Goal: Information Seeking & Learning: Learn about a topic

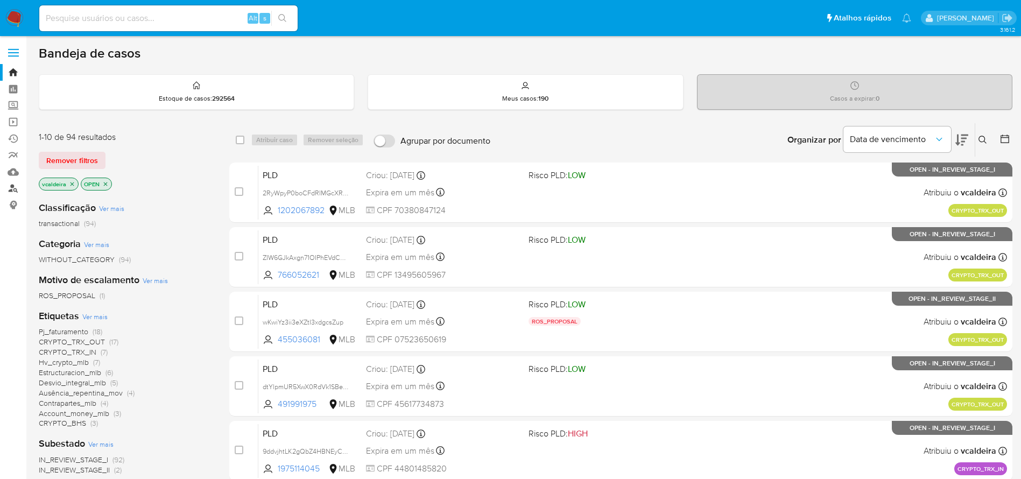
click at [12, 190] on link "Localizador de pessoas" at bounding box center [64, 188] width 128 height 17
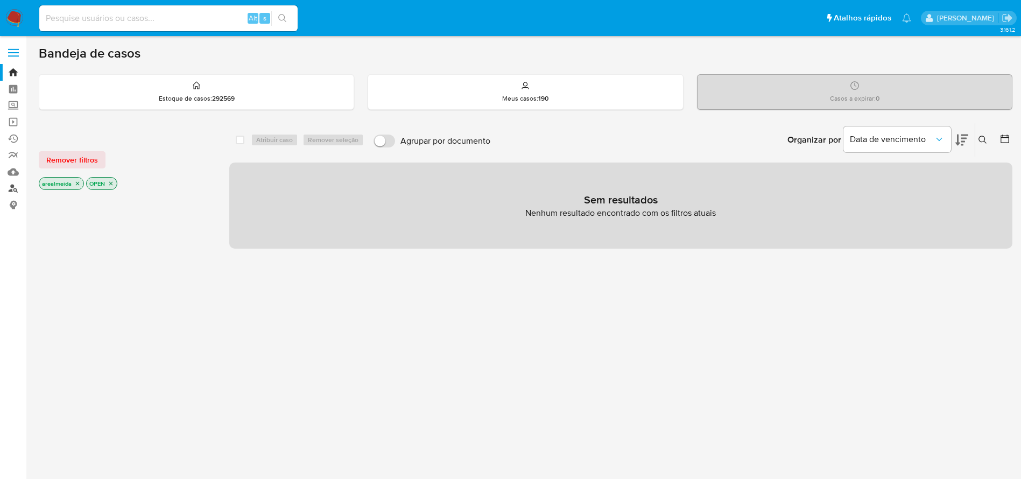
click at [10, 188] on link "Localizador de pessoas" at bounding box center [64, 188] width 128 height 17
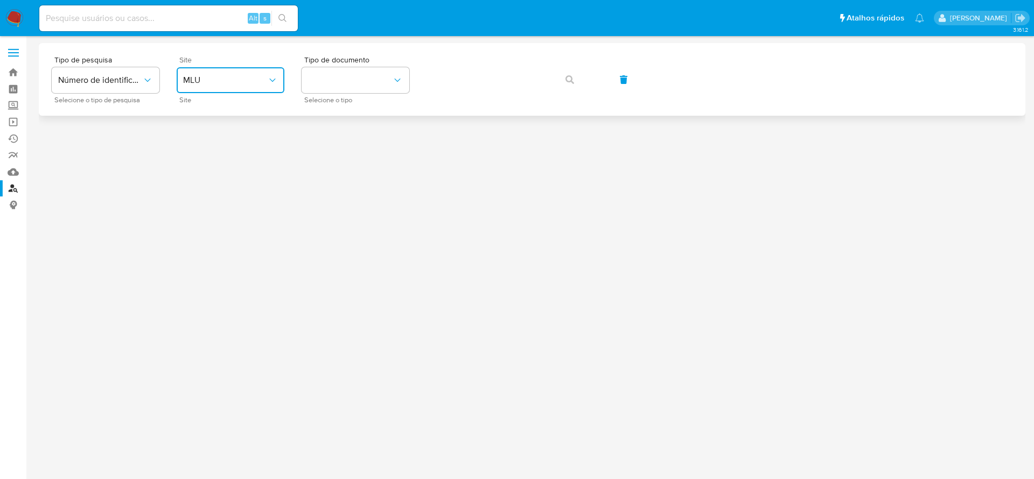
click at [252, 84] on span "MLU" at bounding box center [225, 80] width 84 height 11
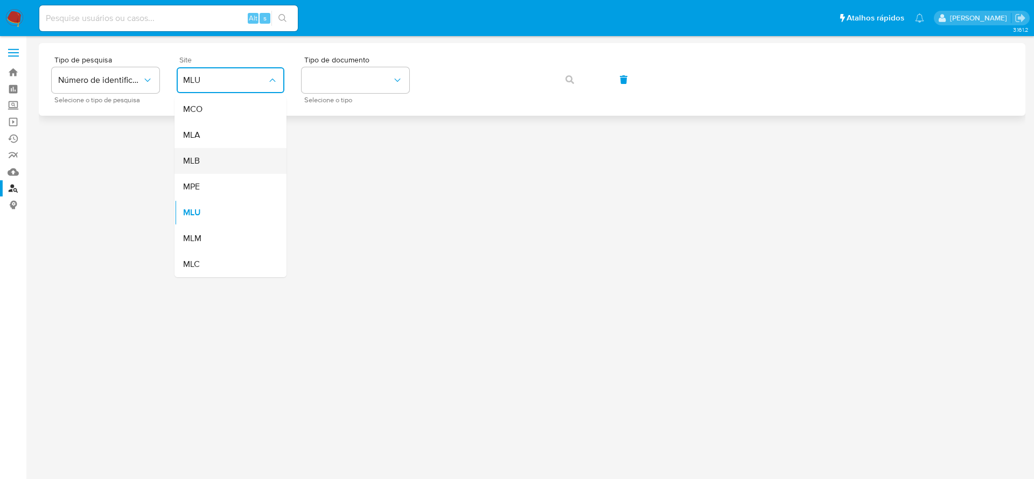
click at [213, 157] on div "MLB" at bounding box center [227, 161] width 88 height 26
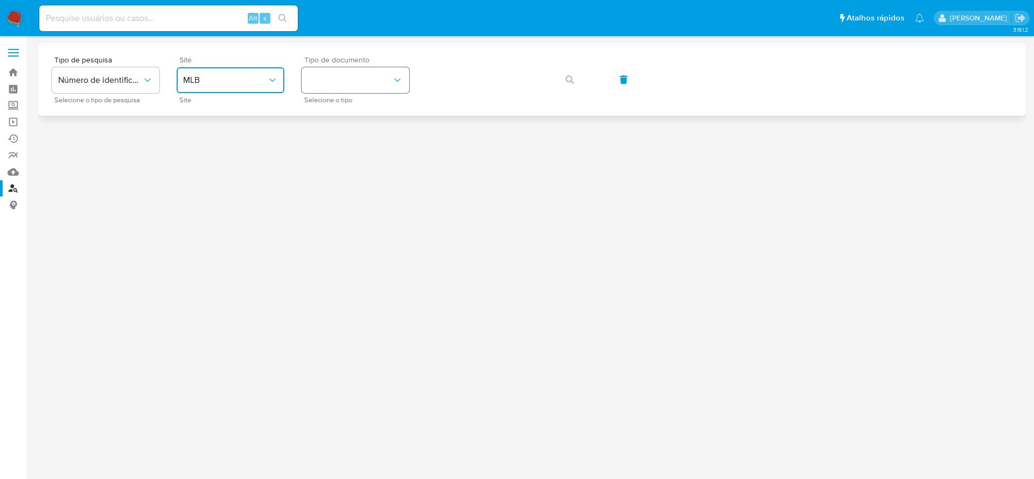
click at [346, 81] on button "identificationType" at bounding box center [355, 80] width 108 height 26
click at [331, 143] on div "CPF CPF" at bounding box center [352, 151] width 88 height 37
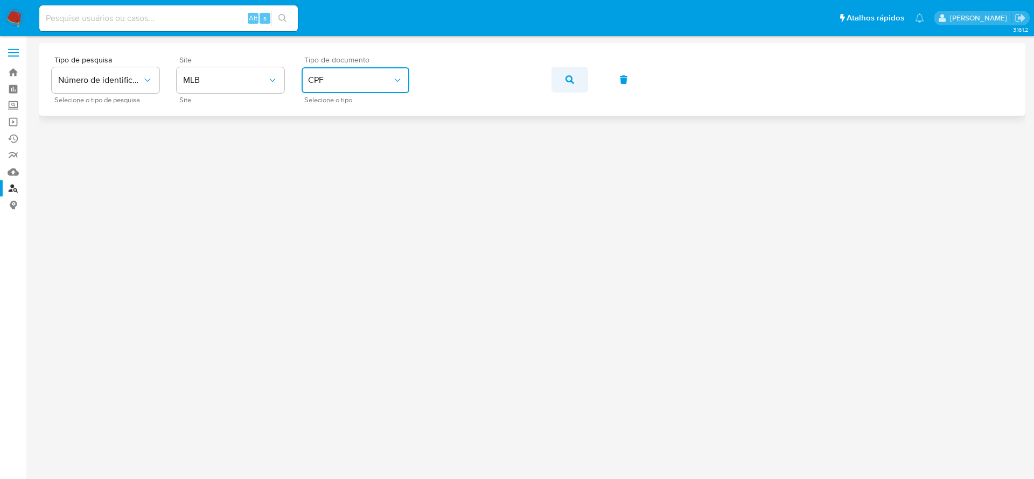
click at [568, 78] on icon "button" at bounding box center [569, 79] width 9 height 9
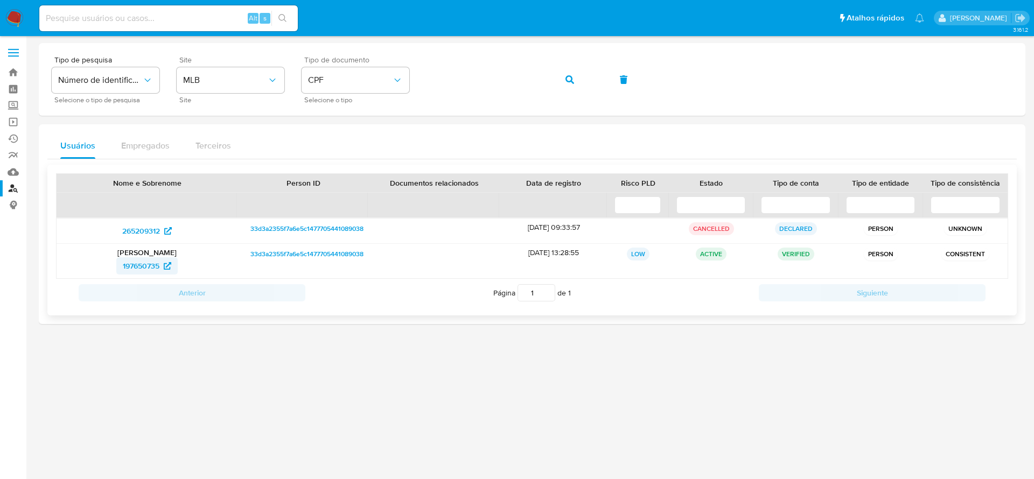
click at [125, 267] on span "197650735" at bounding box center [141, 265] width 37 height 17
click at [566, 74] on span "button" at bounding box center [569, 80] width 9 height 24
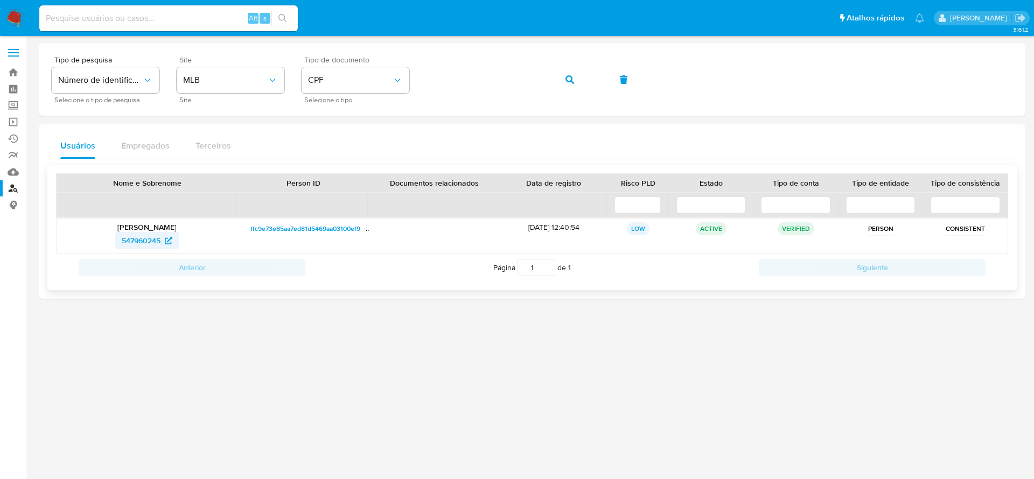
click at [136, 238] on span "547960245" at bounding box center [141, 240] width 39 height 17
click at [147, 238] on span "547960245" at bounding box center [141, 240] width 39 height 17
click at [348, 79] on span "CPF" at bounding box center [350, 80] width 84 height 11
click at [333, 113] on div "CNPJ CNPJ" at bounding box center [352, 114] width 88 height 37
click at [569, 78] on icon "button" at bounding box center [569, 79] width 9 height 9
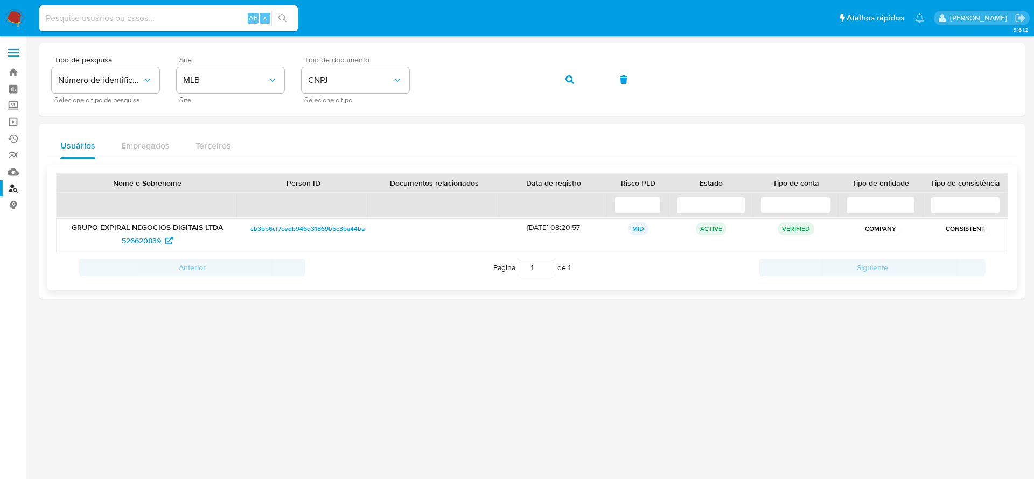
click at [275, 228] on span "cb3bb6cf7cedb946d31869b5c3ba44ba" at bounding box center [307, 228] width 114 height 13
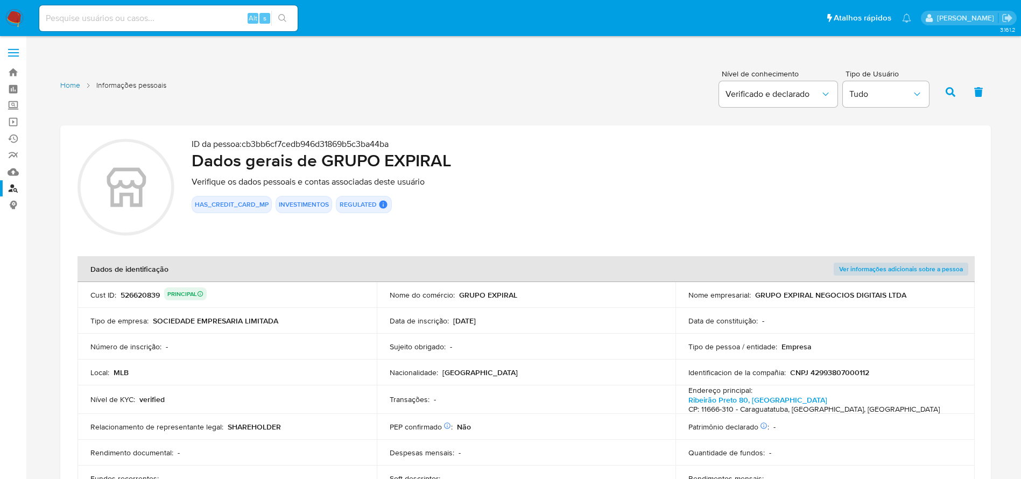
click at [65, 82] on link "Home" at bounding box center [70, 85] width 20 height 10
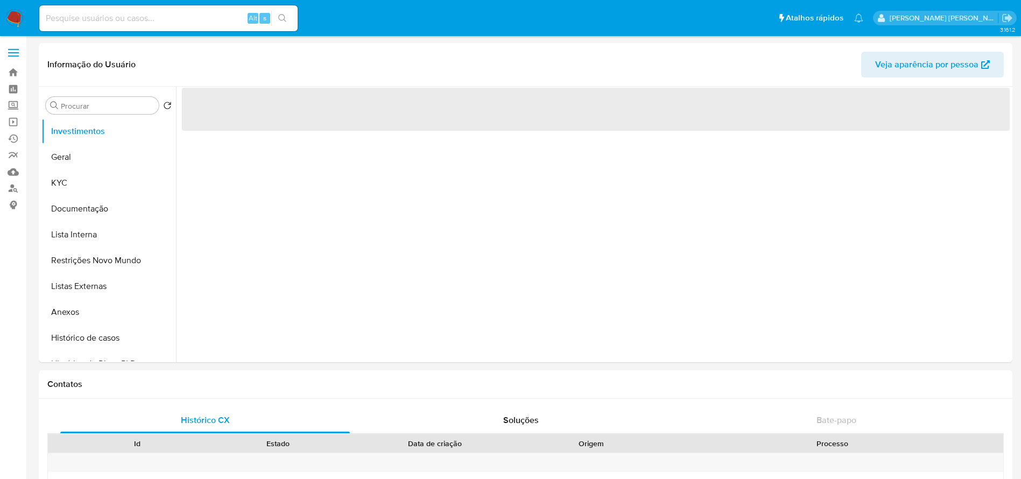
select select "10"
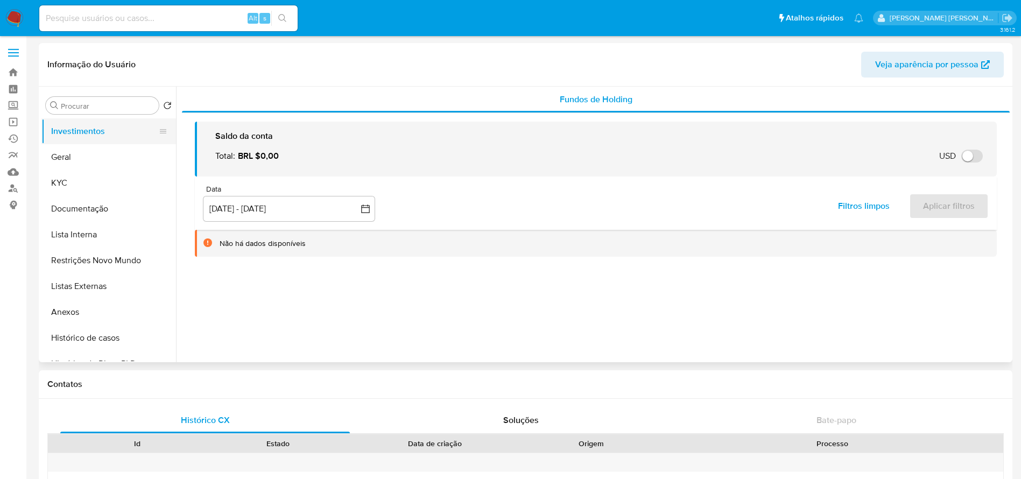
click at [88, 132] on button "Investimentos" at bounding box center [104, 131] width 126 height 26
click at [63, 159] on button "Geral" at bounding box center [104, 157] width 126 height 26
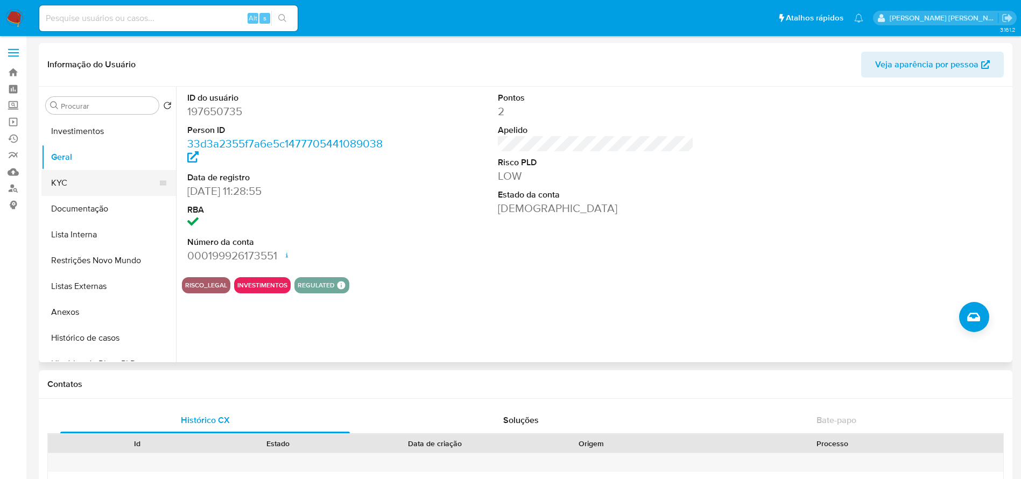
click at [69, 186] on button "KYC" at bounding box center [104, 183] width 126 height 26
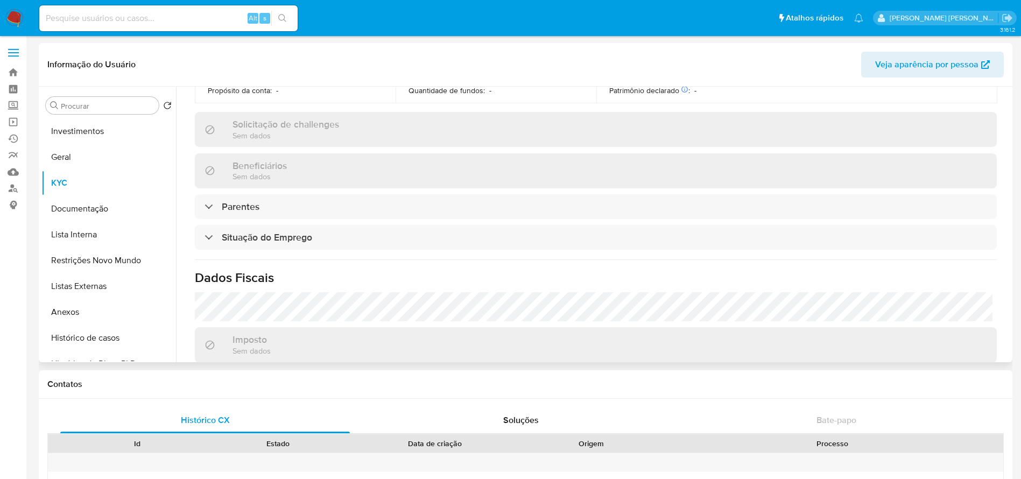
scroll to position [297, 0]
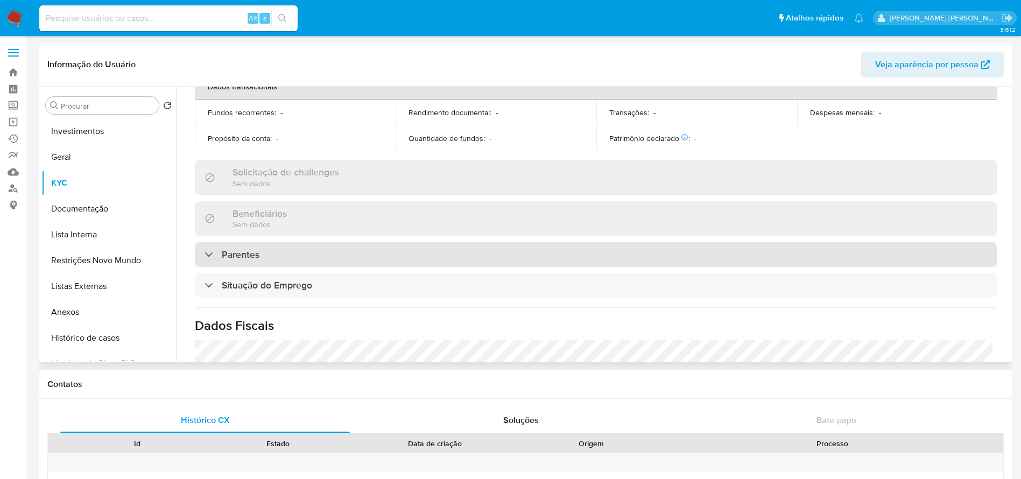
click at [375, 255] on div "Parentes" at bounding box center [596, 254] width 802 height 25
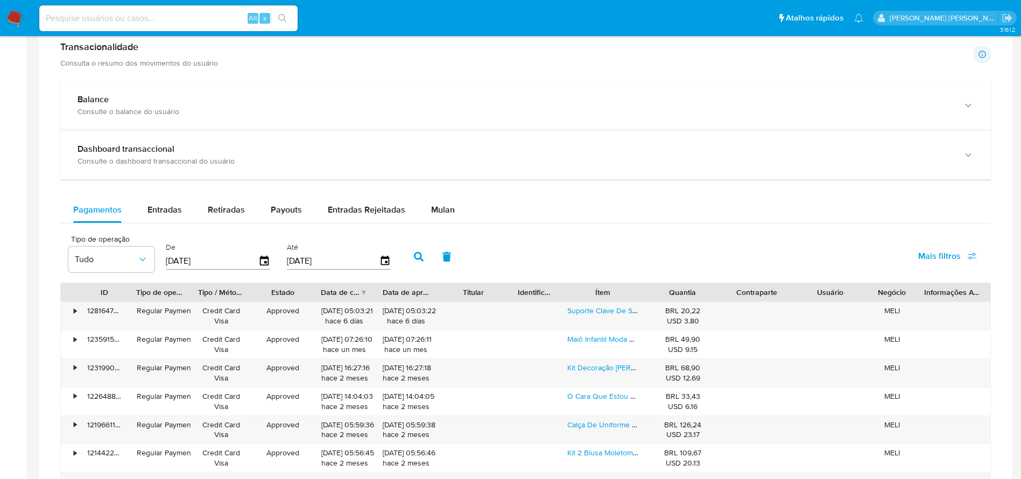
scroll to position [646, 0]
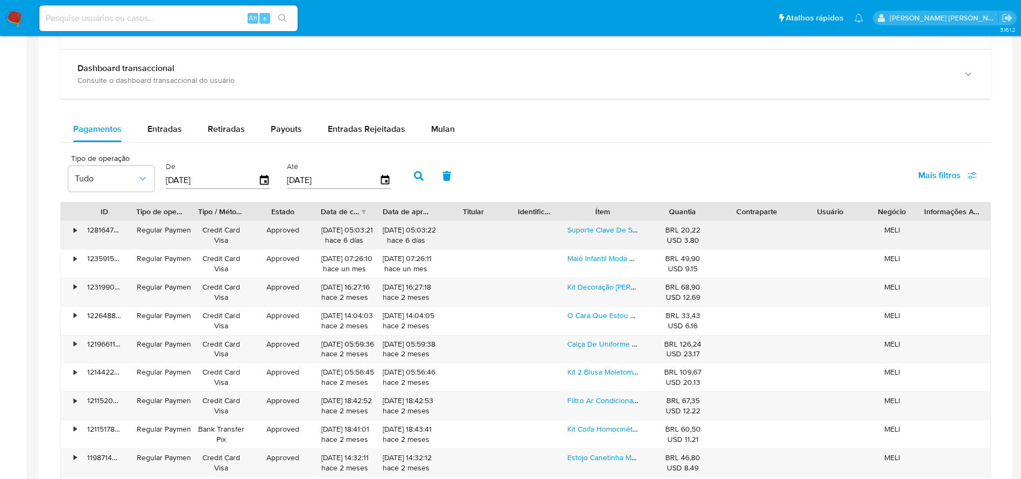
click at [74, 230] on div "•" at bounding box center [75, 230] width 3 height 10
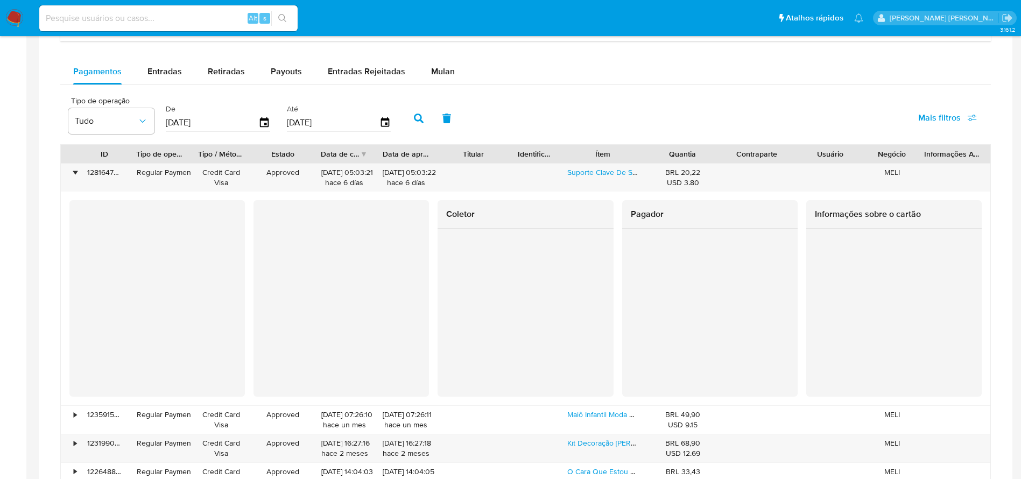
scroll to position [727, 0]
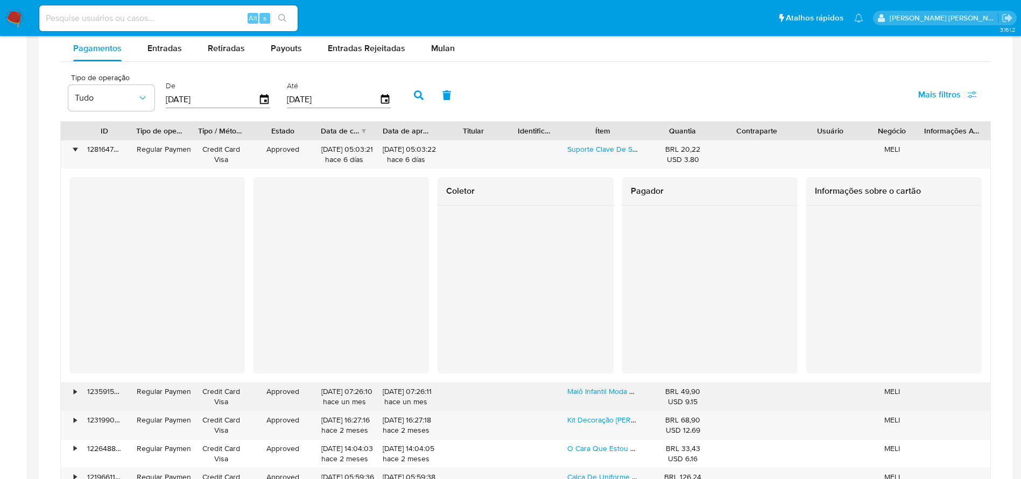
click at [74, 391] on div "•" at bounding box center [75, 392] width 3 height 10
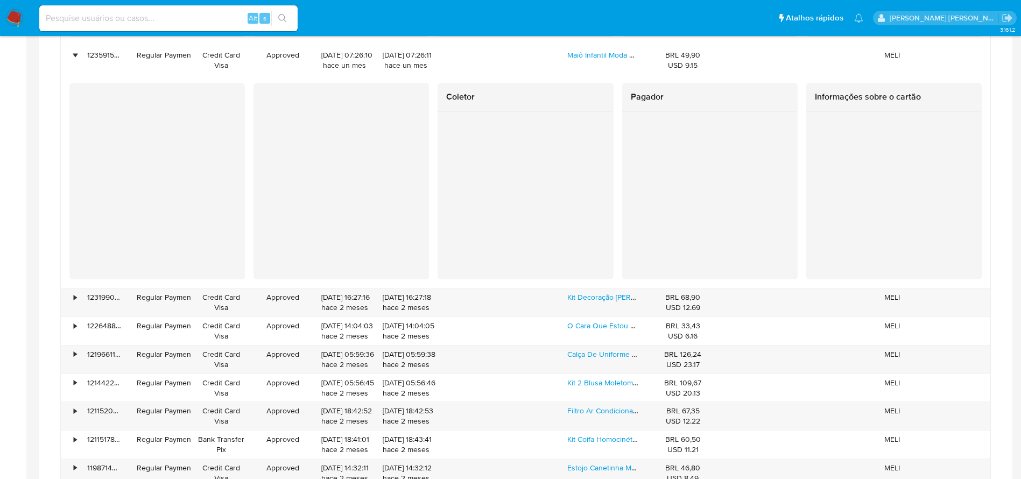
scroll to position [1130, 0]
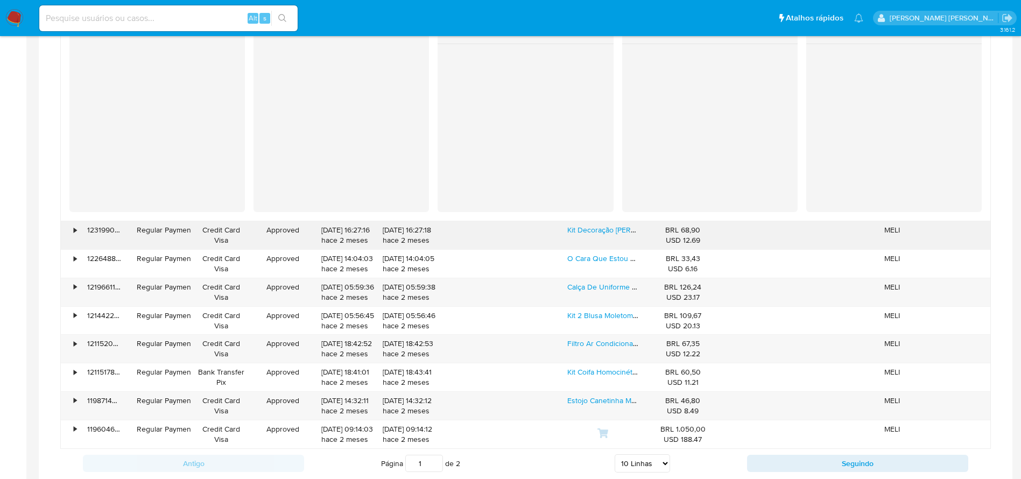
click at [76, 232] on div "•" at bounding box center [75, 230] width 3 height 10
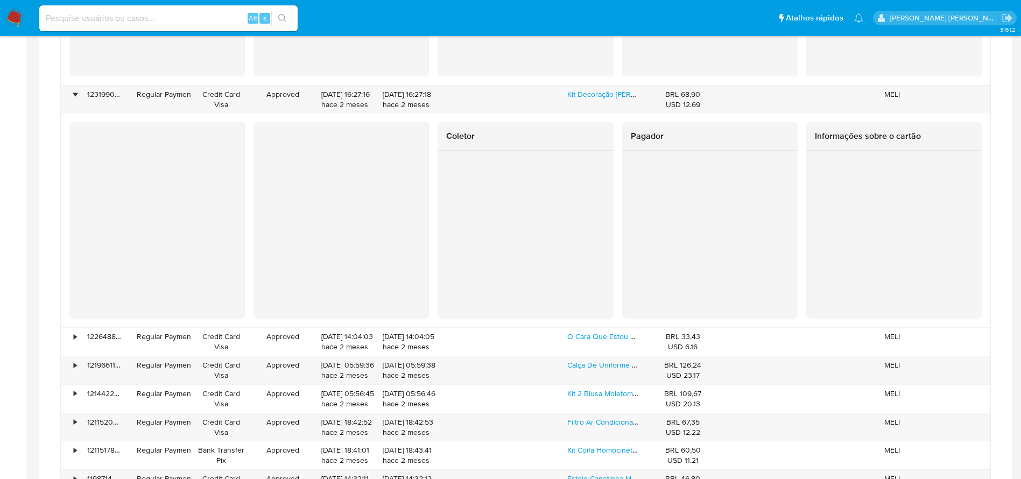
scroll to position [1292, 0]
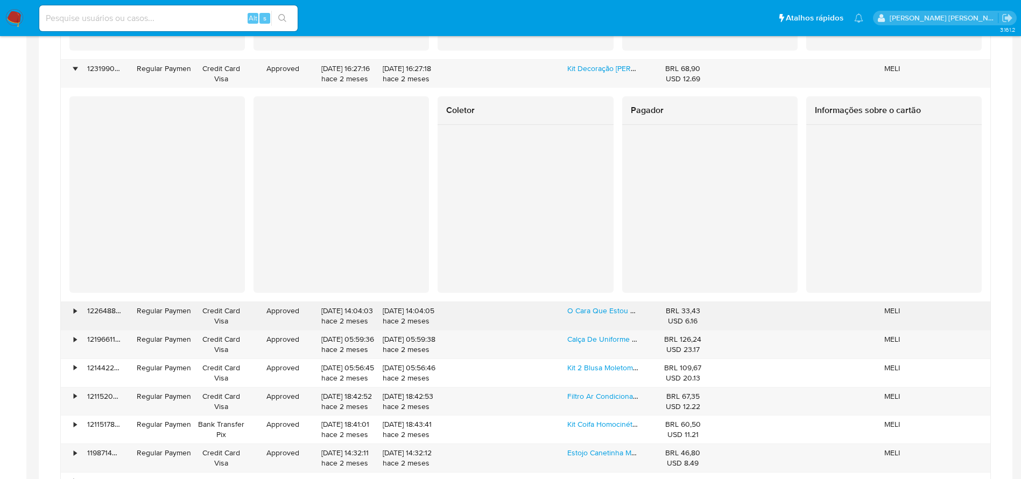
click at [74, 312] on div "•" at bounding box center [75, 311] width 3 height 10
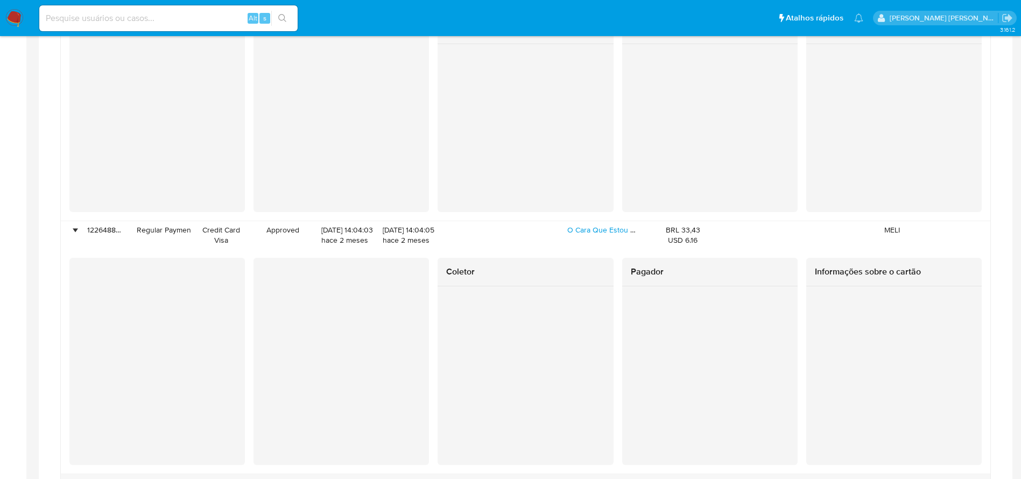
scroll to position [1453, 0]
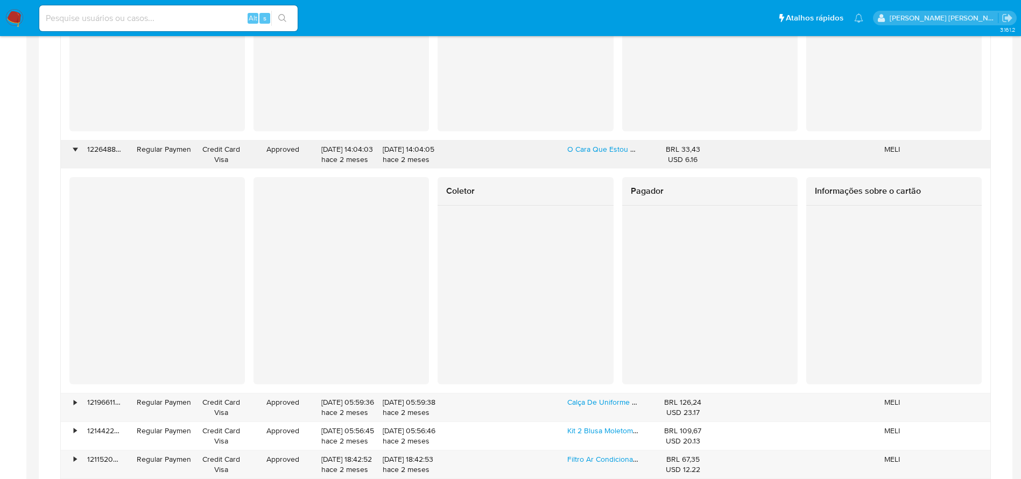
click at [74, 152] on div "•" at bounding box center [75, 149] width 3 height 10
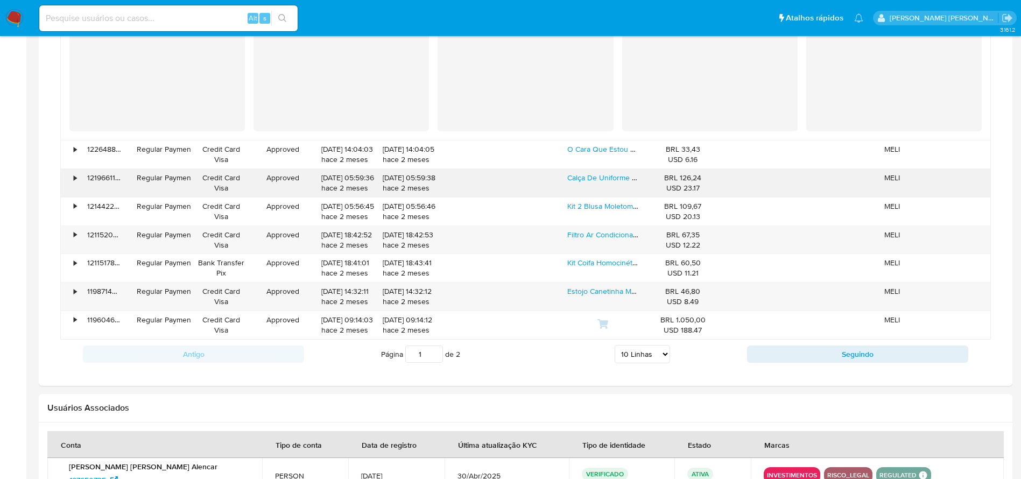
click at [76, 178] on div "•" at bounding box center [75, 178] width 3 height 10
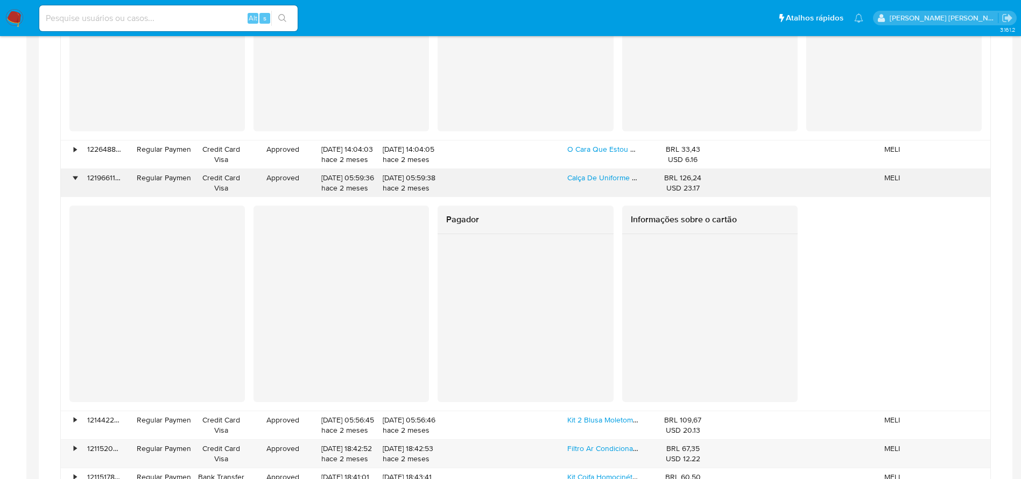
click at [78, 180] on div "•" at bounding box center [70, 183] width 19 height 28
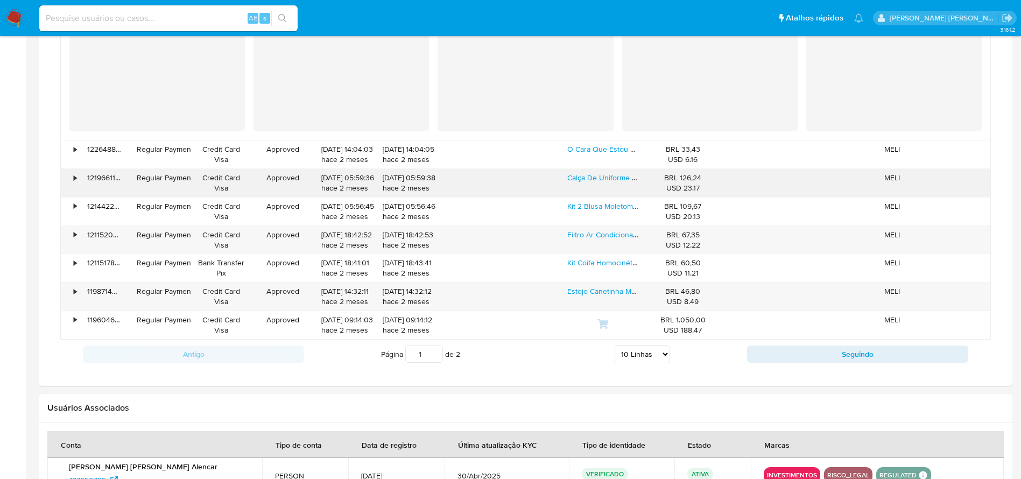
click at [75, 179] on div "•" at bounding box center [75, 178] width 3 height 10
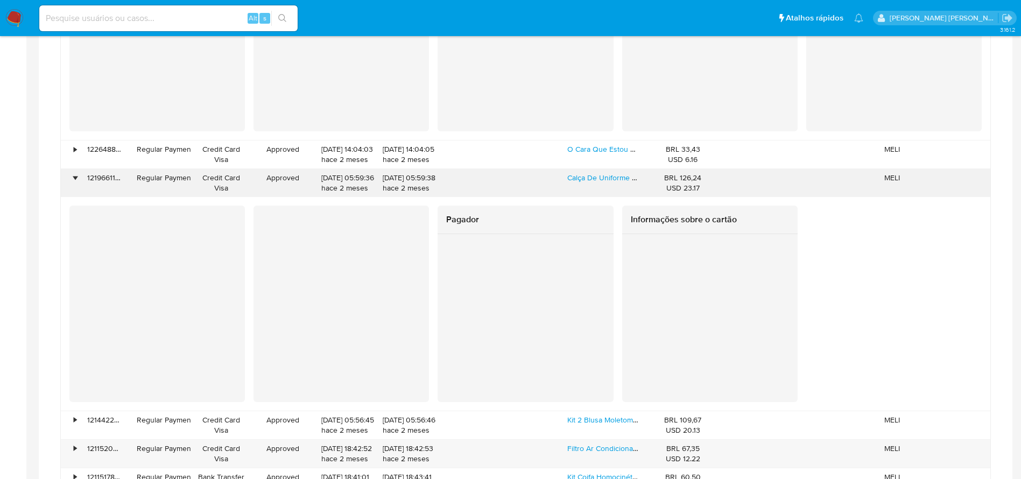
click at [74, 174] on div "•" at bounding box center [75, 178] width 3 height 10
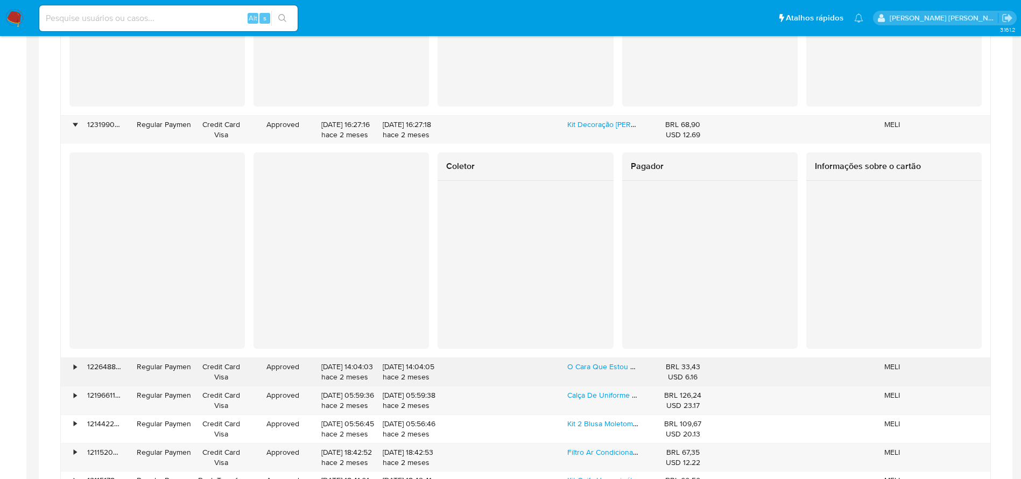
scroll to position [1211, 0]
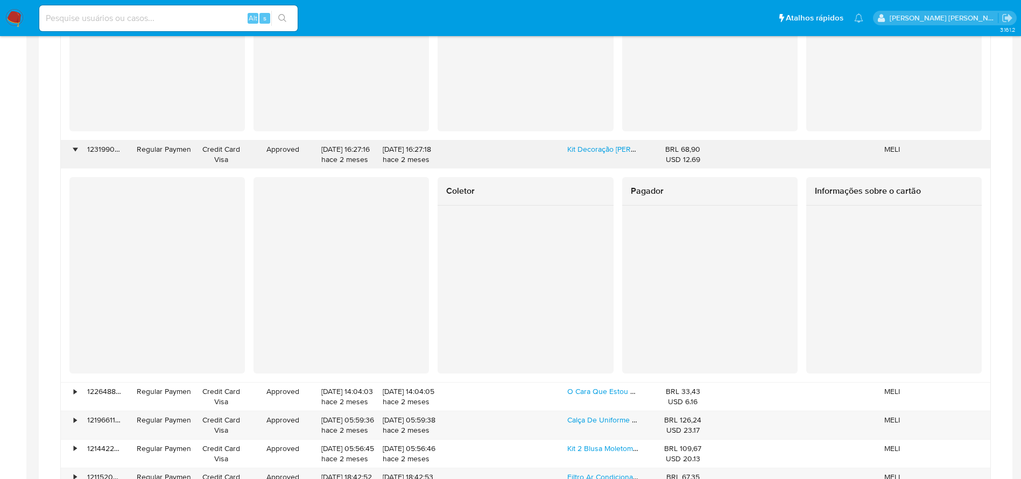
click at [74, 149] on div "•" at bounding box center [75, 149] width 3 height 10
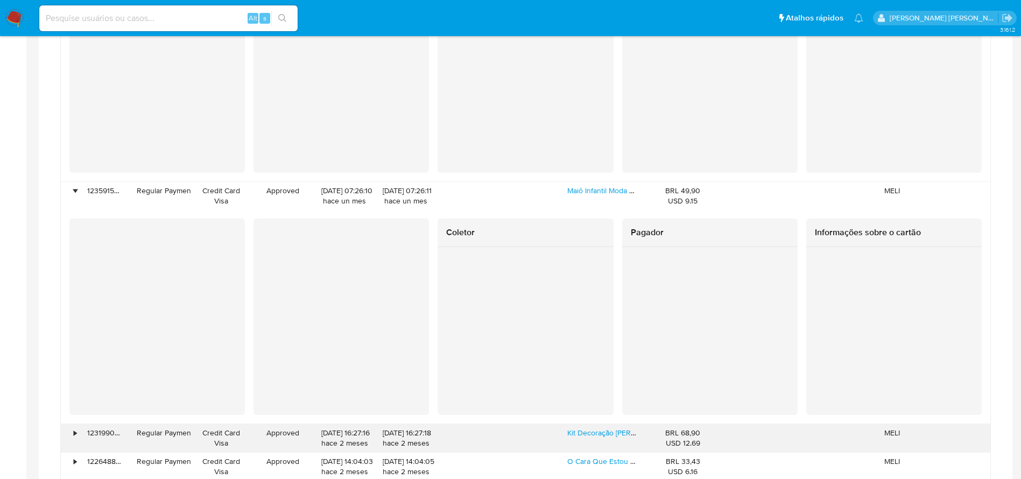
scroll to position [888, 0]
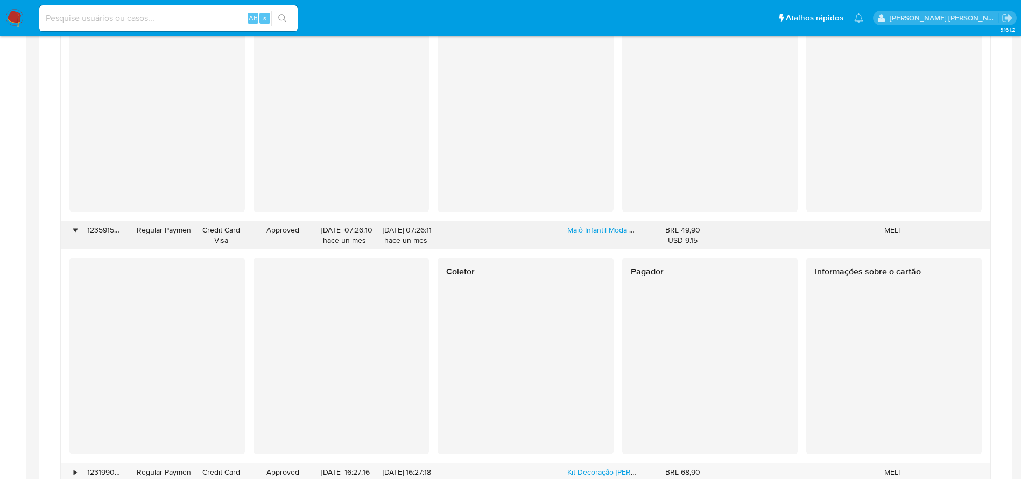
click at [74, 226] on div "•" at bounding box center [75, 230] width 3 height 10
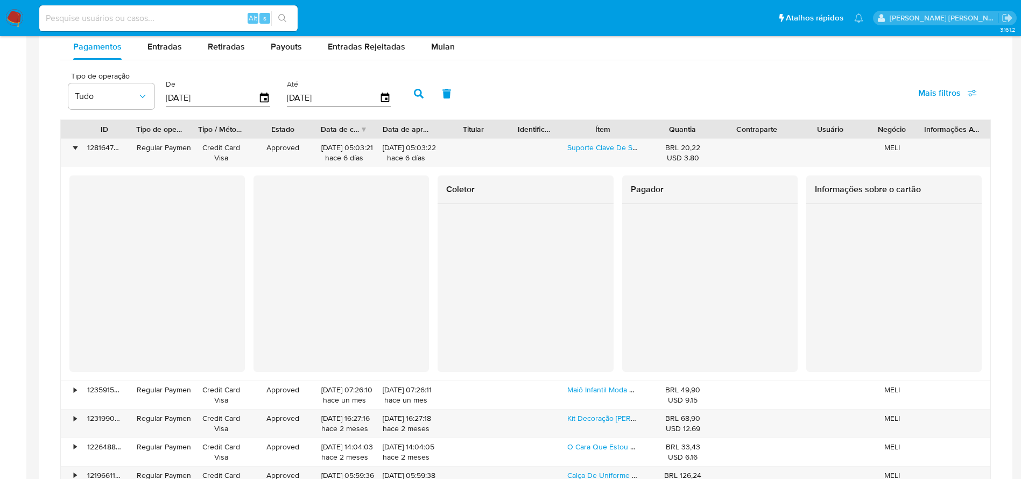
scroll to position [727, 0]
click at [76, 150] on div "•" at bounding box center [75, 149] width 3 height 10
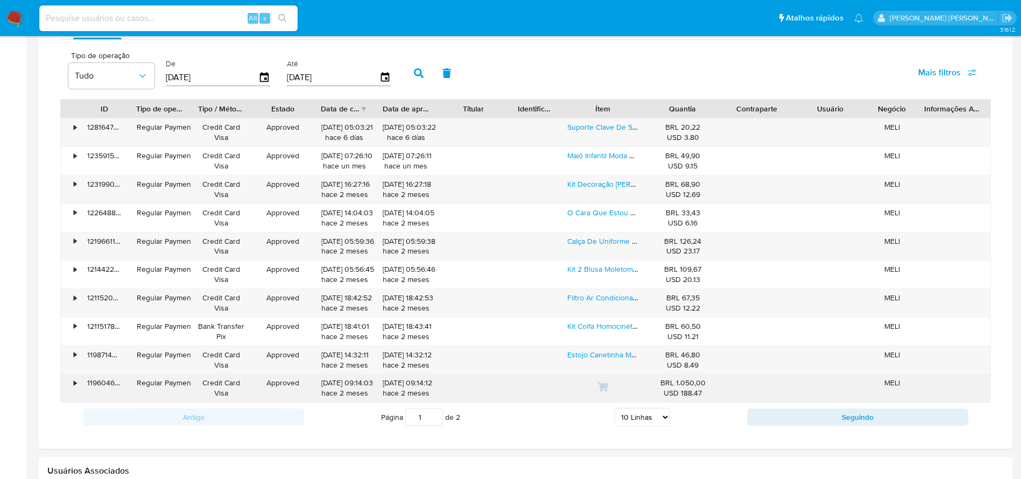
scroll to position [807, 0]
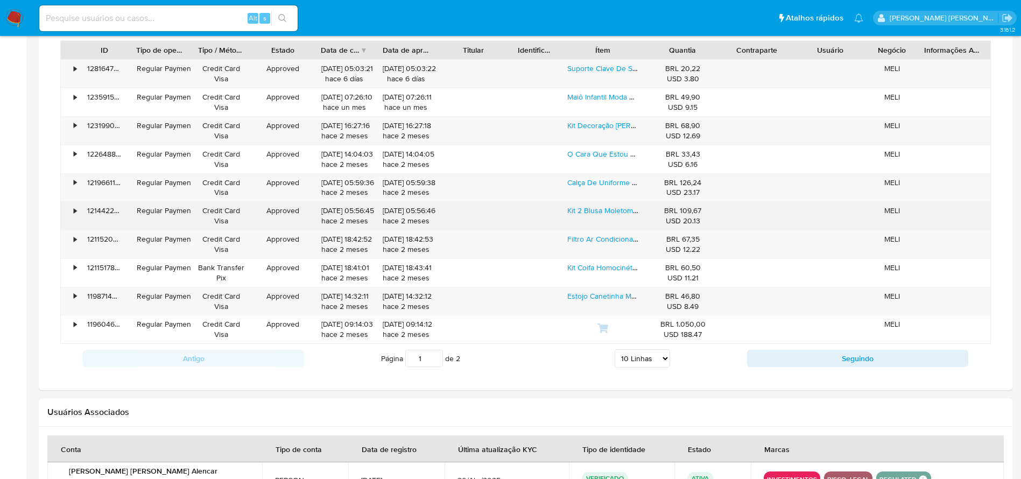
click at [73, 211] on div "•" at bounding box center [70, 216] width 19 height 28
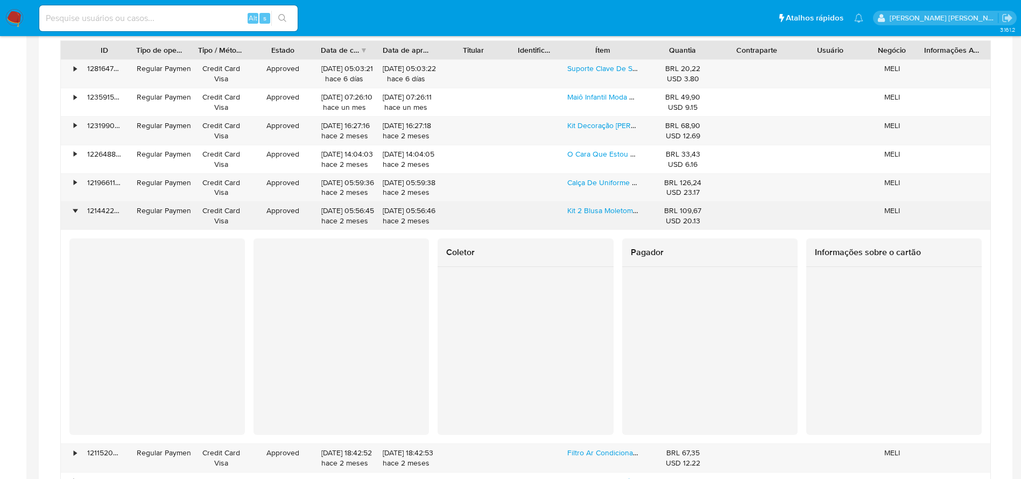
click at [75, 213] on div "•" at bounding box center [75, 211] width 3 height 10
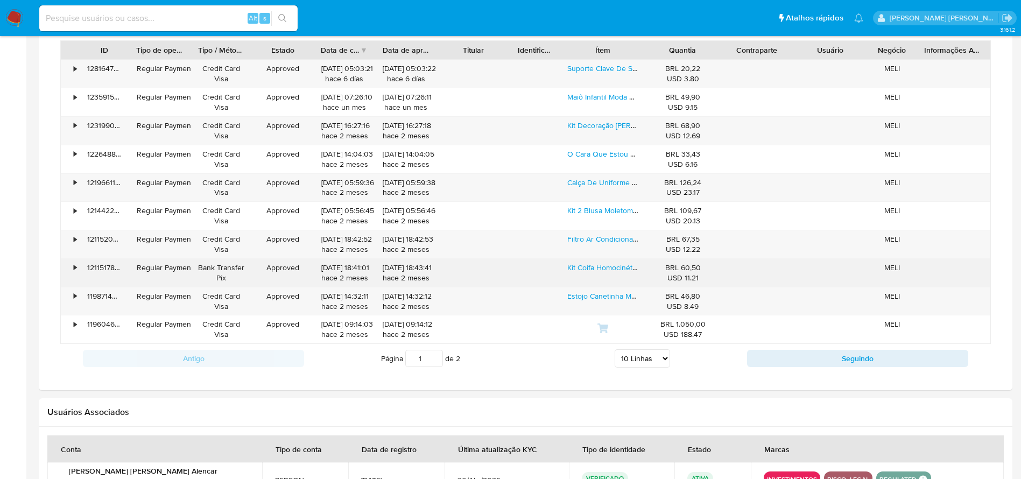
click at [78, 269] on div "•" at bounding box center [70, 273] width 19 height 28
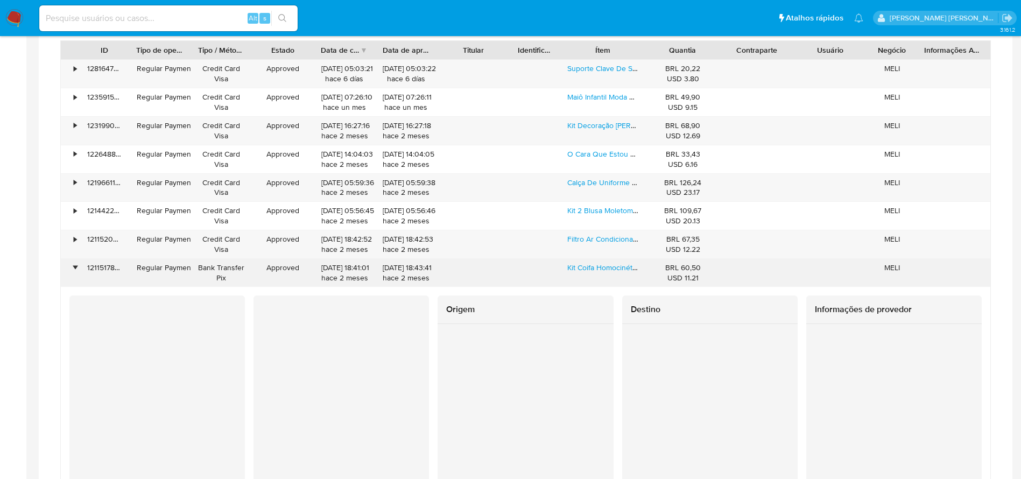
click at [76, 267] on div "•" at bounding box center [75, 268] width 3 height 10
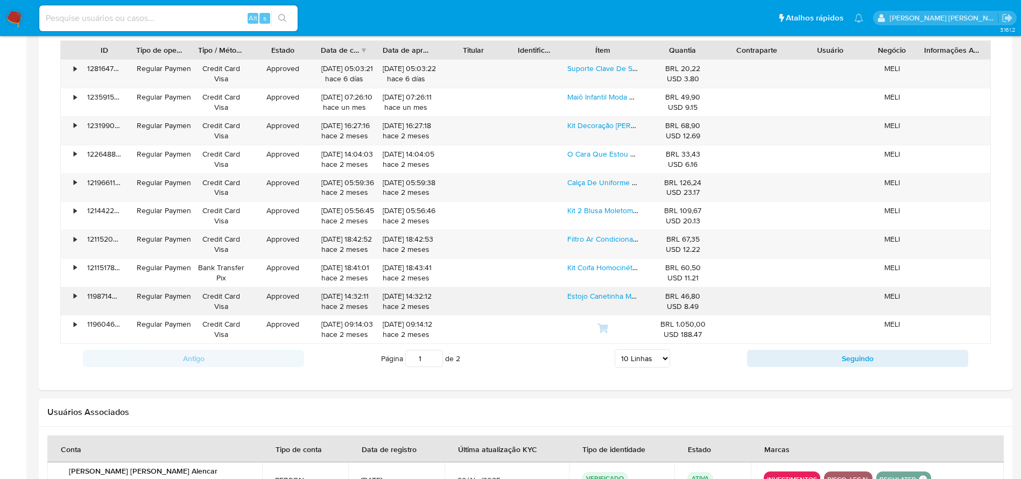
click at [76, 296] on div "•" at bounding box center [75, 296] width 3 height 10
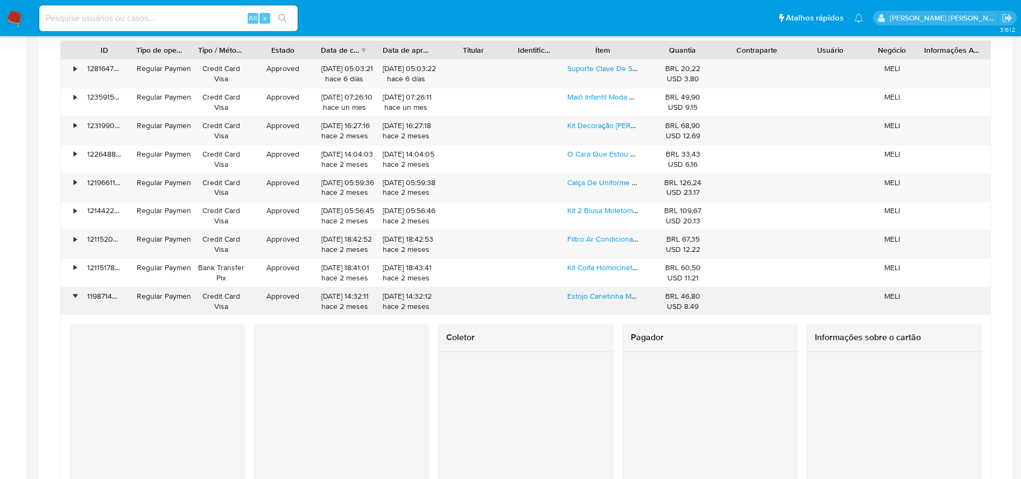
scroll to position [888, 0]
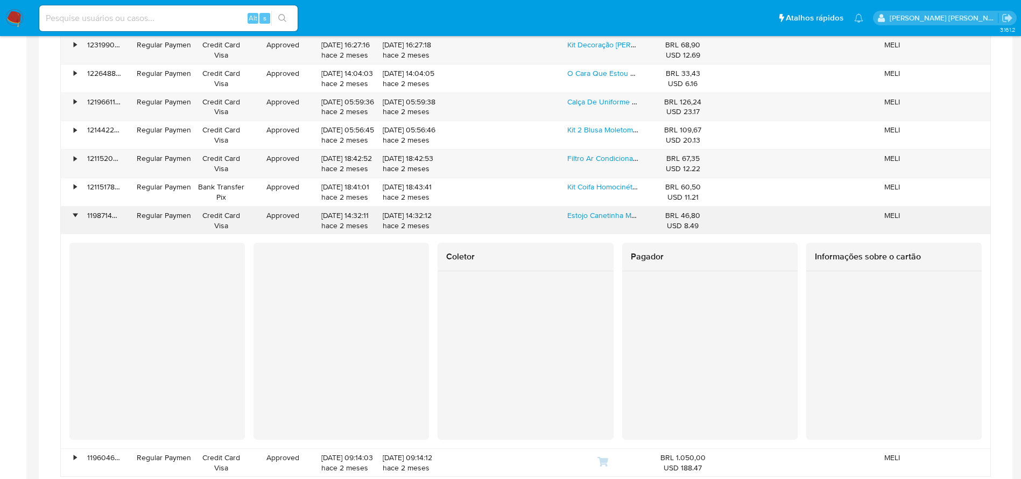
click at [79, 218] on div "•" at bounding box center [70, 221] width 19 height 28
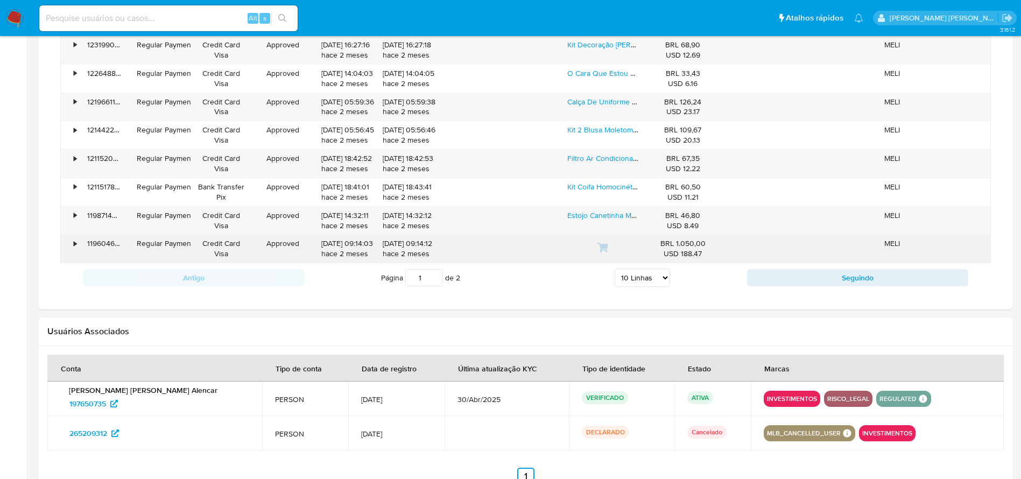
click at [78, 243] on div "•" at bounding box center [70, 249] width 19 height 28
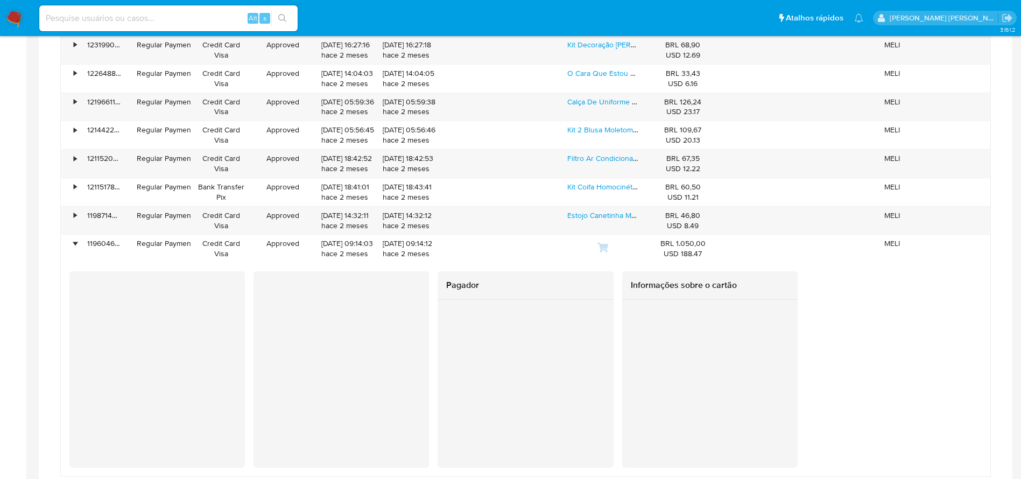
scroll to position [969, 0]
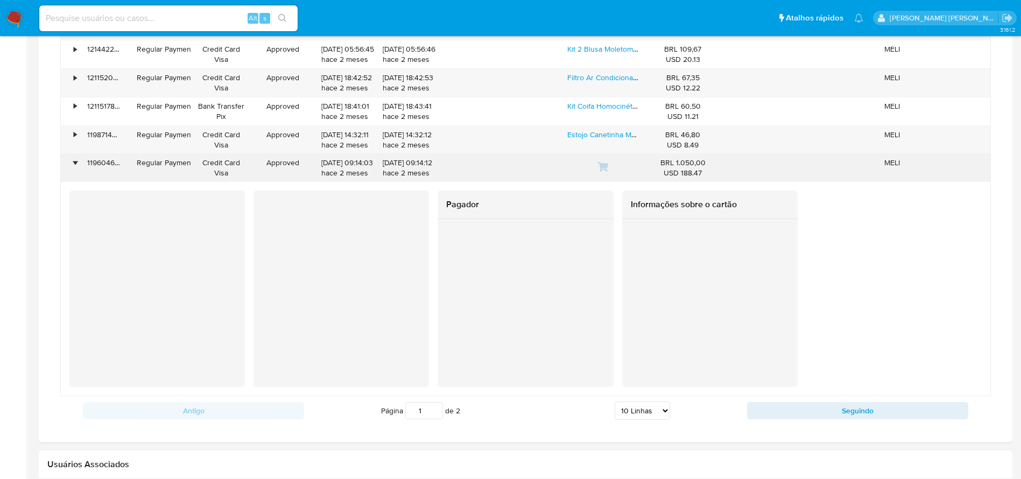
click at [76, 163] on div "•" at bounding box center [75, 163] width 3 height 10
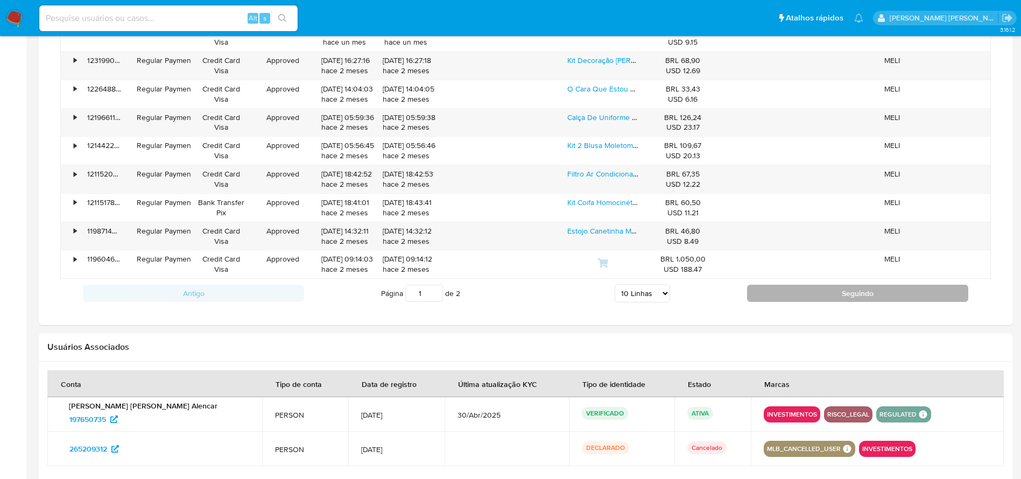
scroll to position [876, 0]
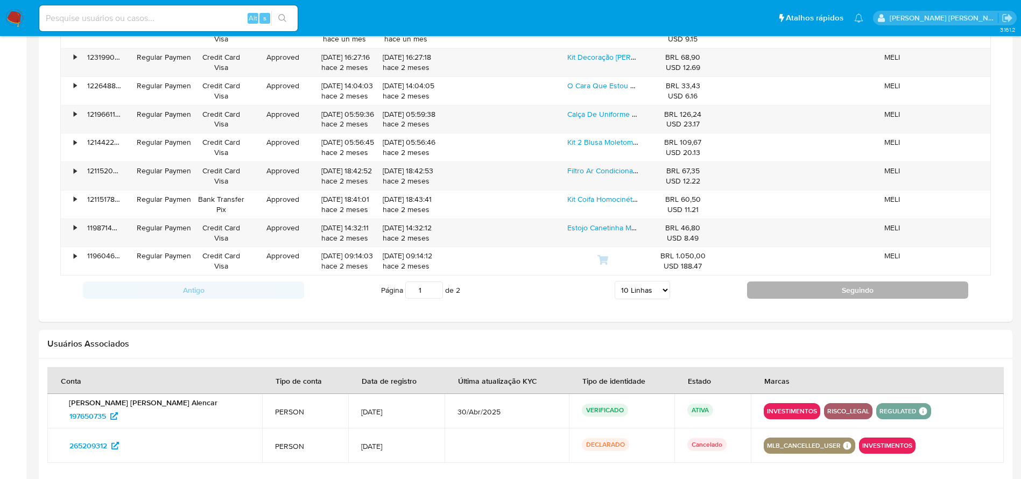
click at [824, 287] on button "Seguindo" at bounding box center [857, 290] width 221 height 17
type input "2"
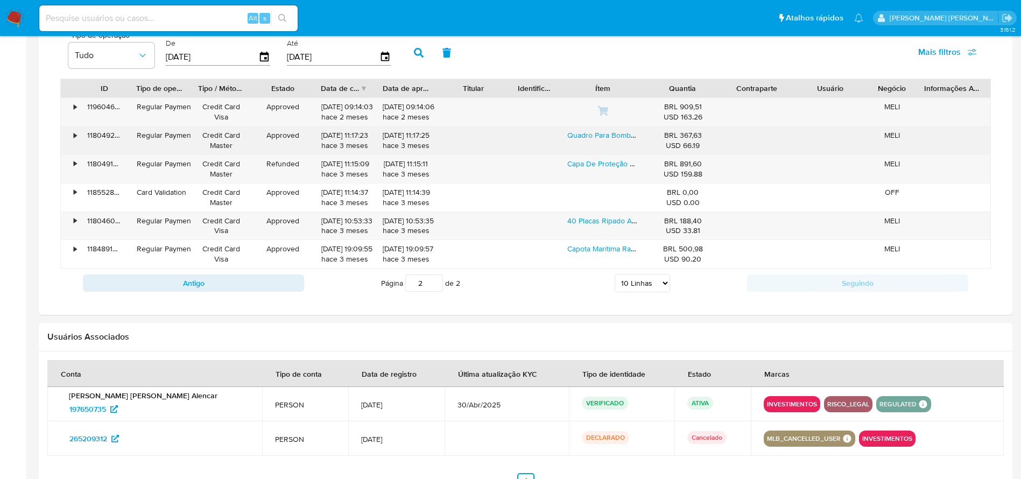
scroll to position [681, 0]
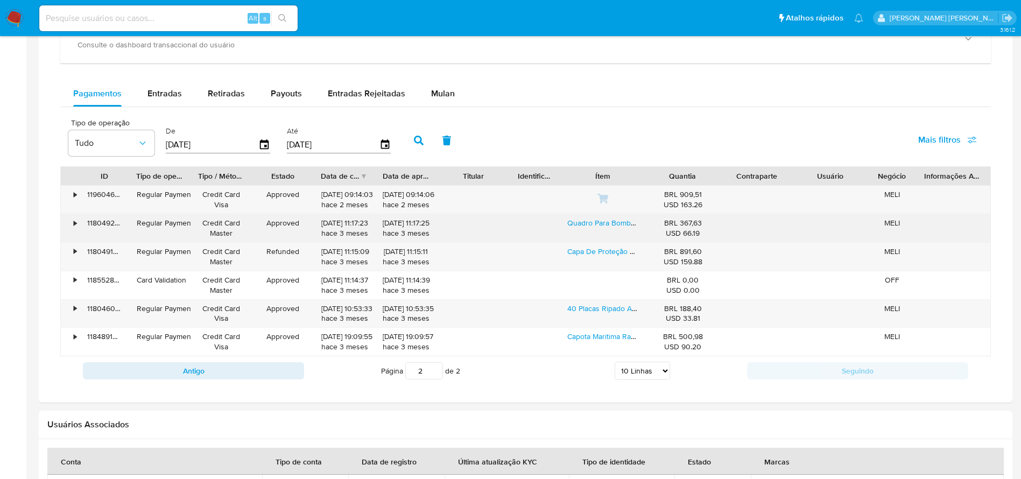
click at [74, 224] on div "•" at bounding box center [75, 223] width 3 height 10
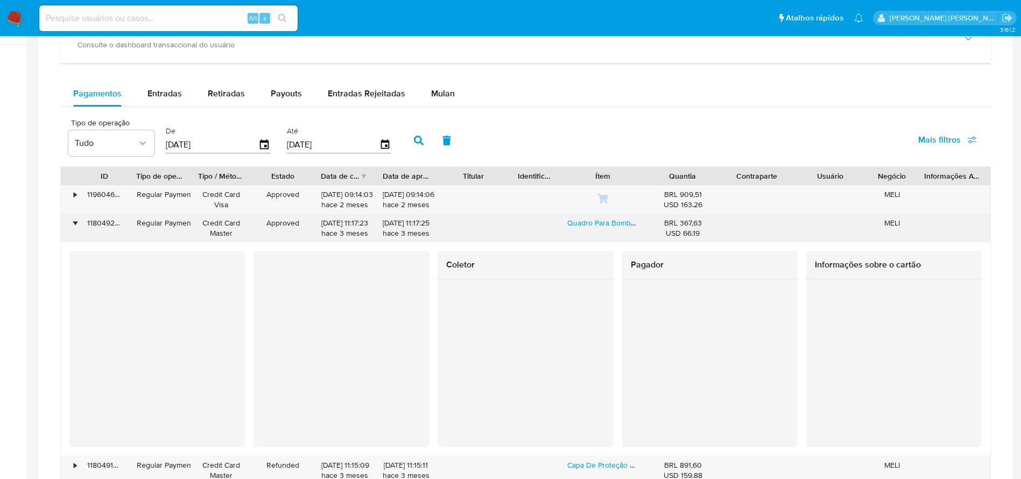
click at [70, 223] on div "•" at bounding box center [70, 228] width 19 height 28
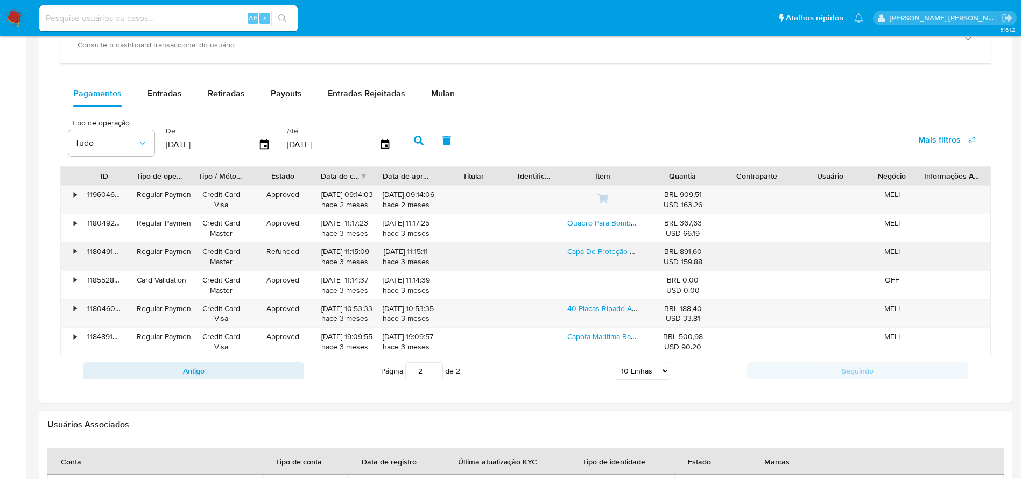
click at [76, 250] on div "•" at bounding box center [75, 252] width 3 height 10
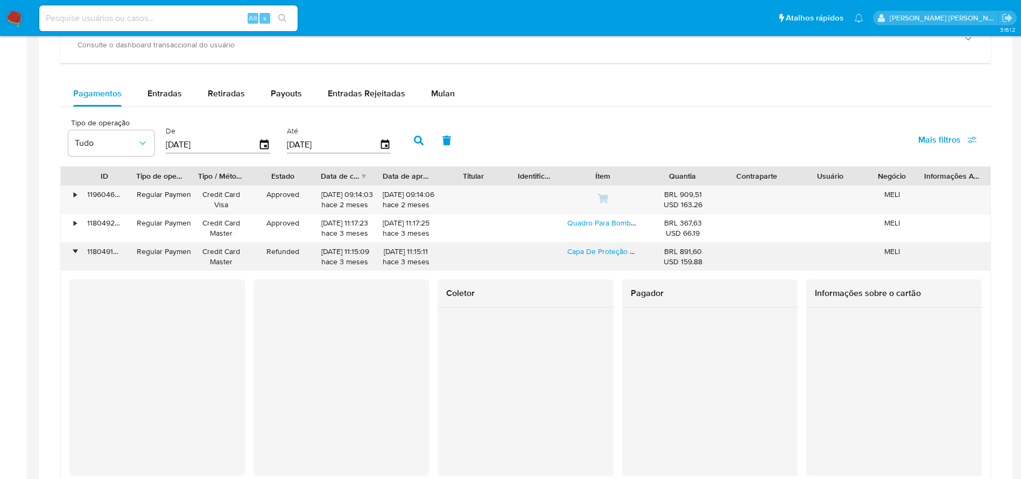
click at [75, 250] on div "•" at bounding box center [75, 252] width 3 height 10
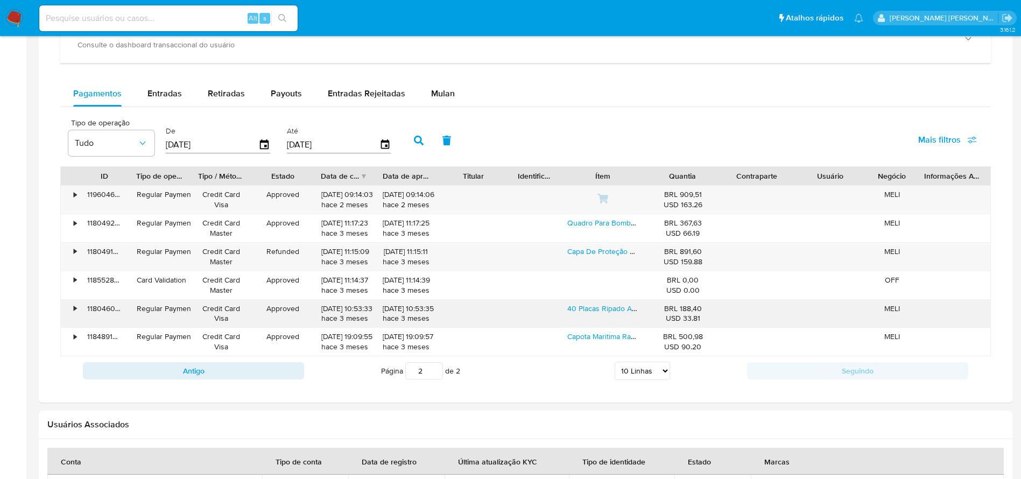
click at [77, 312] on div "•" at bounding box center [70, 314] width 19 height 28
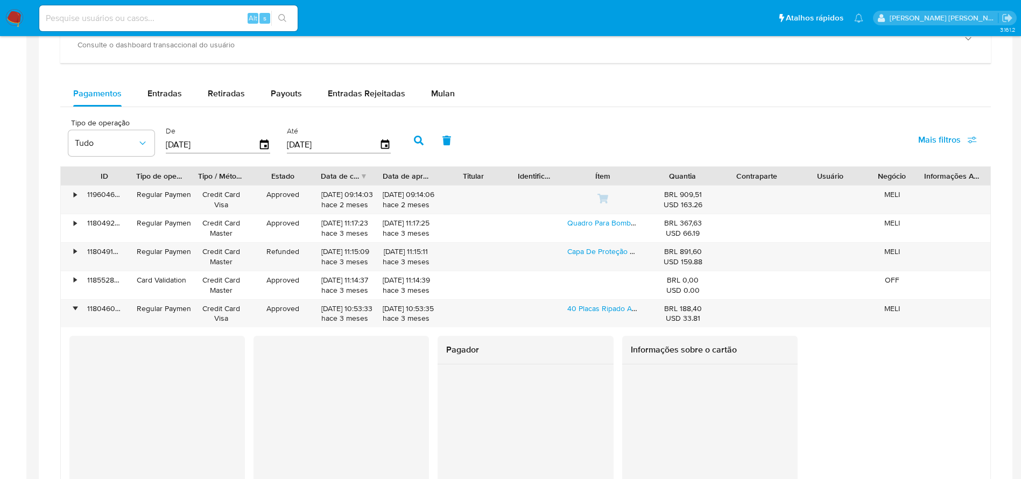
scroll to position [762, 0]
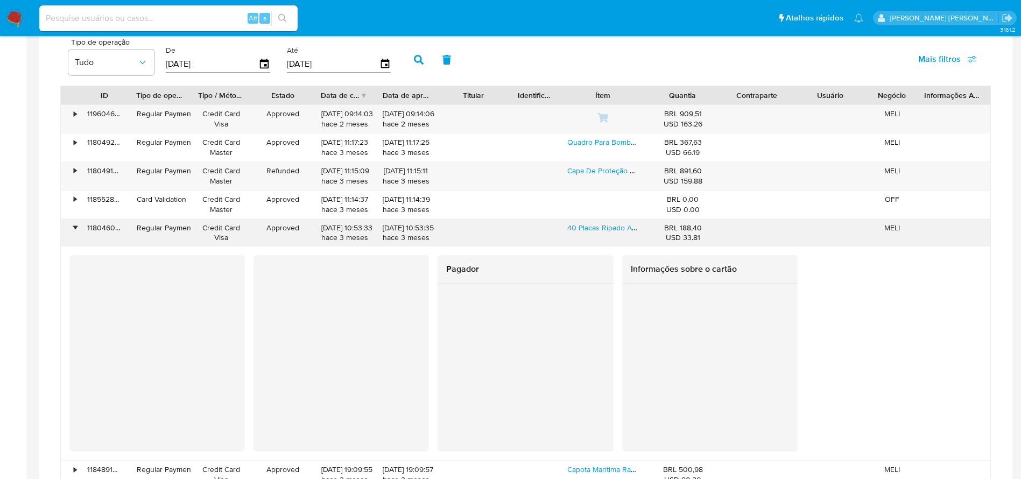
click at [76, 228] on div "•" at bounding box center [75, 228] width 3 height 10
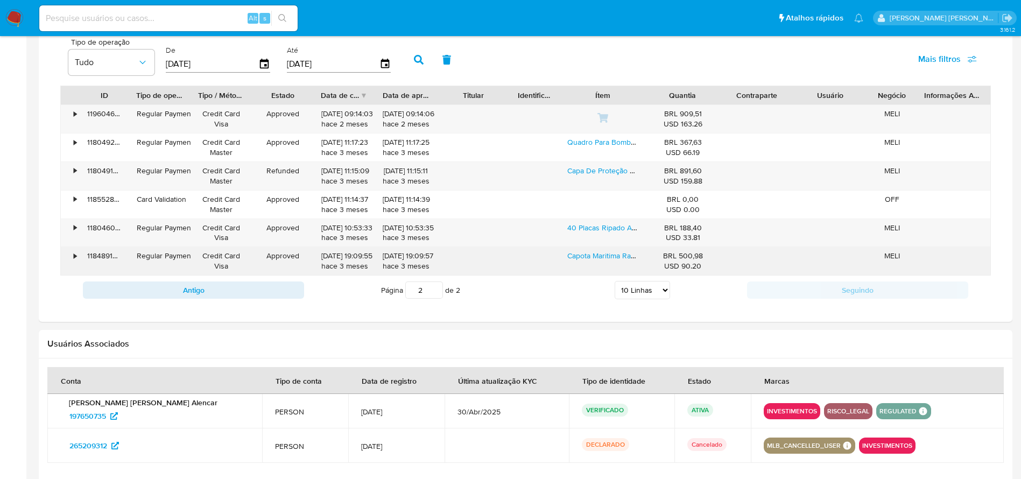
click at [74, 255] on div "•" at bounding box center [75, 256] width 3 height 10
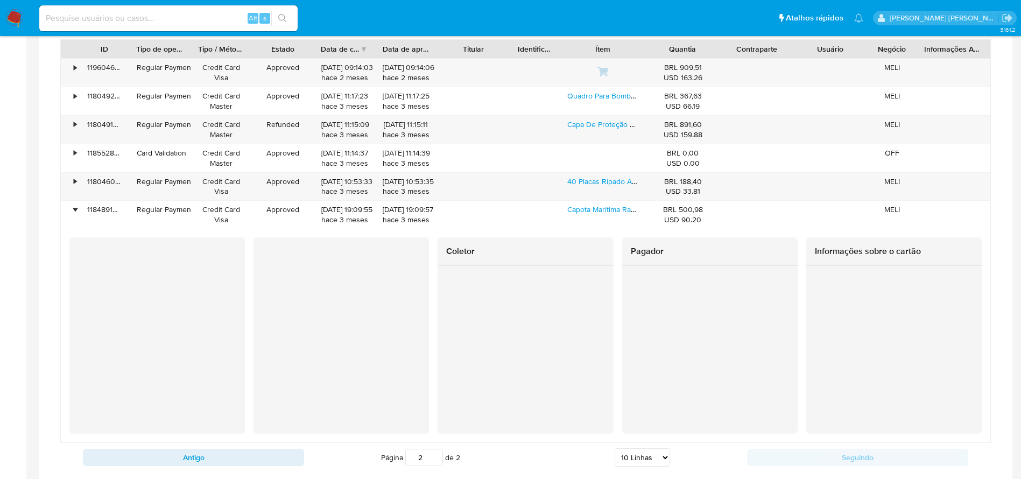
scroll to position [843, 0]
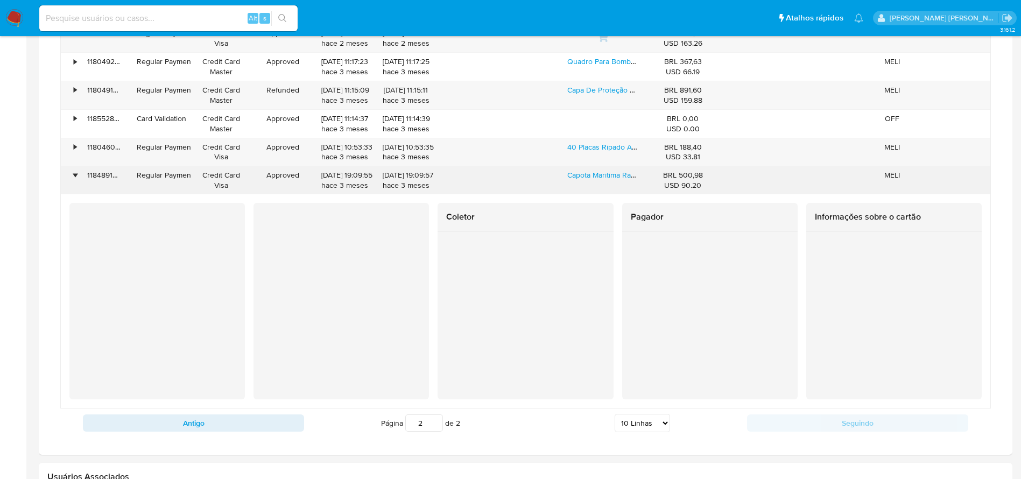
click at [76, 173] on div "•" at bounding box center [75, 175] width 3 height 10
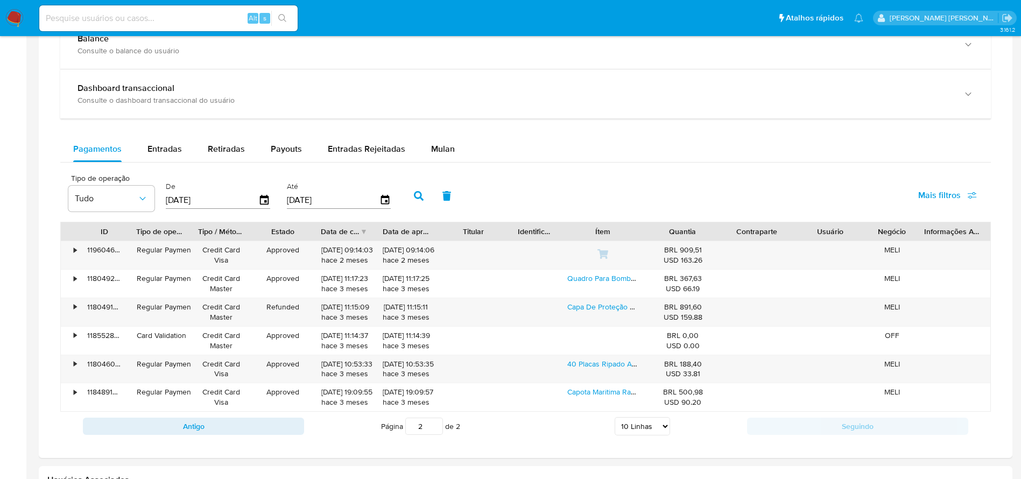
scroll to position [601, 0]
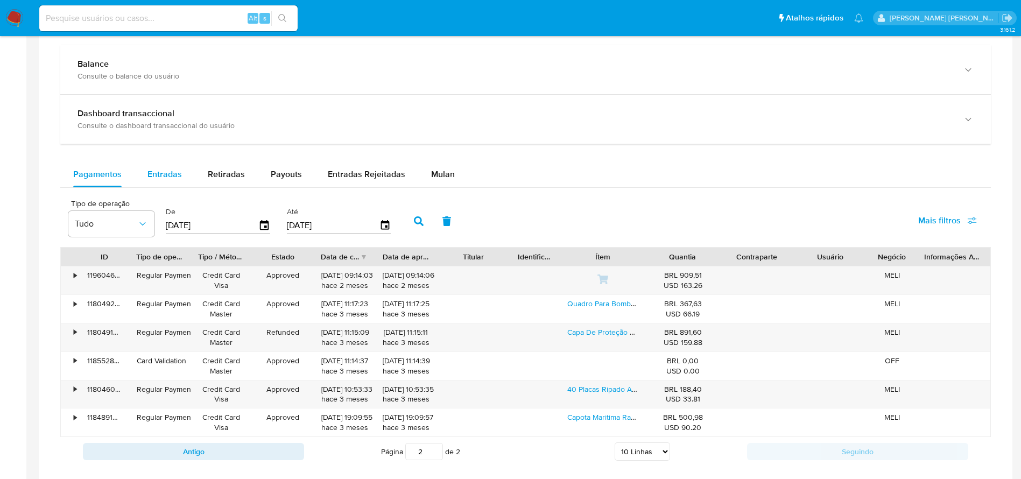
click at [154, 174] on span "Entradas" at bounding box center [164, 174] width 34 height 12
select select "10"
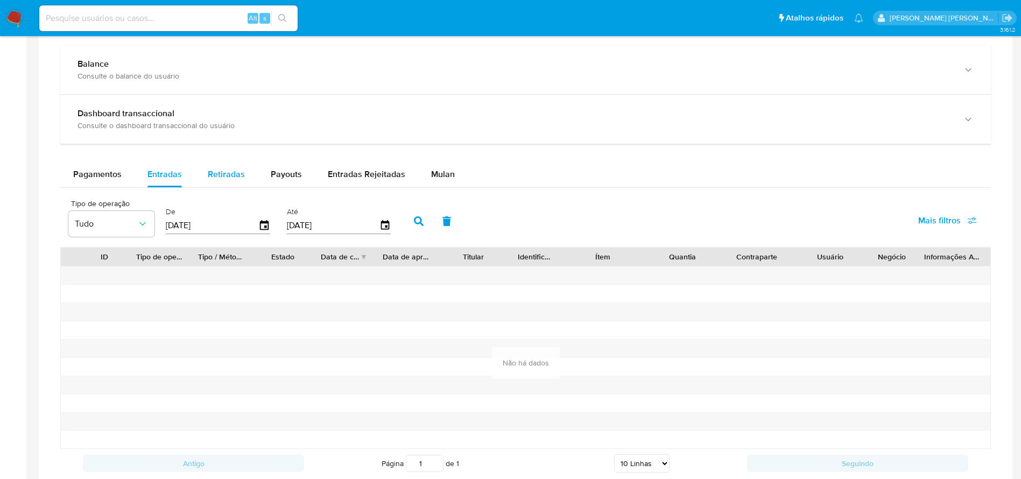
click at [228, 170] on span "Retiradas" at bounding box center [226, 174] width 37 height 12
select select "10"
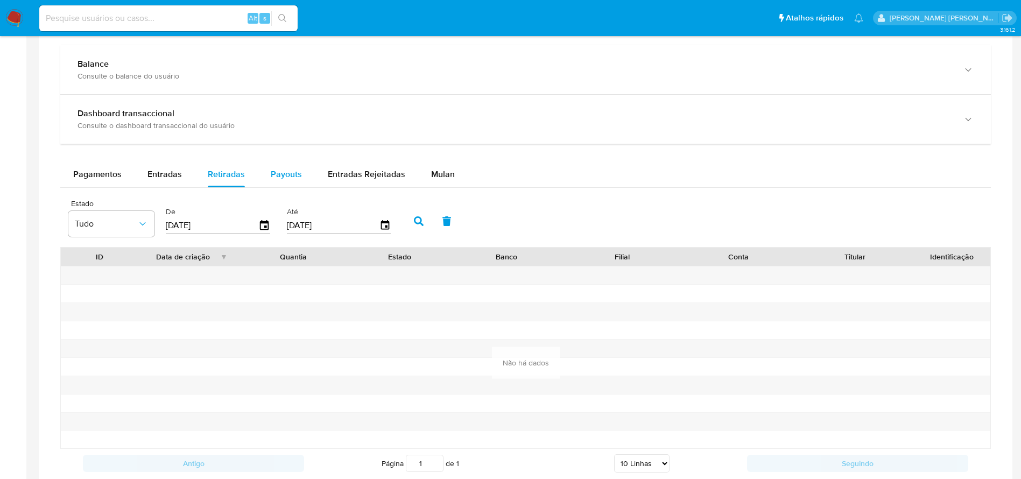
click at [297, 169] on span "Payouts" at bounding box center [286, 174] width 31 height 12
select select "10"
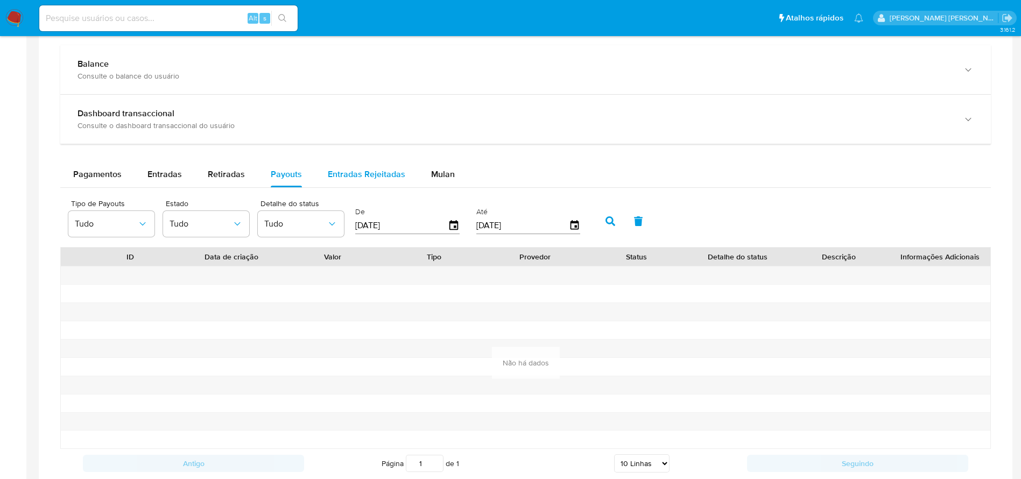
click at [347, 177] on span "Entradas Rejeitadas" at bounding box center [367, 174] width 78 height 12
select select "10"
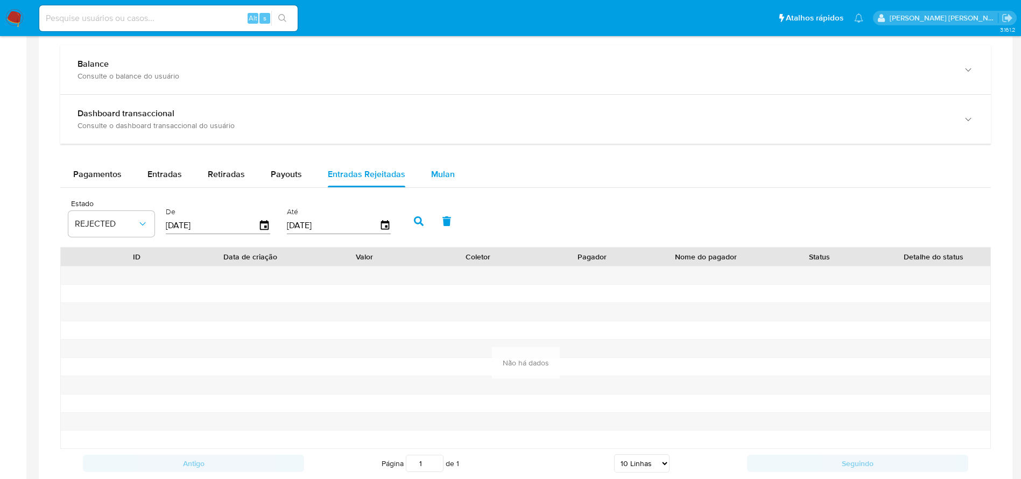
click at [444, 168] on span "Mulan" at bounding box center [443, 174] width 24 height 12
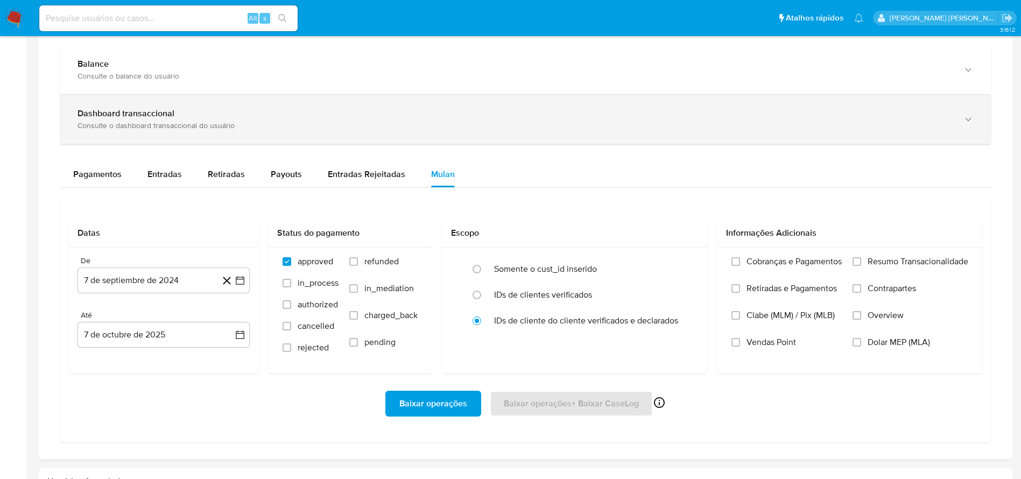
click at [486, 134] on div "Dashboard transaccional Consulte o dashboard transaccional do usuário" at bounding box center [525, 119] width 931 height 49
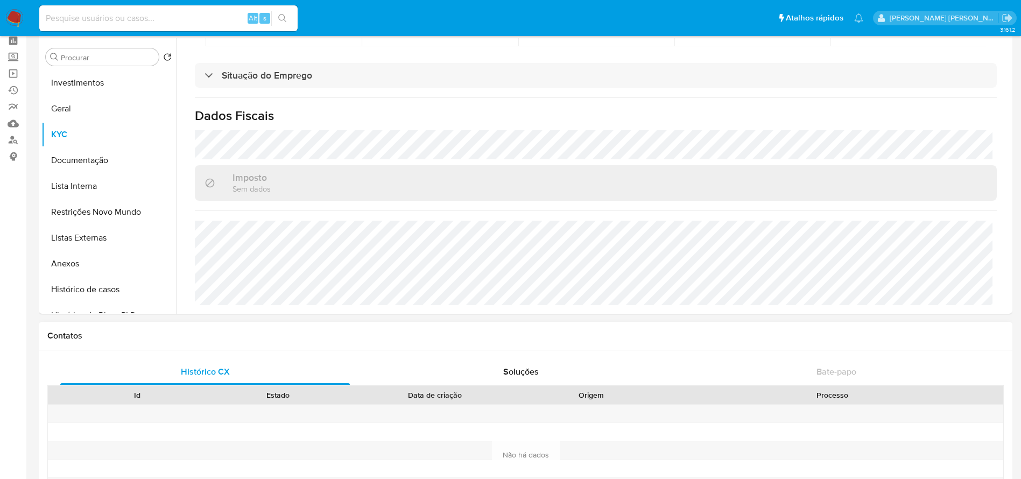
scroll to position [0, 0]
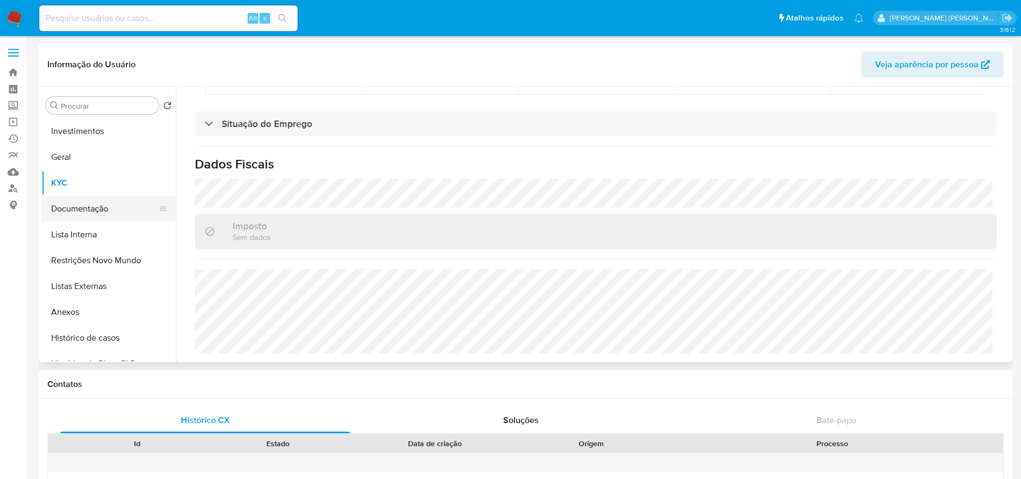
click at [88, 203] on button "Documentação" at bounding box center [104, 209] width 126 height 26
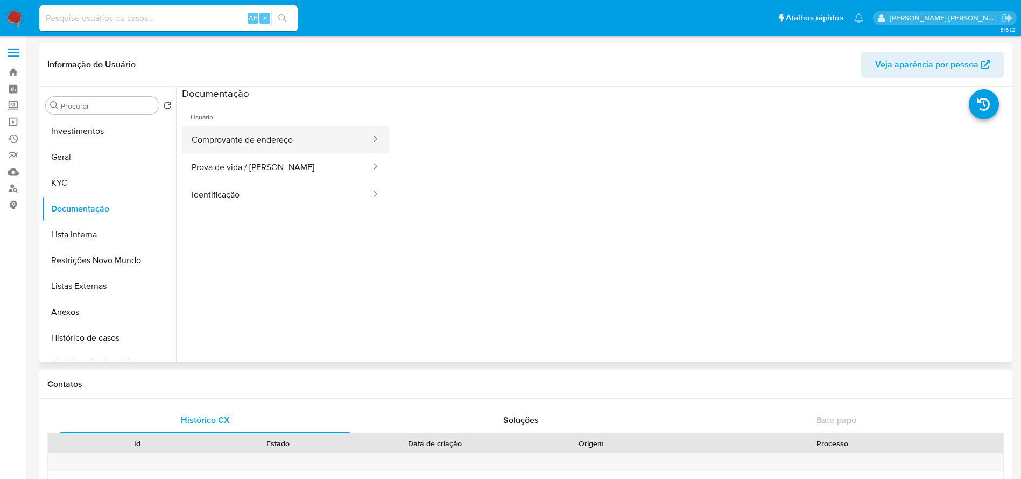
click at [278, 142] on button "Comprovante de endereço" at bounding box center [277, 139] width 190 height 27
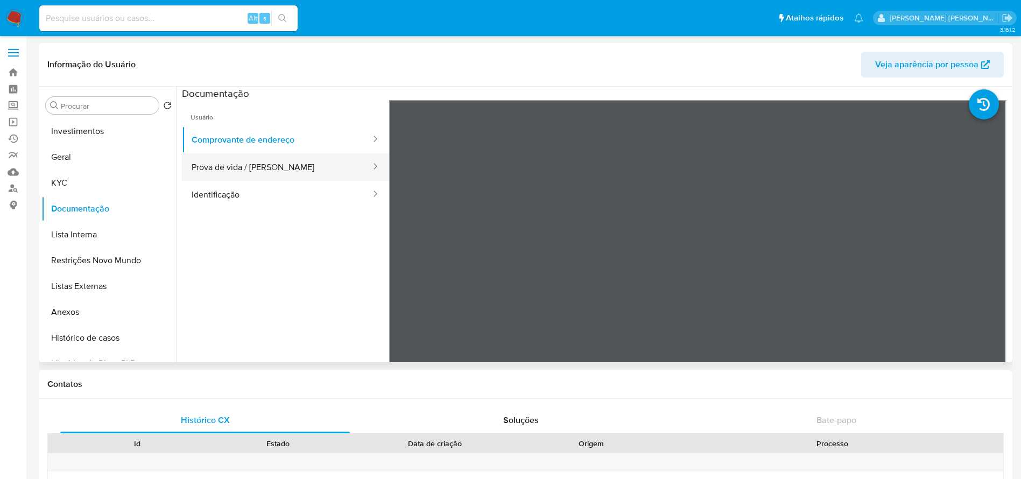
click at [287, 169] on button "Prova de vida / Selfie" at bounding box center [277, 166] width 190 height 27
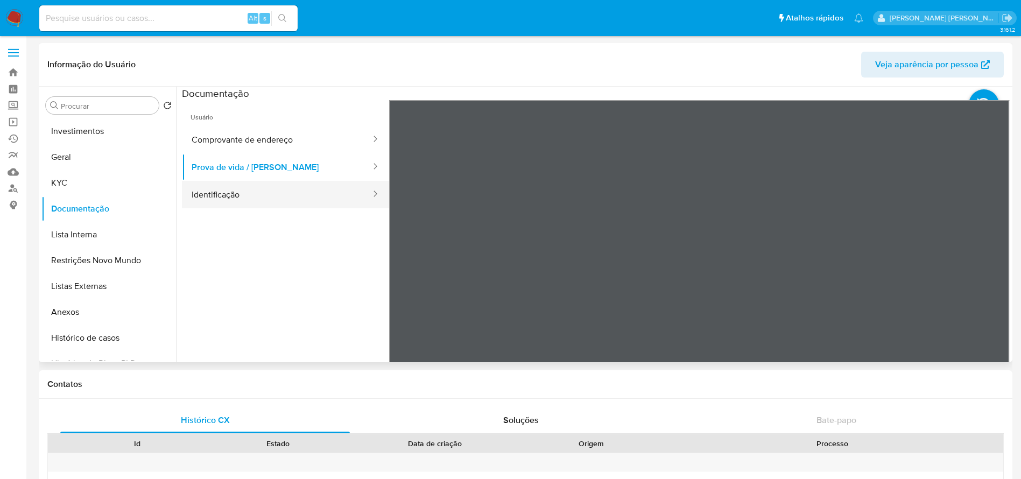
click at [255, 192] on button "Identificação" at bounding box center [277, 194] width 190 height 27
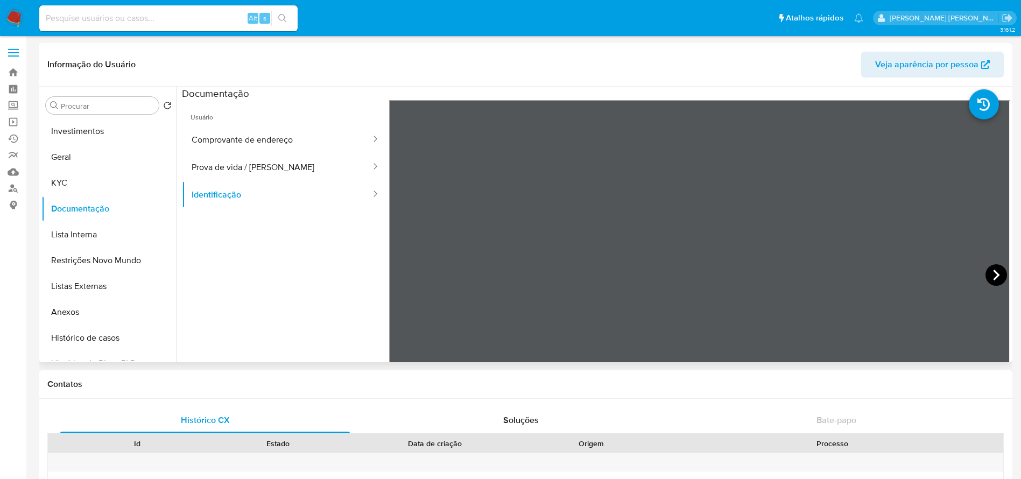
click at [986, 271] on icon at bounding box center [997, 275] width 22 height 22
click at [248, 170] on button "Prova de vida / Selfie" at bounding box center [277, 166] width 190 height 27
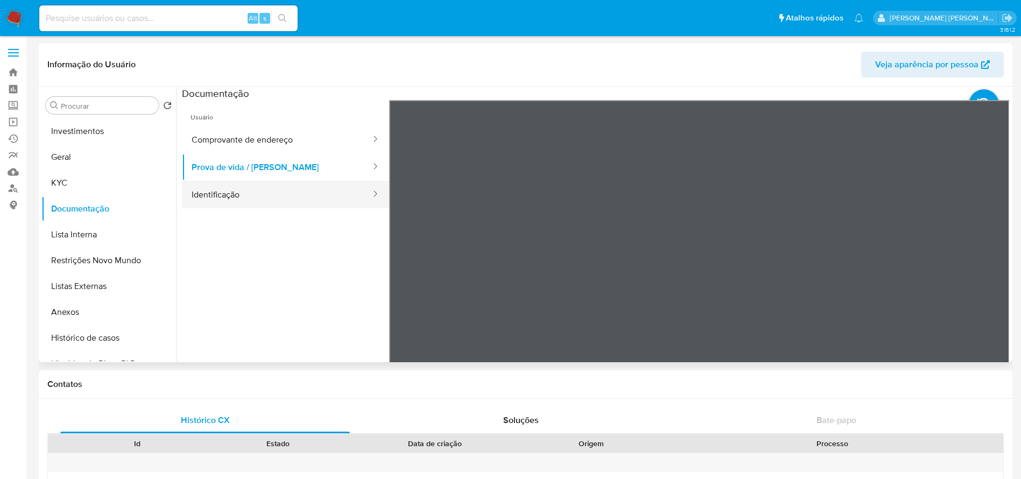
click at [246, 192] on button "Identificação" at bounding box center [277, 194] width 190 height 27
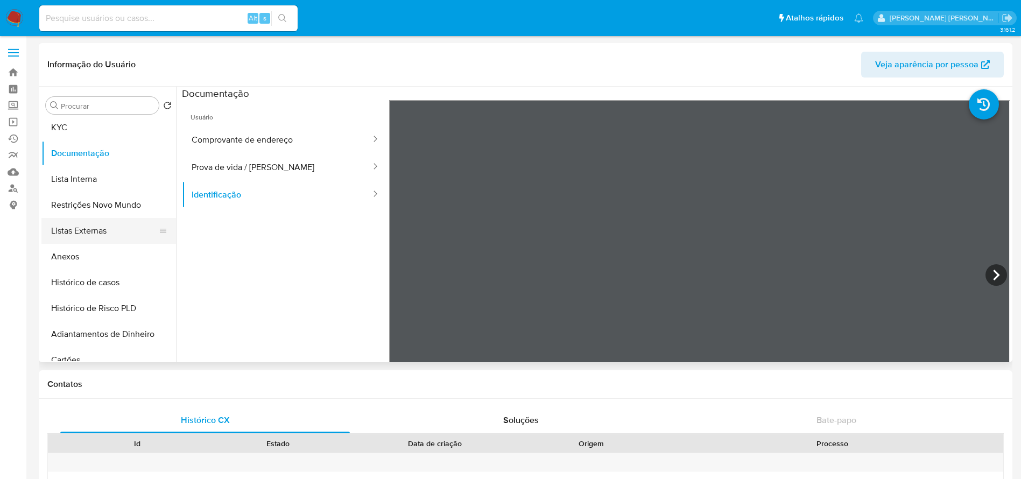
scroll to position [81, 0]
click at [87, 228] on button "Anexos" at bounding box center [104, 232] width 126 height 26
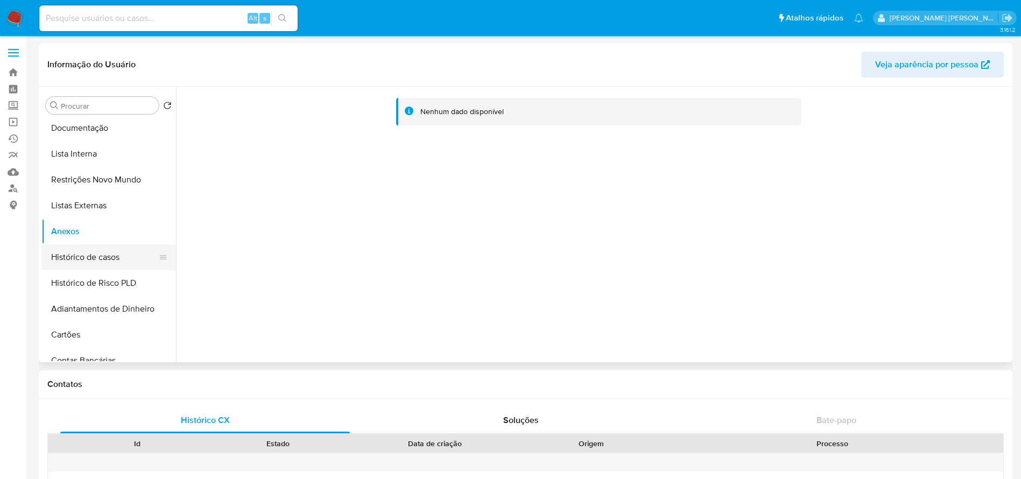
click at [95, 253] on button "Histórico de casos" at bounding box center [104, 257] width 126 height 26
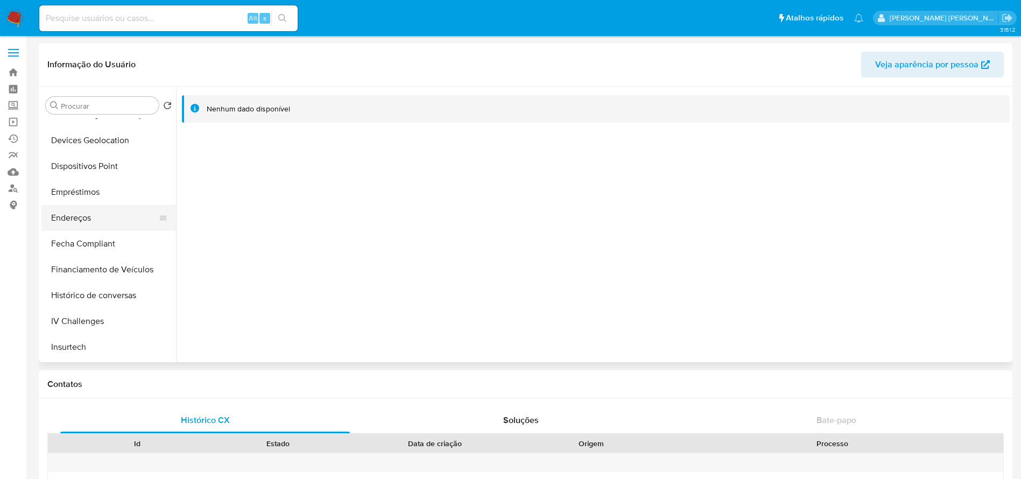
scroll to position [404, 0]
click at [97, 171] on button "Empréstimos" at bounding box center [104, 167] width 126 height 26
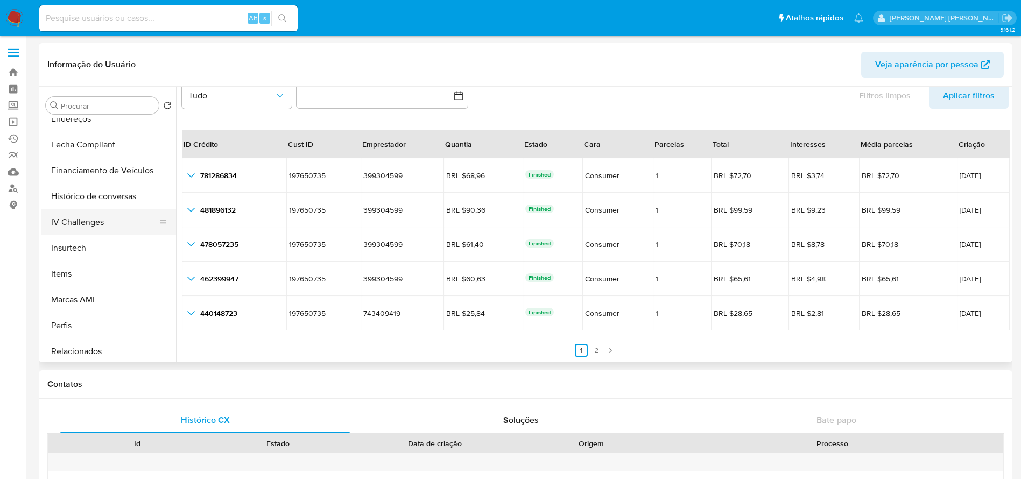
scroll to position [397, 0]
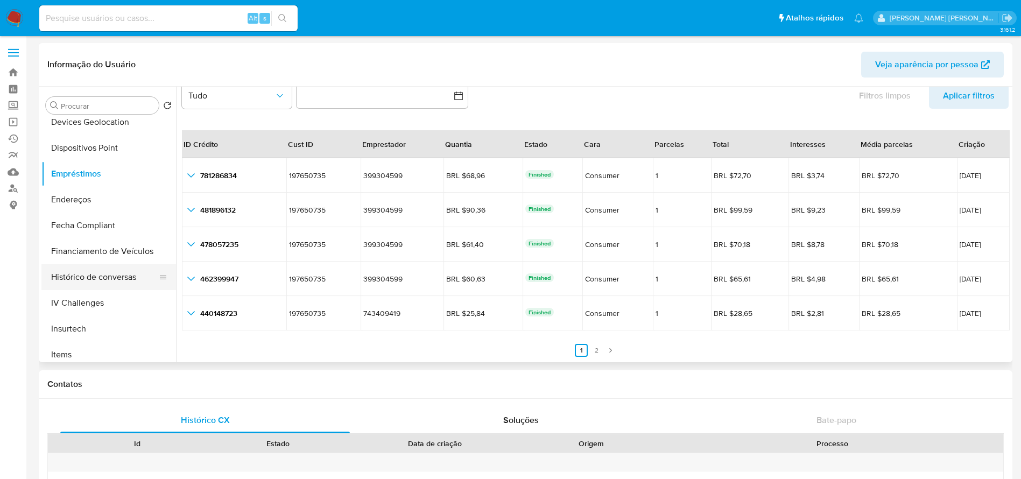
click at [111, 276] on button "Histórico de conversas" at bounding box center [104, 277] width 126 height 26
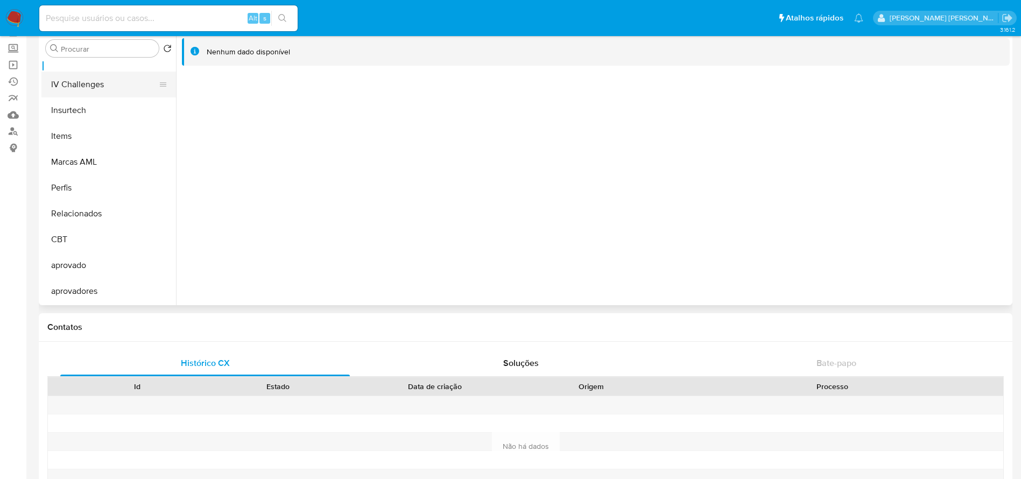
scroll to position [81, 0]
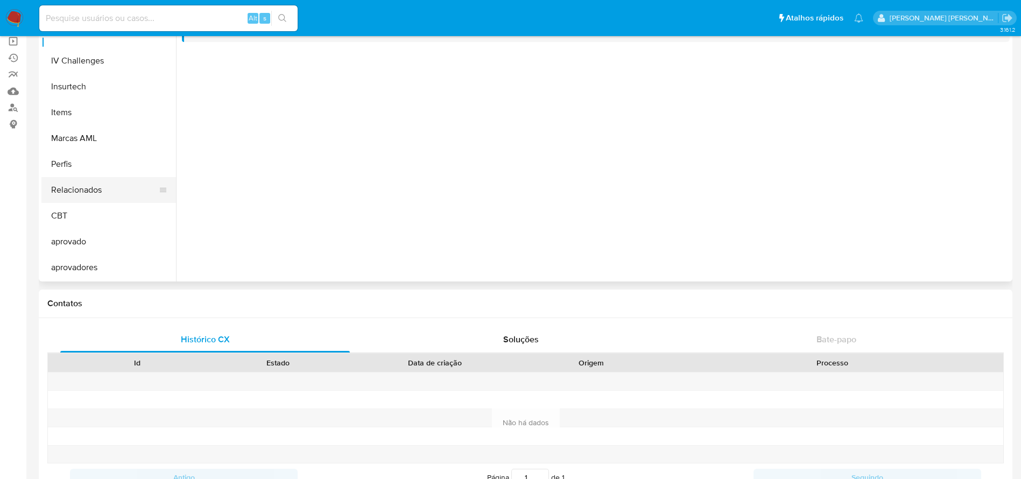
click at [120, 198] on button "Relacionados" at bounding box center [104, 190] width 126 height 26
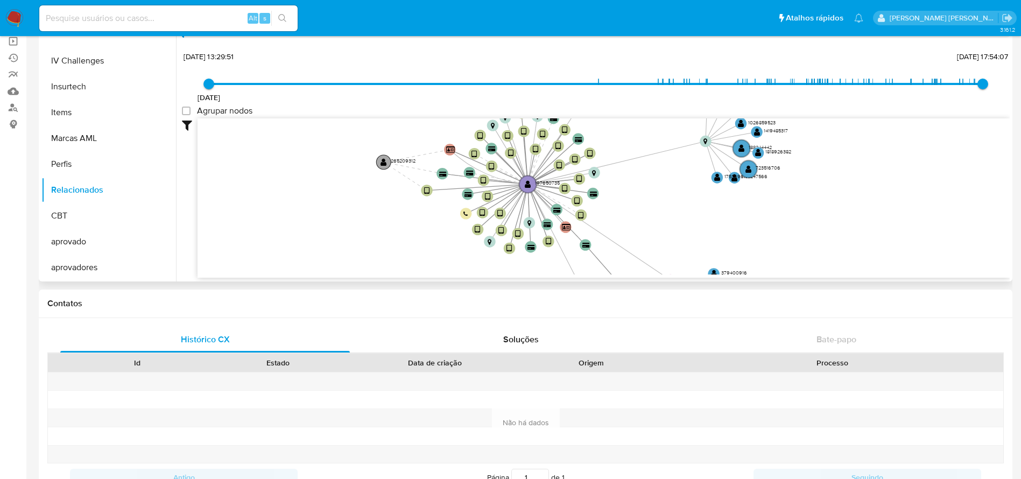
click at [384, 159] on text "" at bounding box center [384, 162] width 6 height 8
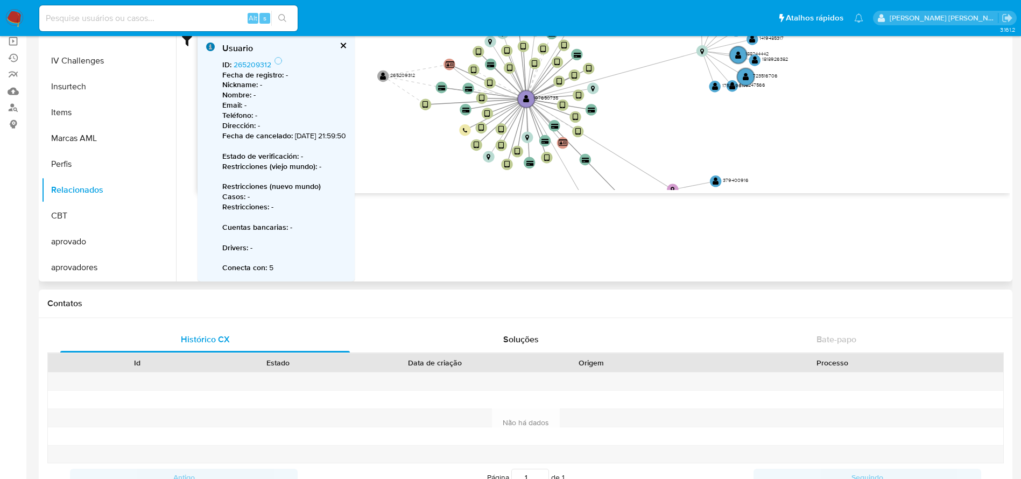
scroll to position [4, 0]
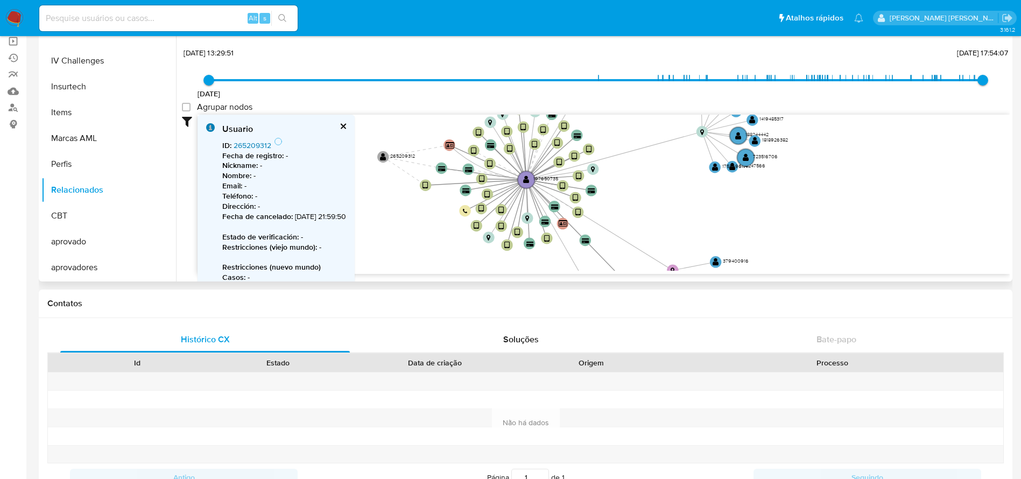
click at [262, 143] on link "265209312" at bounding box center [253, 145] width 38 height 11
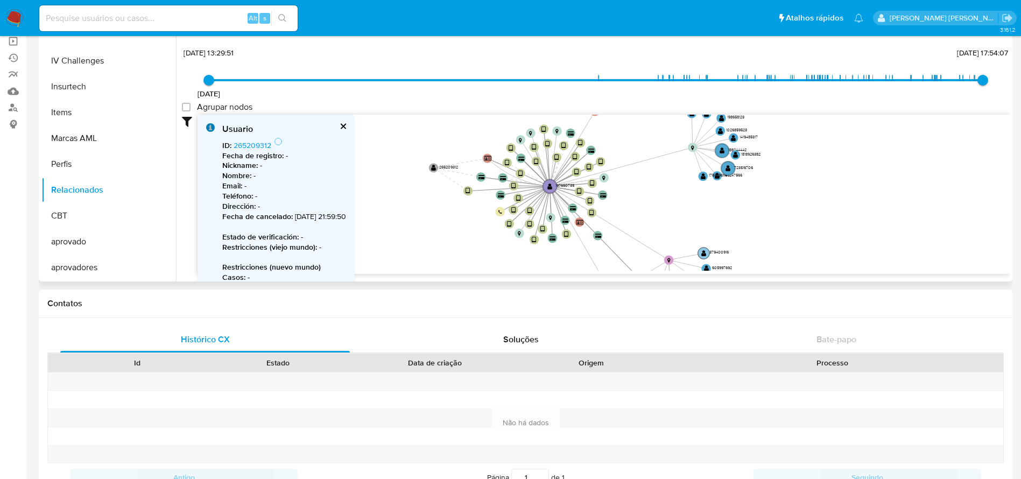
click at [718, 251] on text "379400916" at bounding box center [719, 252] width 20 height 6
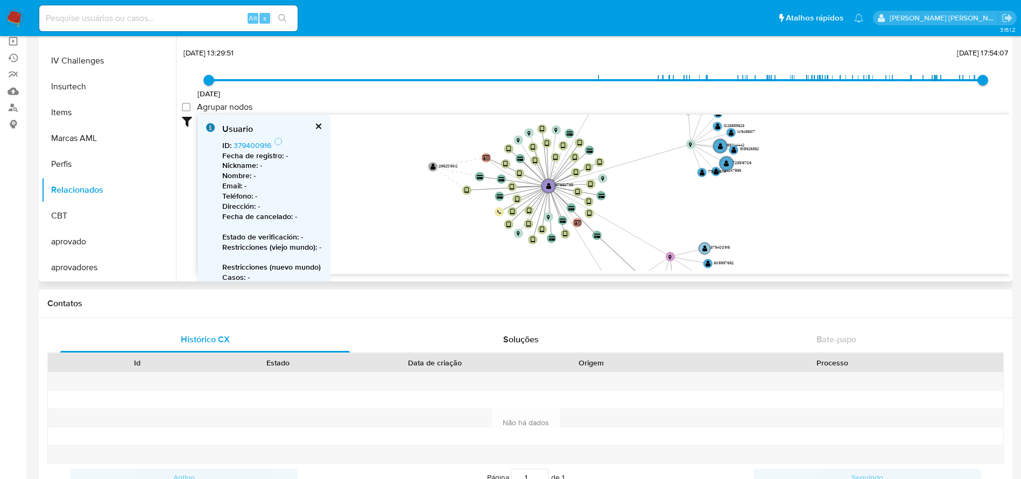
click at [705, 247] on text "" at bounding box center [704, 248] width 5 height 7
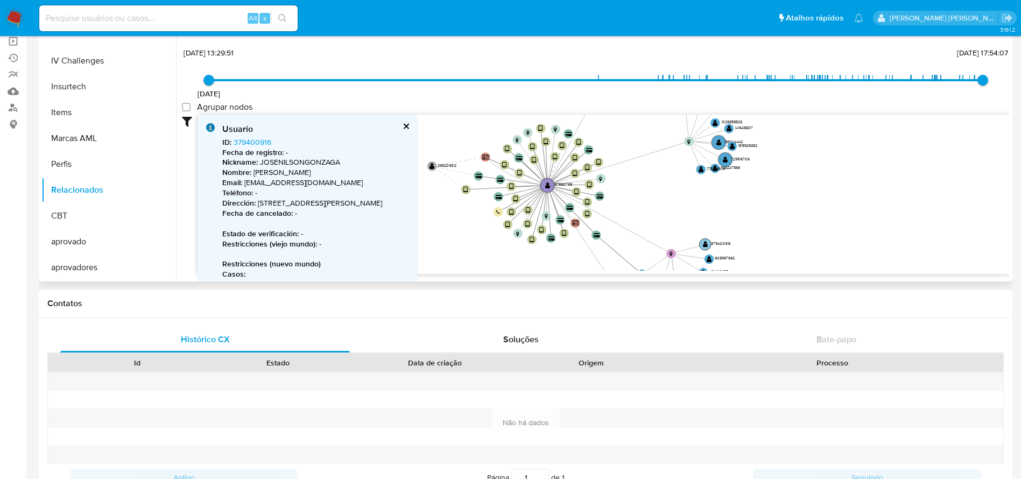
click at [718, 246] on text "379400916" at bounding box center [721, 244] width 20 height 6
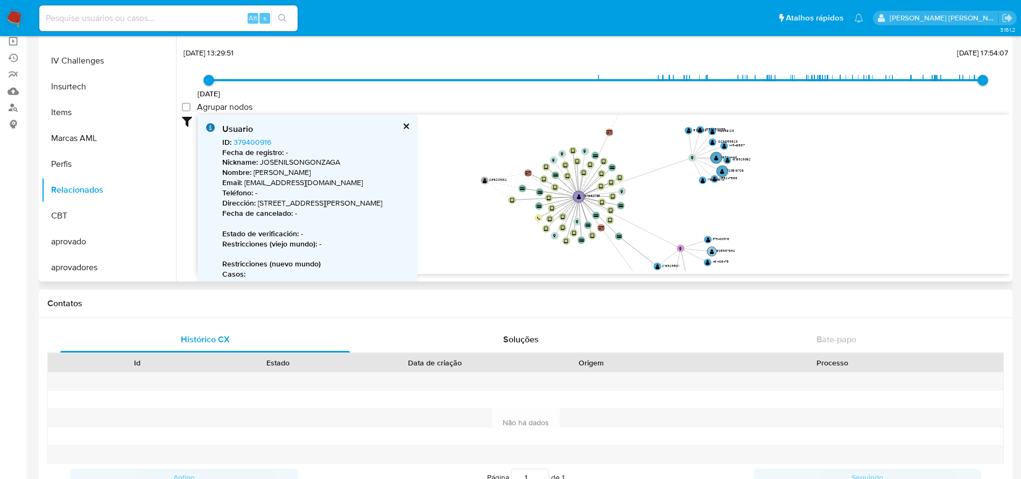
click at [722, 249] on text "605997692" at bounding box center [725, 250] width 19 height 5
click at [712, 249] on text "" at bounding box center [713, 247] width 4 height 5
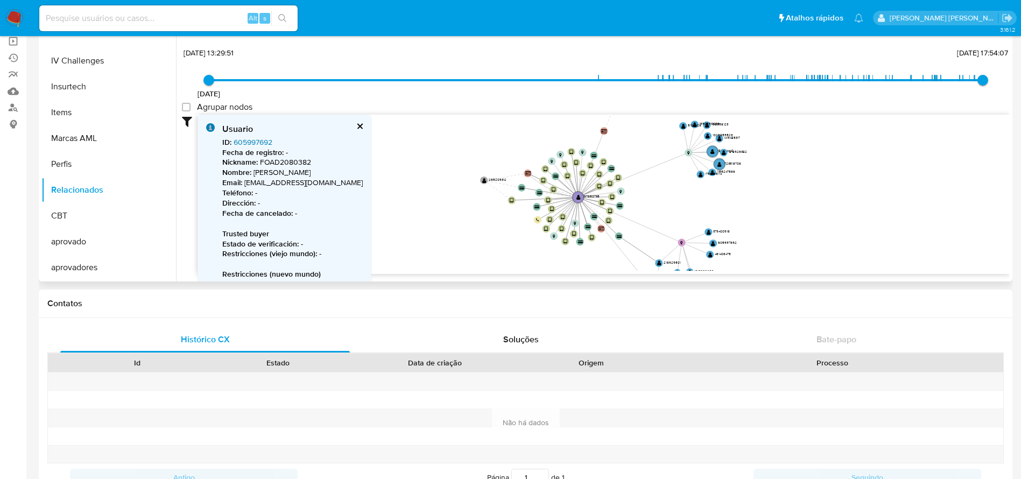
click at [250, 139] on link "605997692" at bounding box center [253, 142] width 39 height 11
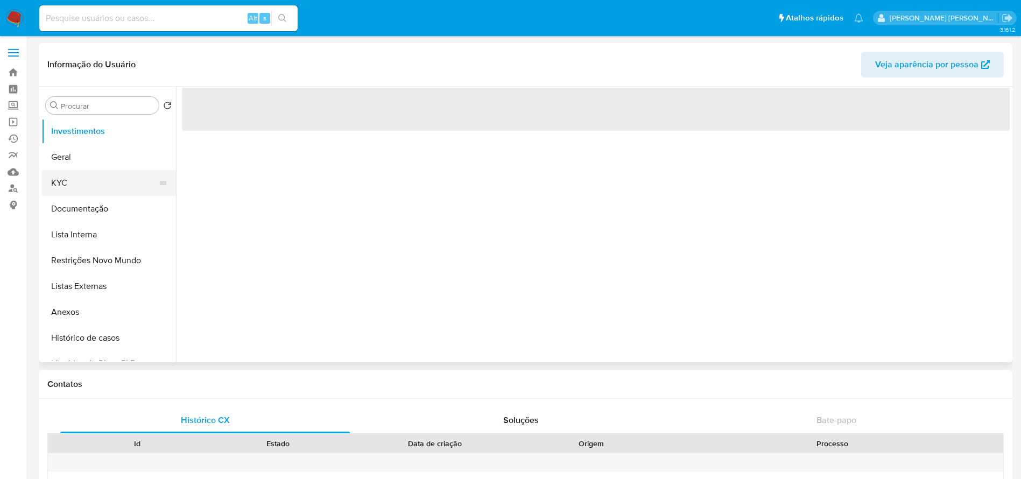
select select "10"
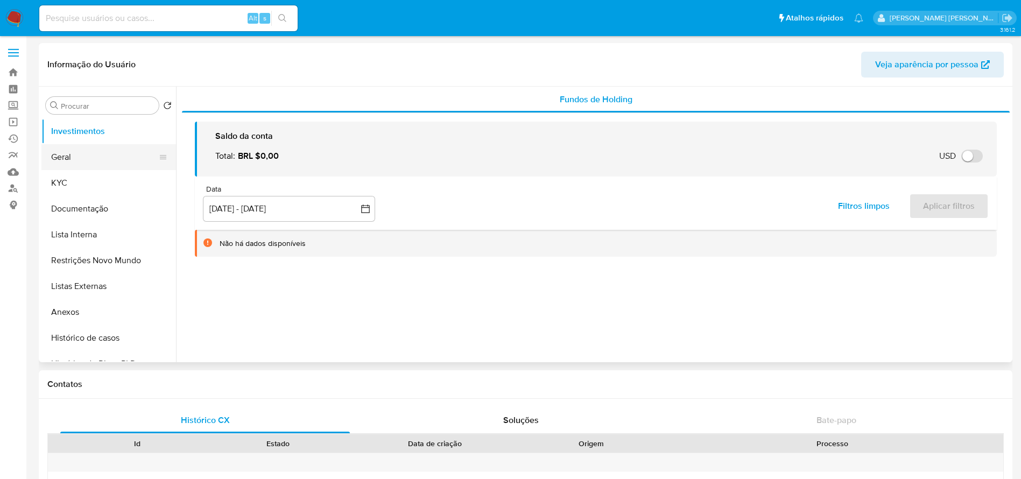
click at [67, 161] on button "Geral" at bounding box center [104, 157] width 126 height 26
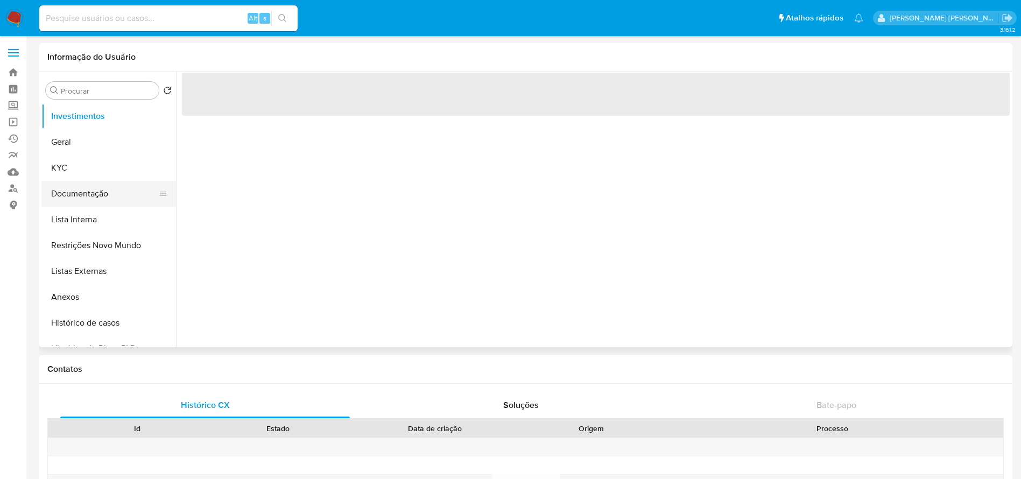
click at [79, 195] on button "Documentação" at bounding box center [104, 194] width 126 height 26
select select "10"
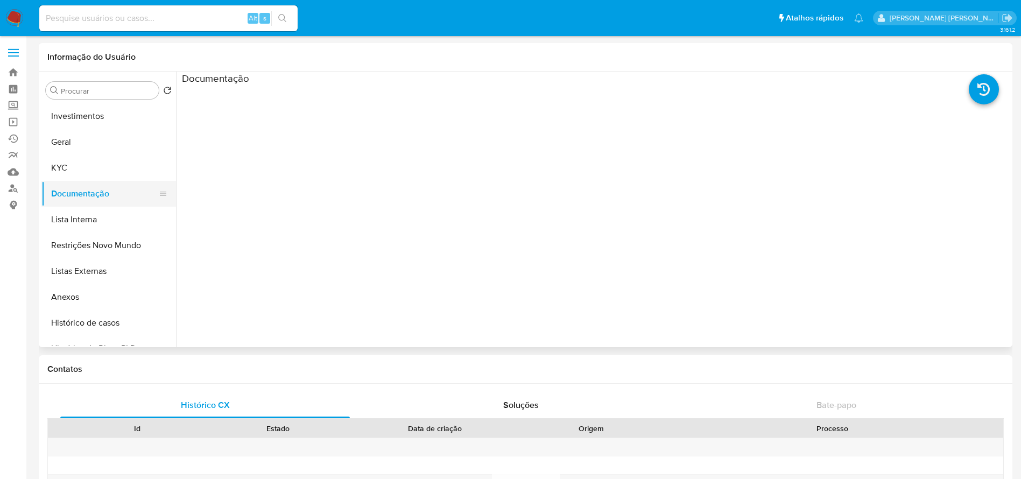
click at [94, 191] on button "Documentação" at bounding box center [104, 194] width 126 height 26
click at [90, 144] on button "Geral" at bounding box center [104, 142] width 126 height 26
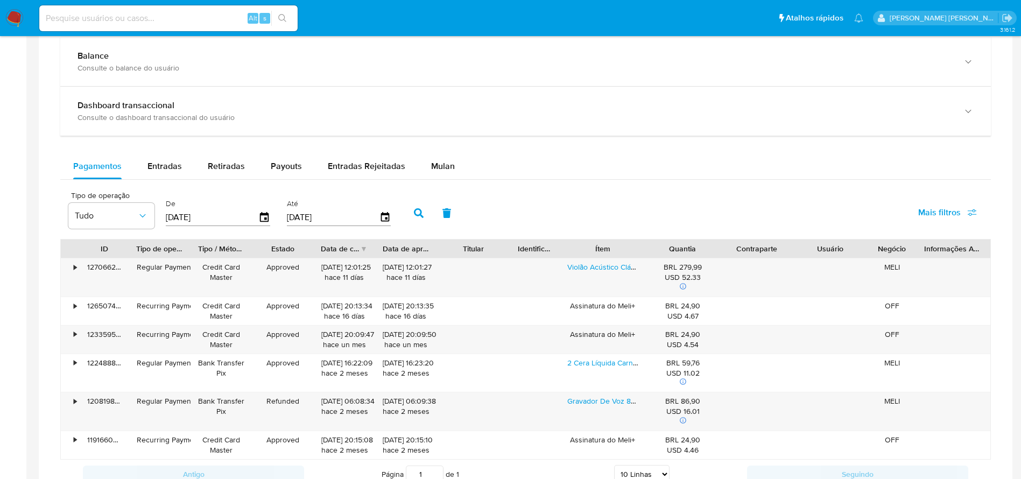
scroll to position [674, 0]
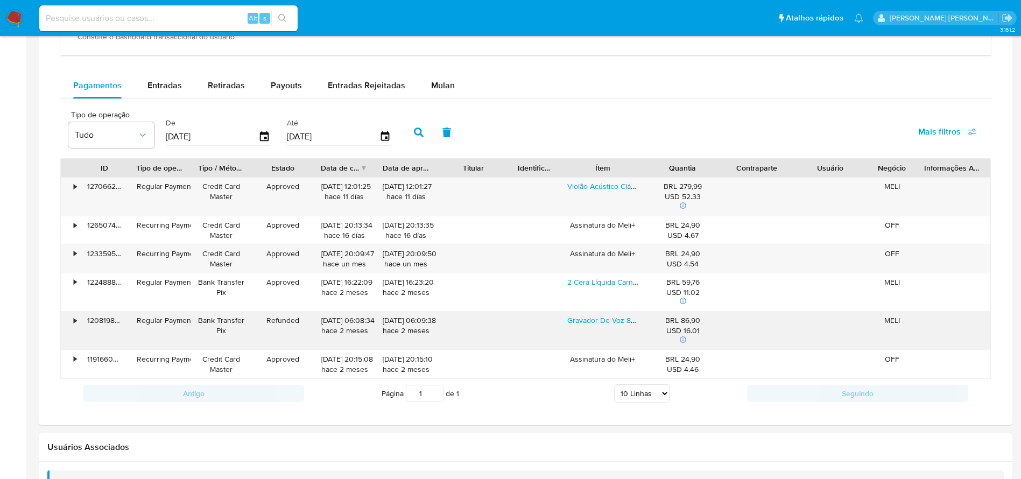
click at [75, 323] on div "•" at bounding box center [75, 320] width 3 height 10
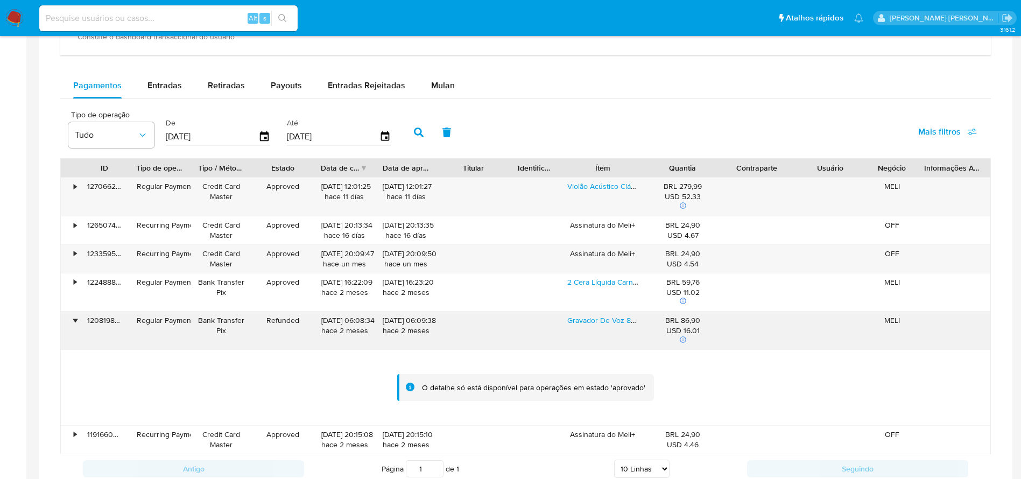
click at [76, 320] on div "•" at bounding box center [75, 320] width 3 height 10
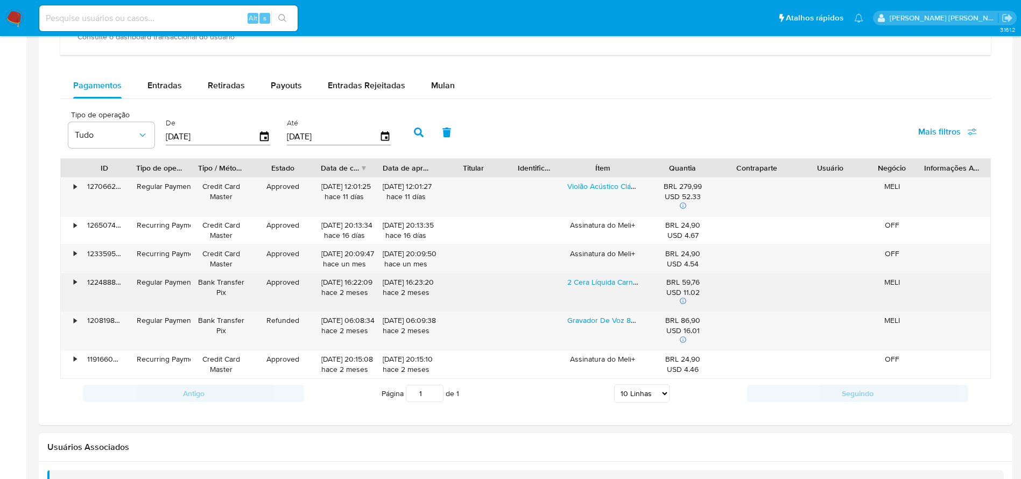
click at [75, 280] on div "•" at bounding box center [75, 282] width 3 height 10
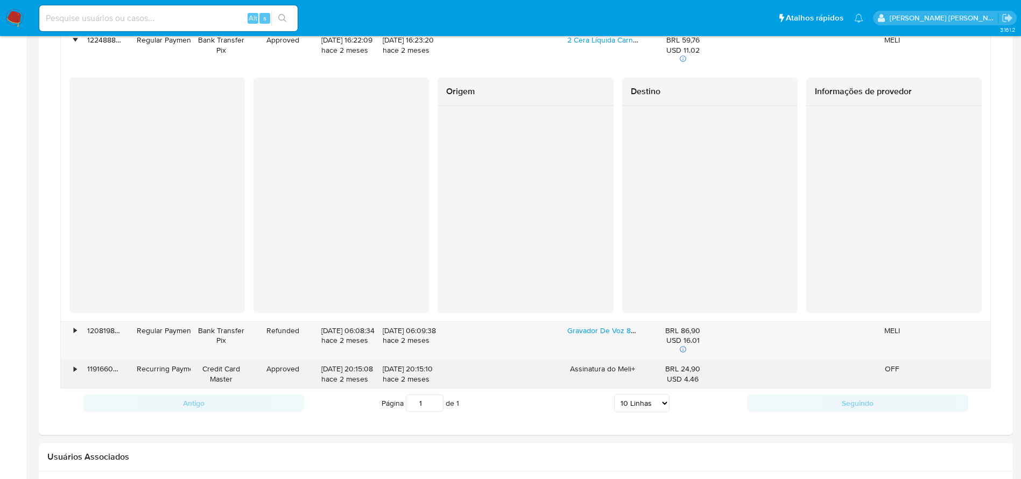
scroll to position [755, 0]
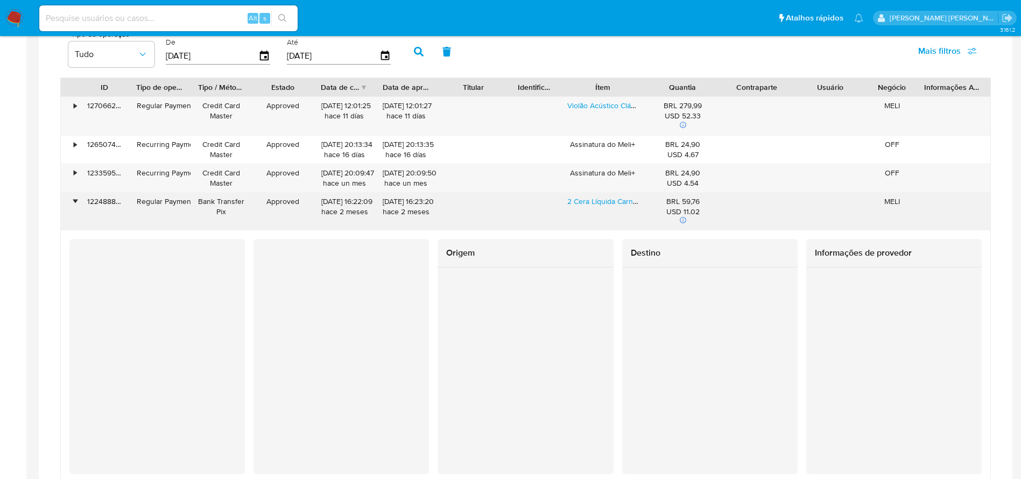
click at [80, 203] on div "• 122488852234 Regular Payment Bank Transfer Pix Approved 15/08/2025 16:22:09 h…" at bounding box center [526, 212] width 930 height 38
click at [602, 201] on link "2 Cera Líquida Carnaúba Proteção Automotiva Tok Final Vonixx" at bounding box center [671, 201] width 208 height 11
click at [74, 200] on div "•" at bounding box center [75, 201] width 3 height 10
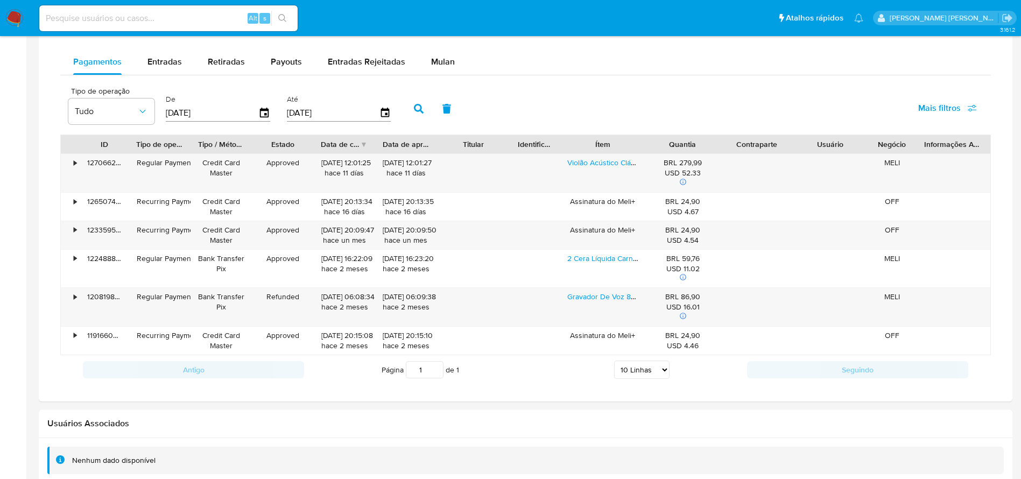
scroll to position [674, 0]
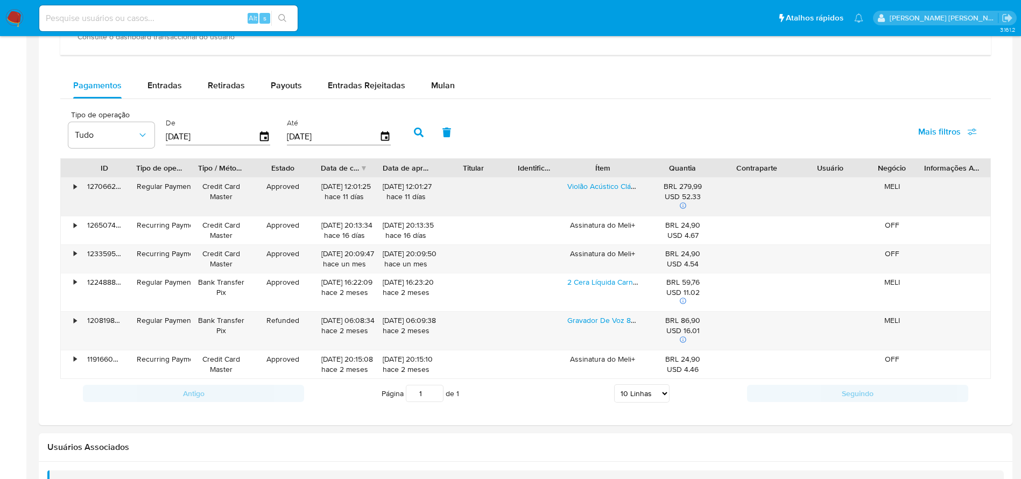
click at [76, 188] on div "•" at bounding box center [75, 186] width 3 height 10
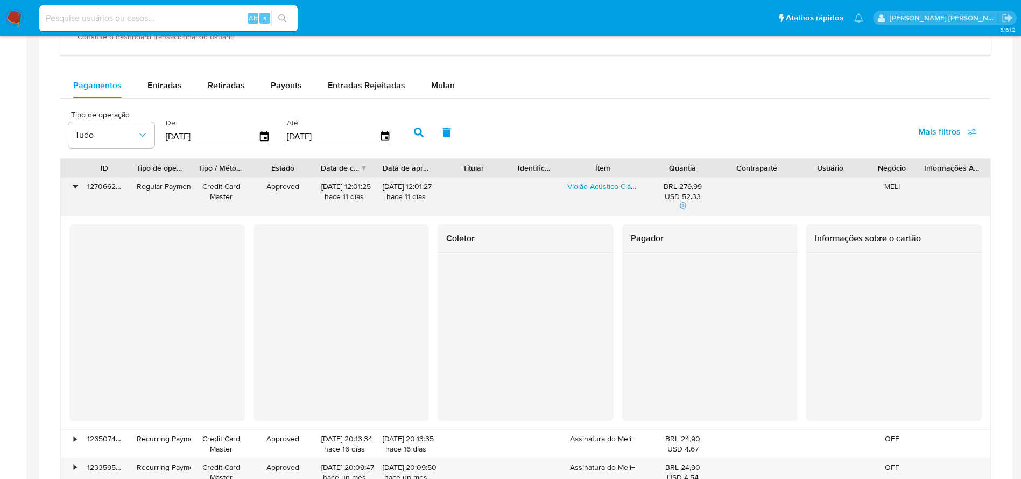
click at [72, 186] on div "•" at bounding box center [70, 197] width 19 height 38
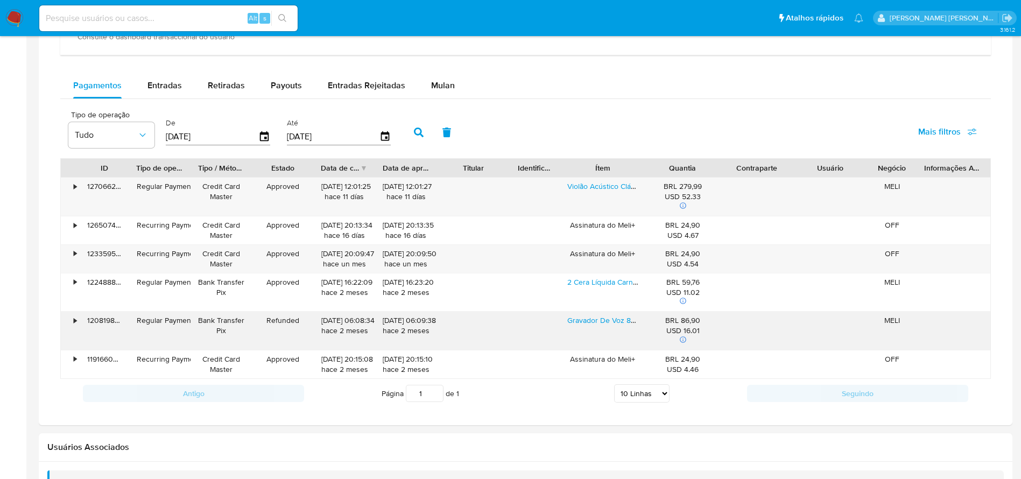
click at [75, 320] on div "•" at bounding box center [75, 320] width 3 height 10
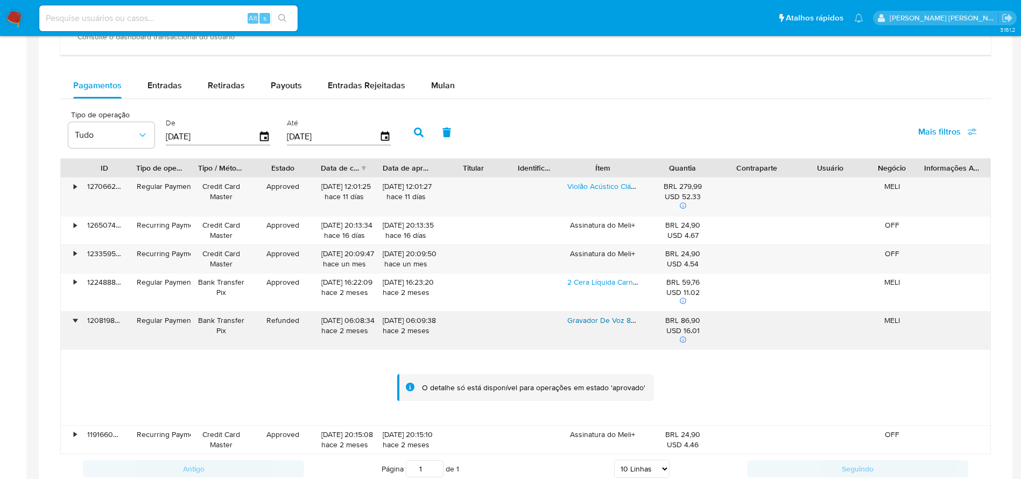
click at [603, 319] on link "Gravador De Voz 8gb Digital Espião Gravação Profissional Mp3 Cor Preto" at bounding box center [688, 320] width 243 height 11
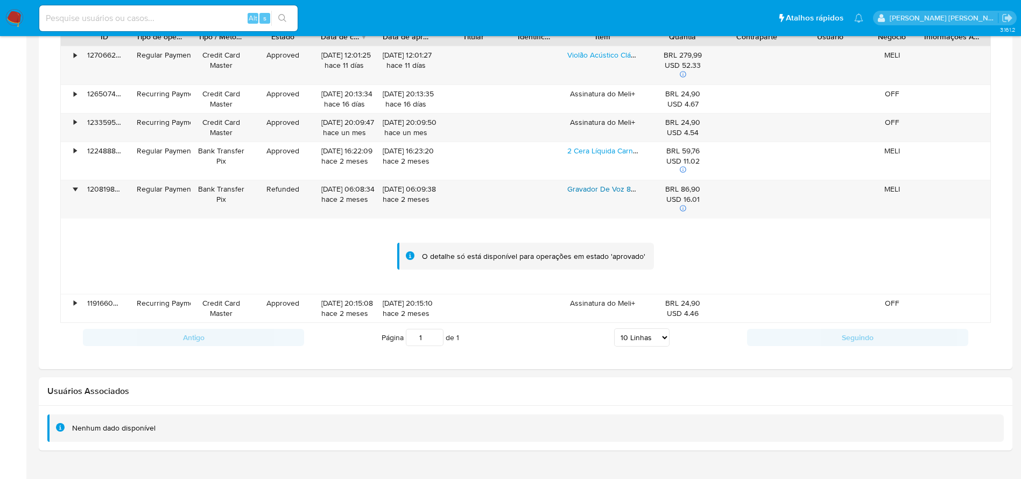
scroll to position [831, 0]
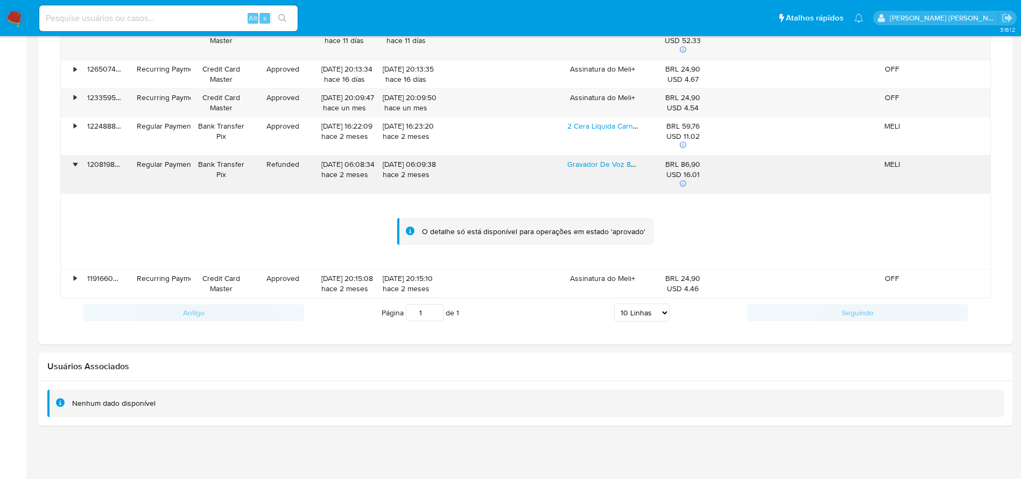
click at [75, 162] on div "•" at bounding box center [75, 164] width 3 height 10
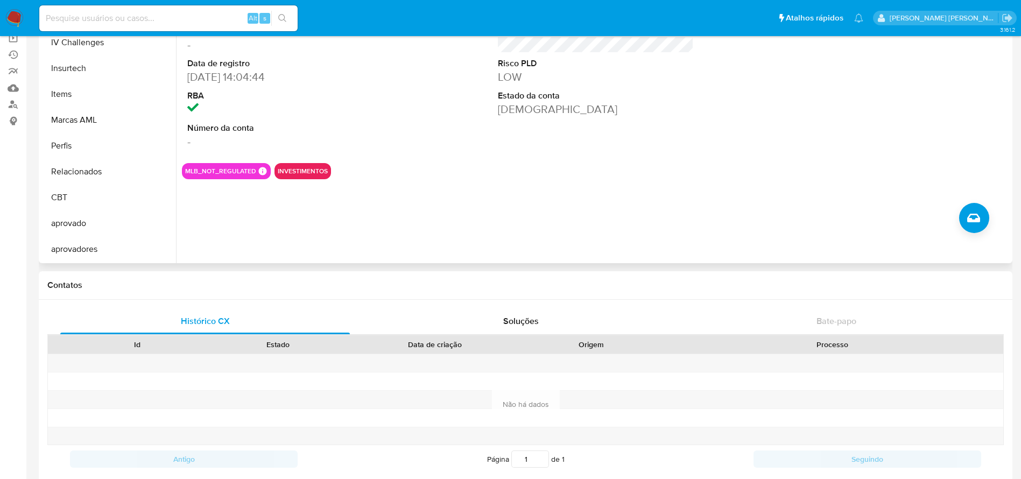
scroll to position [109, 0]
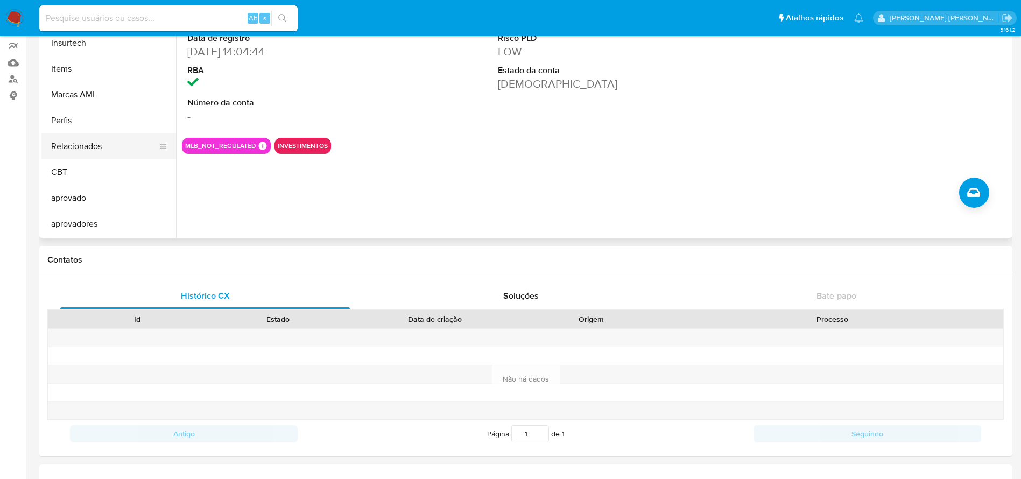
click at [104, 146] on button "Relacionados" at bounding box center [104, 147] width 126 height 26
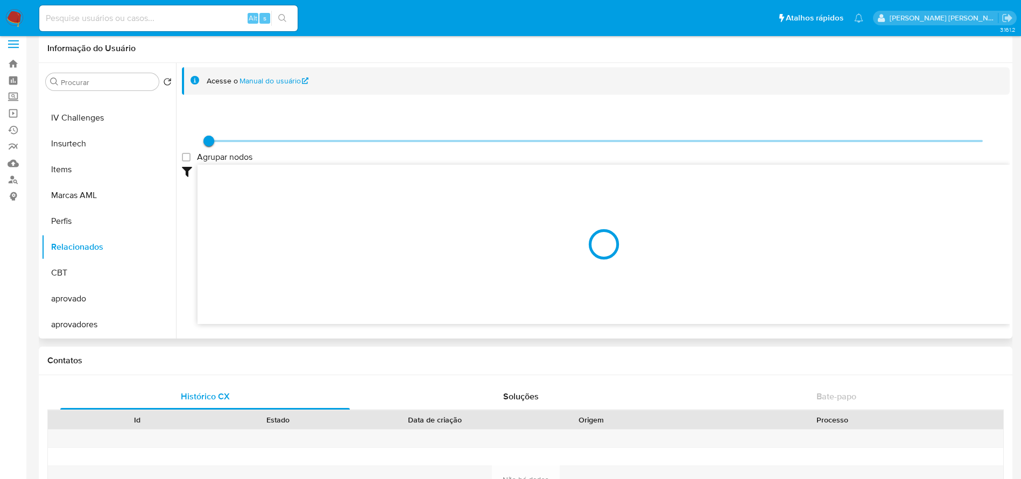
scroll to position [0, 0]
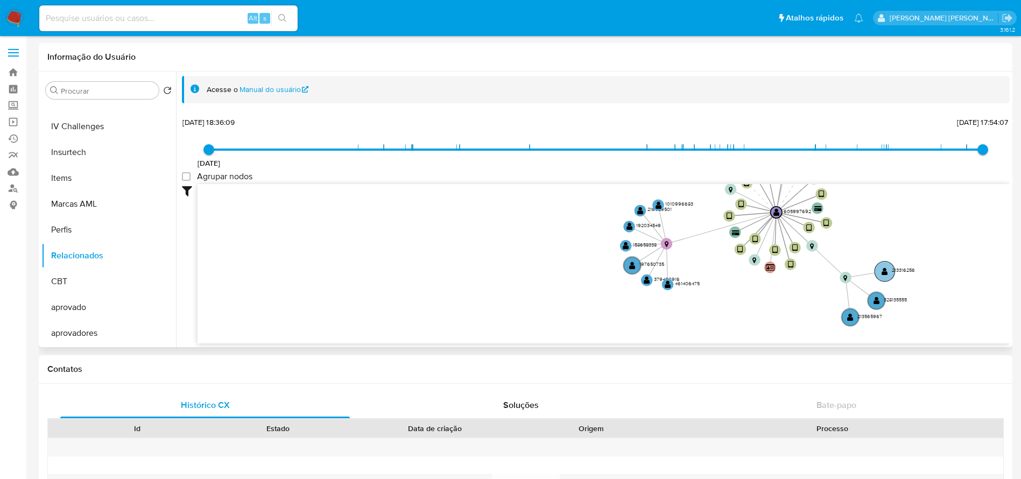
click at [887, 269] on text "" at bounding box center [885, 272] width 6 height 8
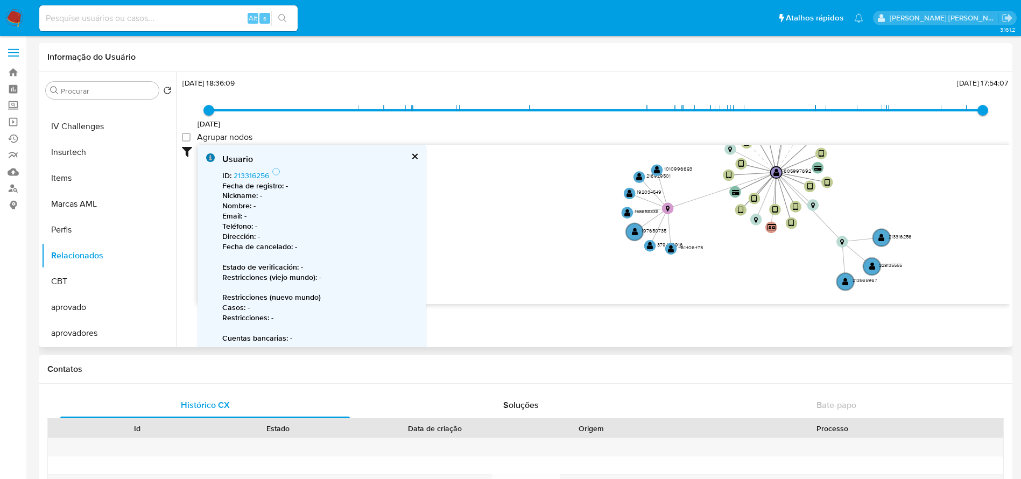
scroll to position [4, 0]
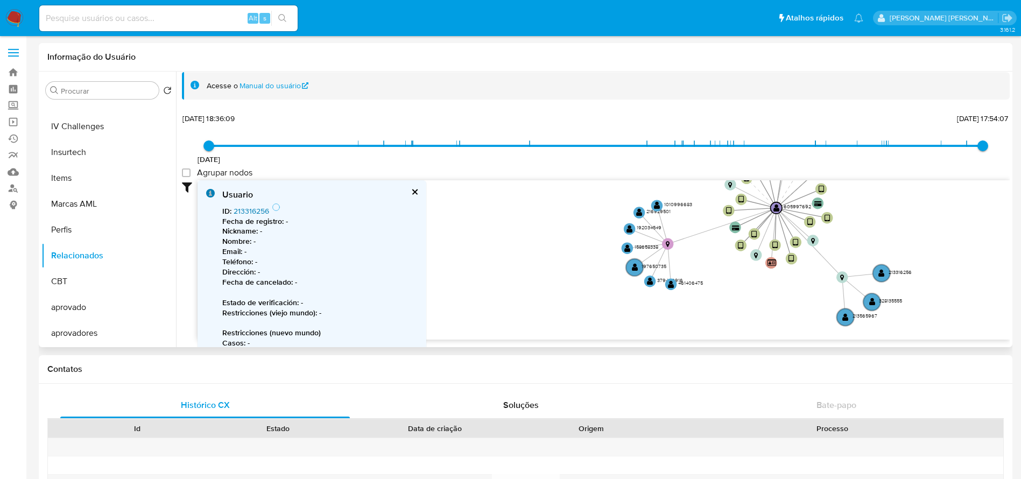
click at [257, 210] on link "213316256" at bounding box center [252, 211] width 36 height 11
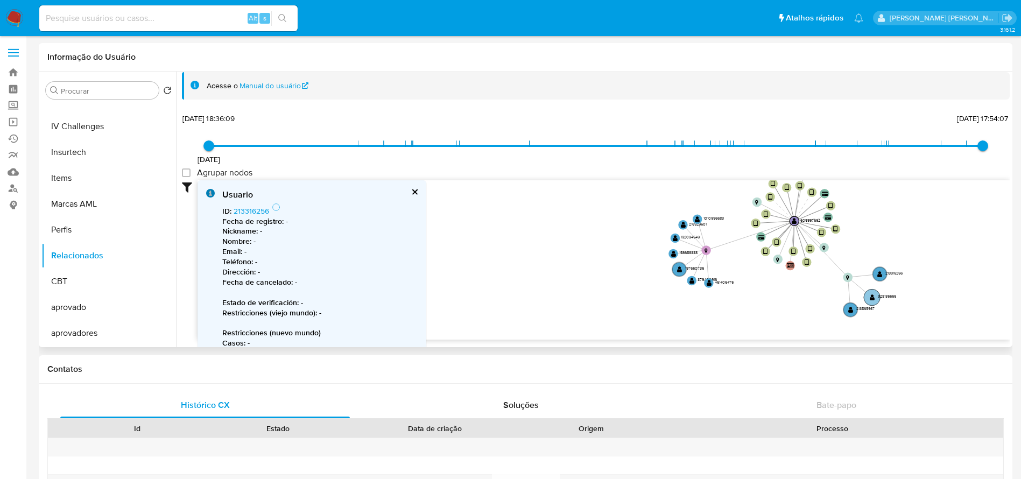
click at [873, 298] on text "" at bounding box center [872, 297] width 5 height 7
click at [872, 297] on text "" at bounding box center [870, 299] width 5 height 7
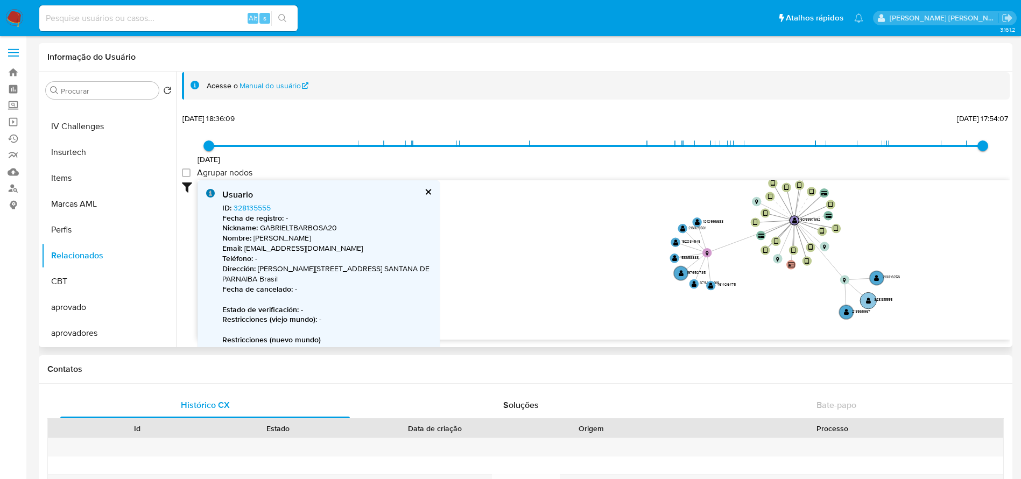
click at [873, 300] on circle at bounding box center [868, 300] width 16 height 16
click at [249, 209] on link "328135555" at bounding box center [252, 207] width 37 height 11
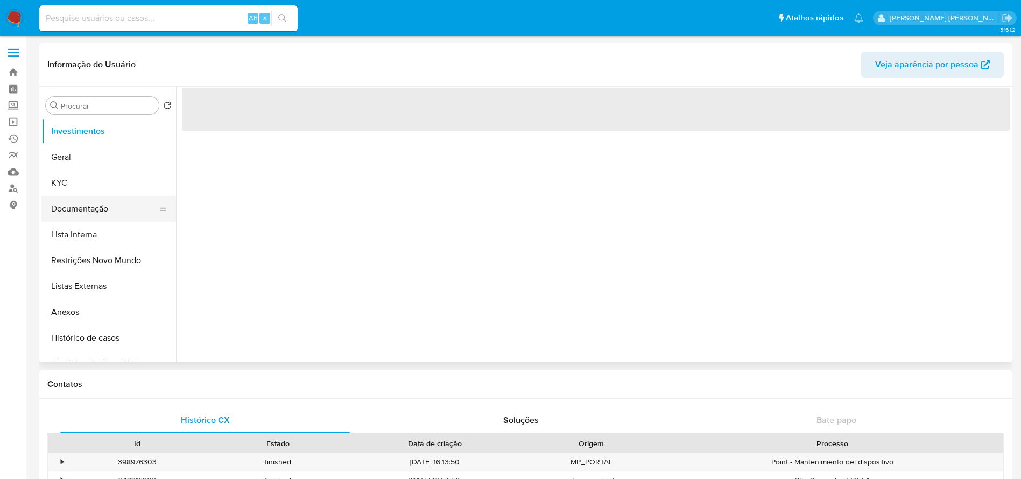
select select "10"
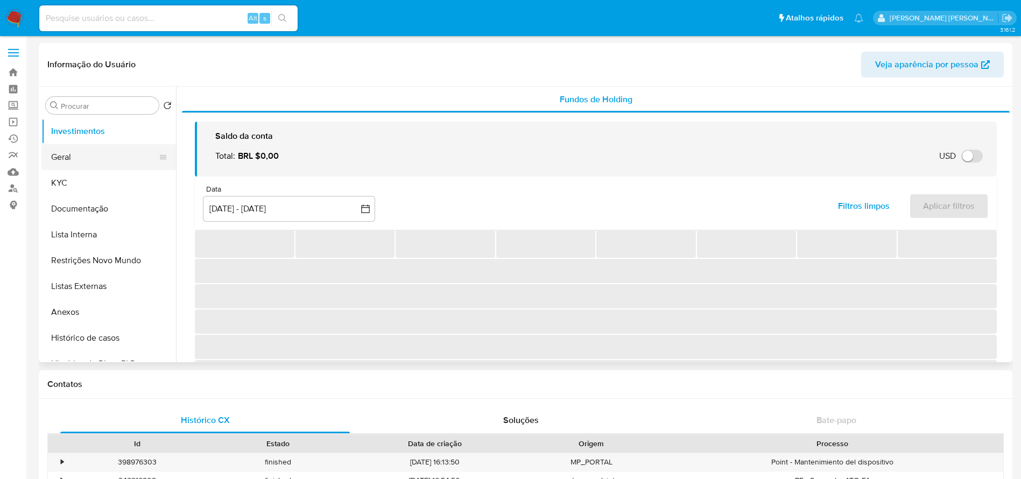
click at [68, 157] on button "Geral" at bounding box center [104, 157] width 126 height 26
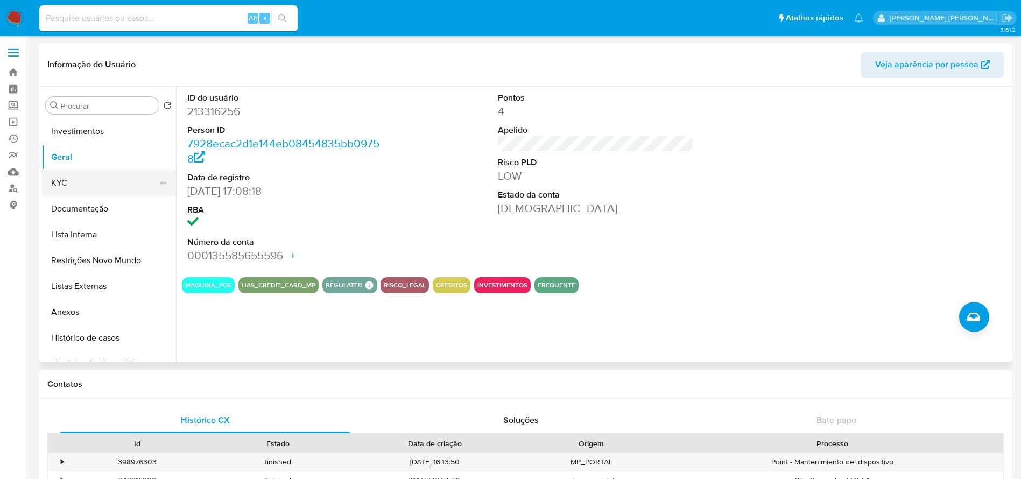
click at [63, 181] on button "KYC" at bounding box center [104, 183] width 126 height 26
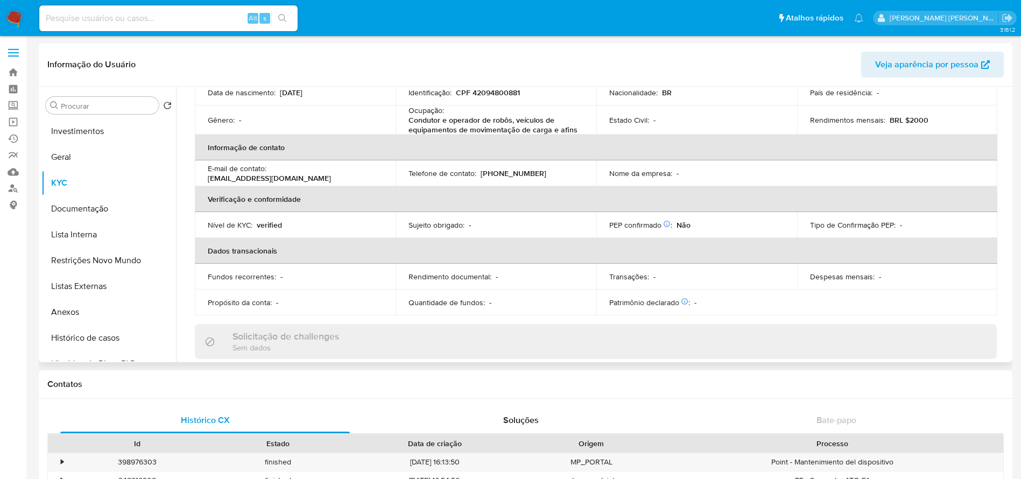
scroll to position [161, 0]
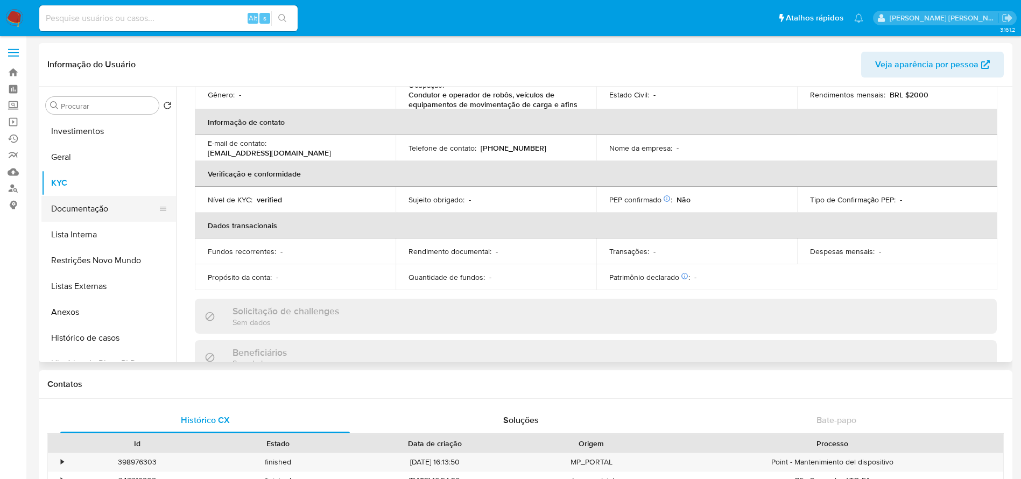
click at [63, 209] on button "Documentação" at bounding box center [104, 209] width 126 height 26
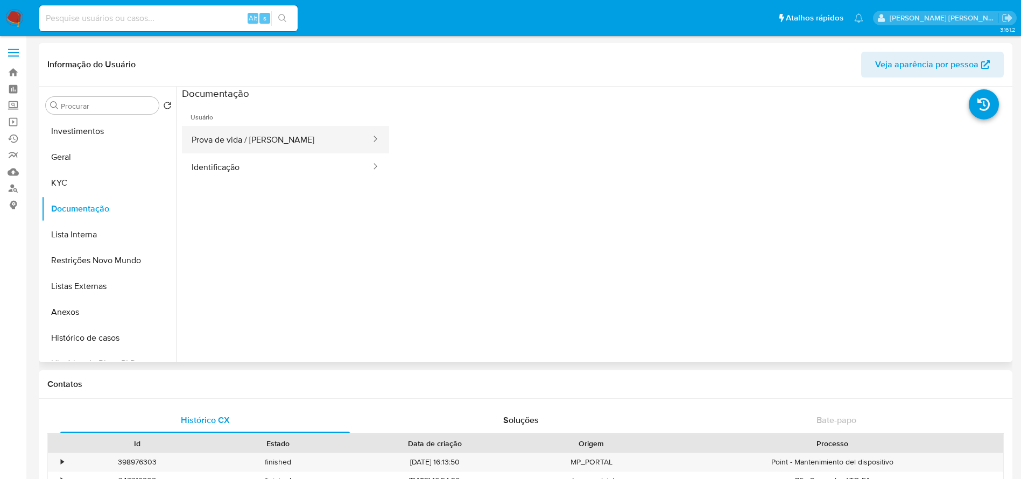
click at [309, 141] on button "Prova de vida / [PERSON_NAME]" at bounding box center [277, 139] width 190 height 27
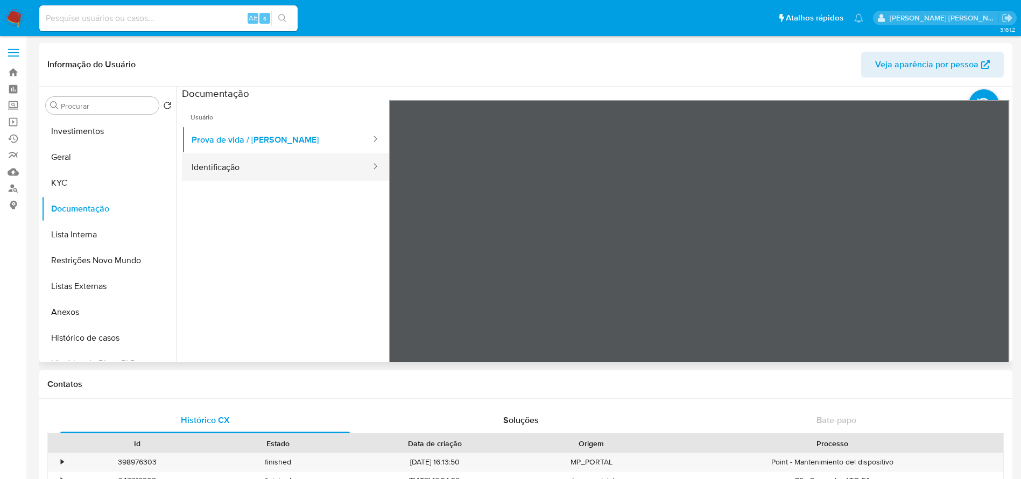
click at [289, 162] on button "Identificação" at bounding box center [277, 166] width 190 height 27
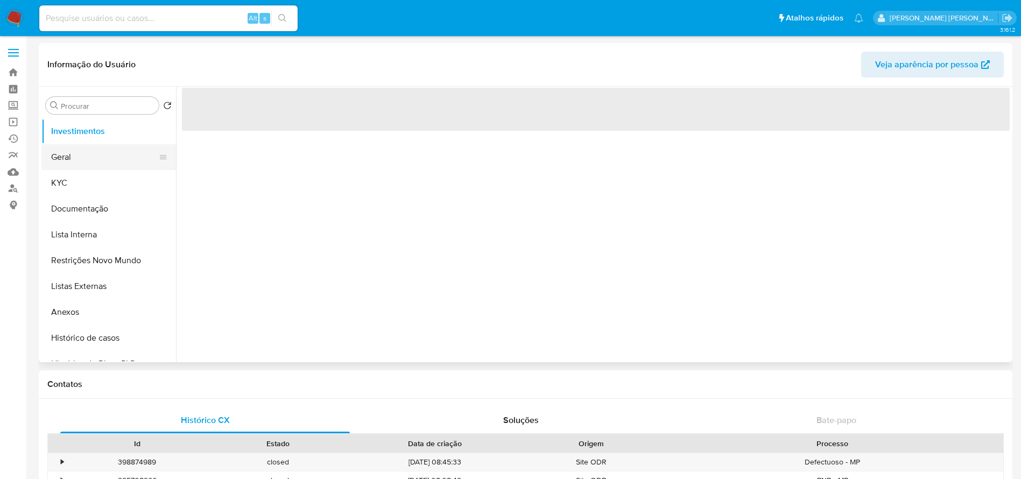
select select "10"
click at [61, 155] on button "Geral" at bounding box center [104, 157] width 126 height 26
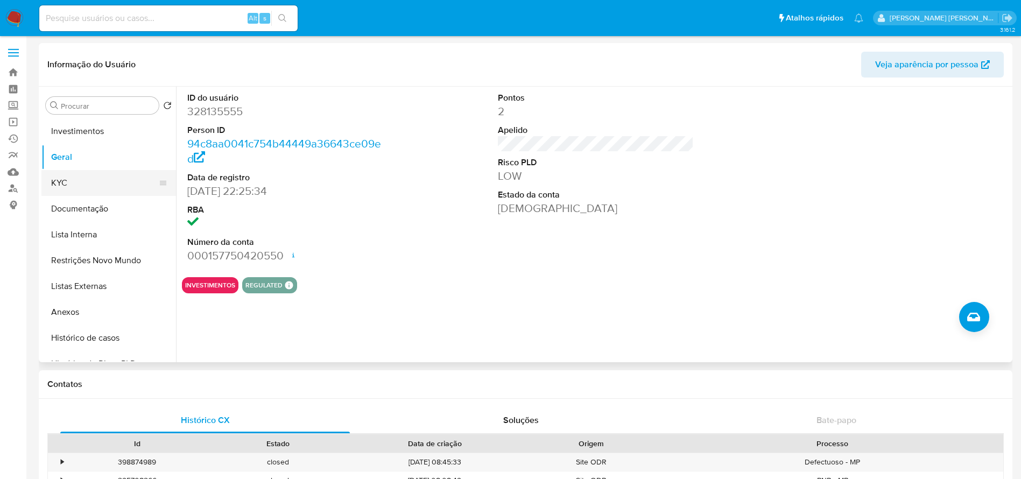
click at [64, 183] on button "KYC" at bounding box center [104, 183] width 126 height 26
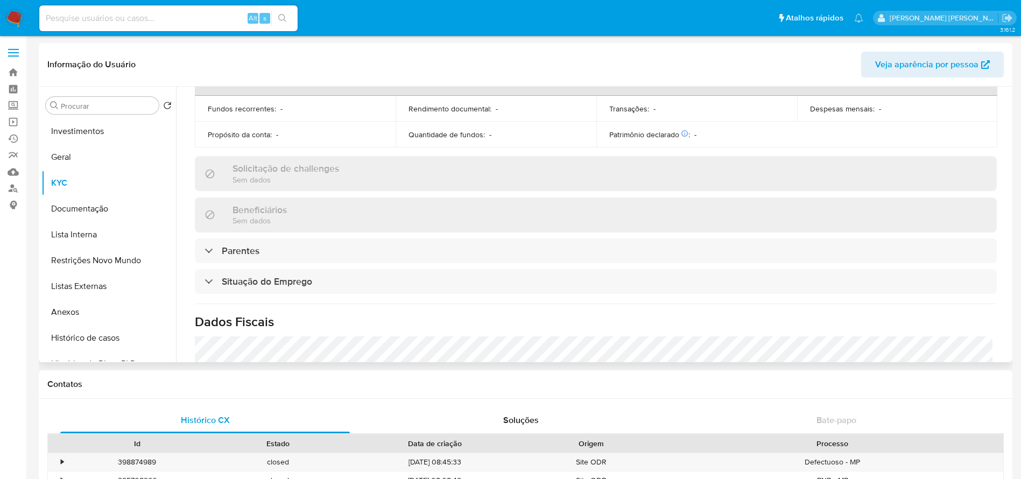
scroll to position [323, 0]
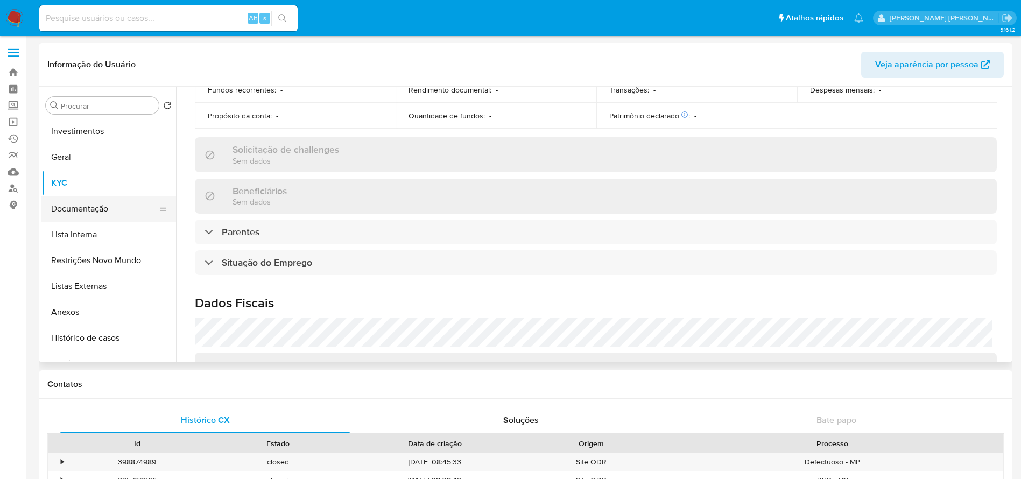
click at [102, 206] on button "Documentação" at bounding box center [104, 209] width 126 height 26
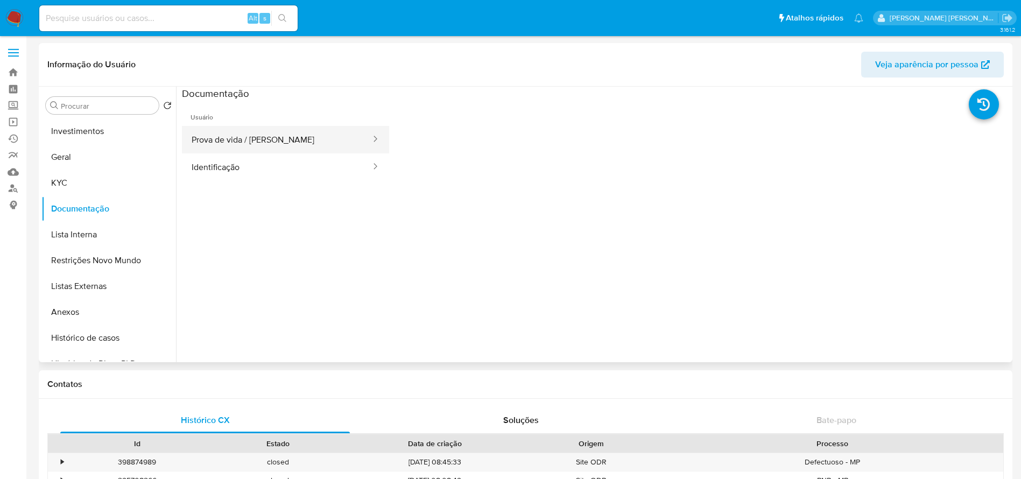
click at [277, 139] on button "Prova de vida / Selfie" at bounding box center [277, 139] width 190 height 27
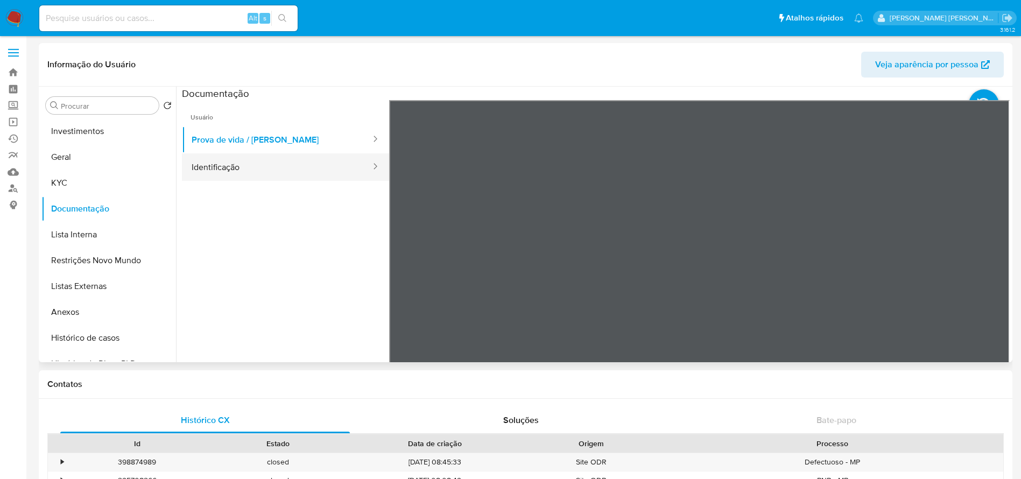
click at [328, 173] on button "Identificação" at bounding box center [277, 166] width 190 height 27
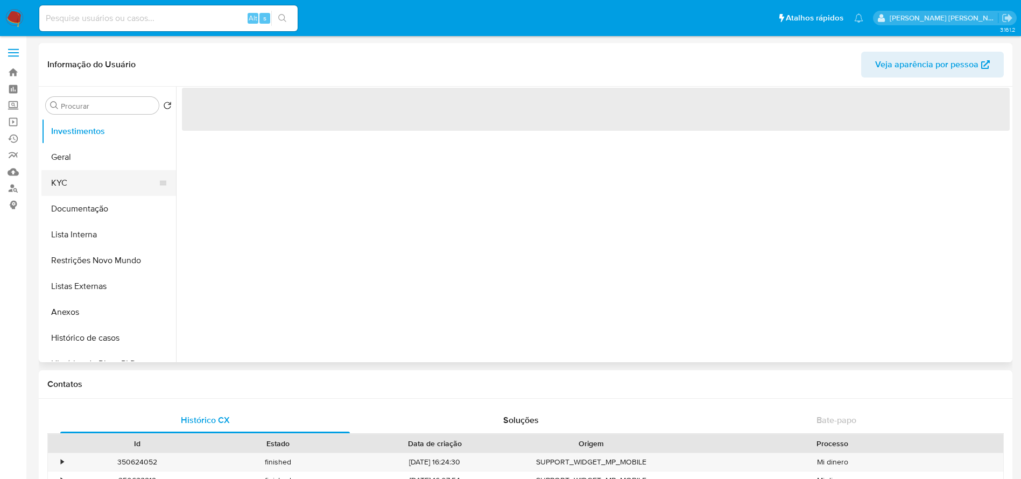
select select "10"
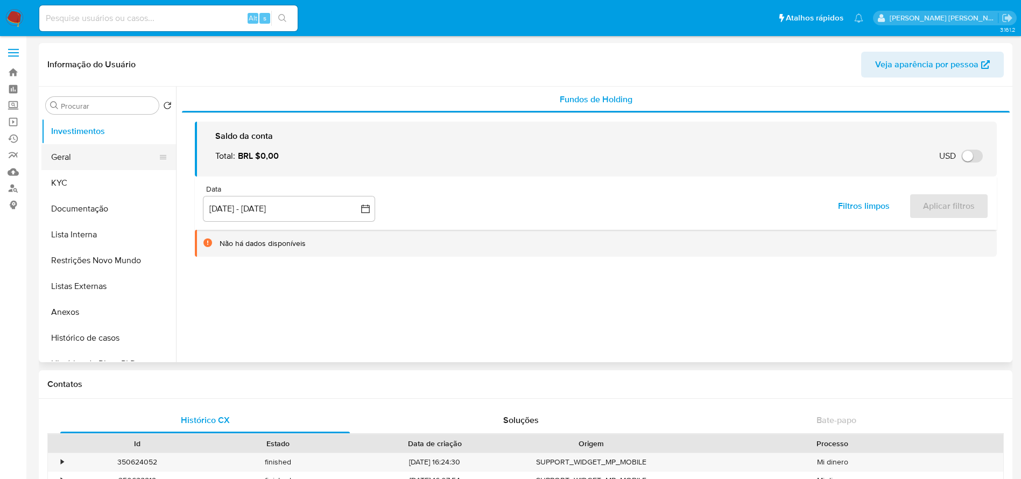
click at [76, 155] on button "Geral" at bounding box center [104, 157] width 126 height 26
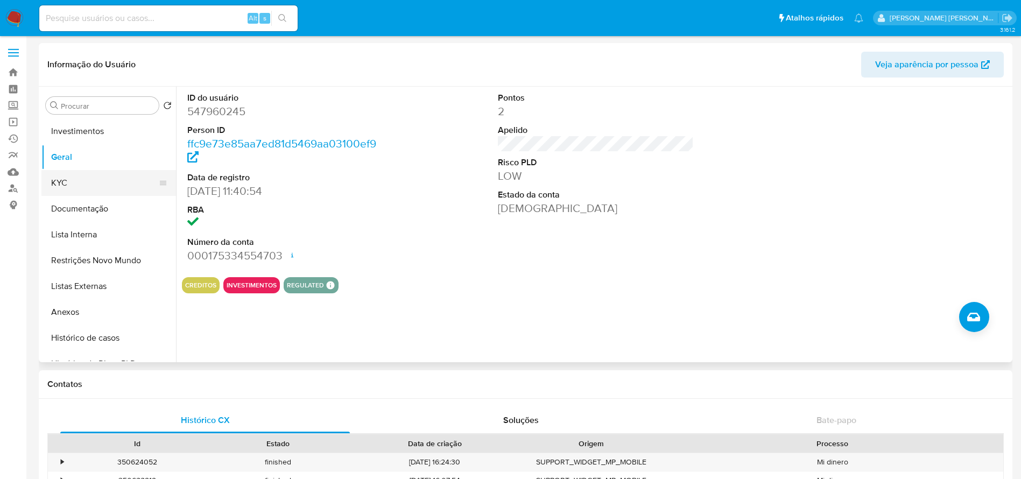
click at [61, 184] on button "KYC" at bounding box center [104, 183] width 126 height 26
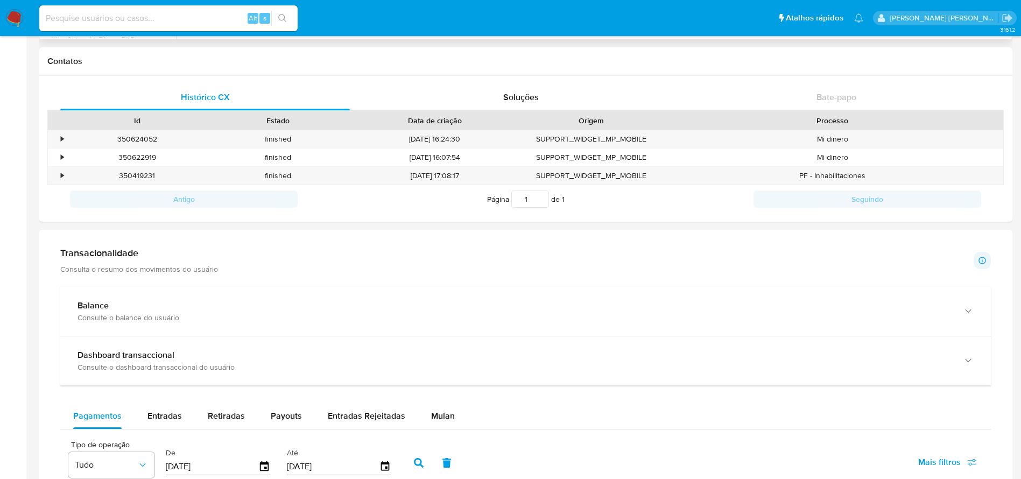
scroll to position [630, 0]
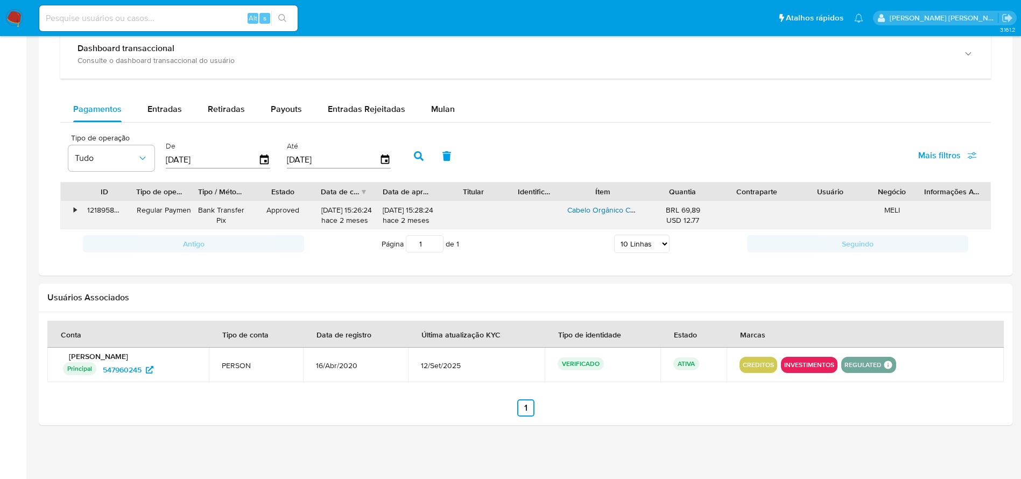
click at [596, 208] on link "Cabelo Orgânico Cacheado Super Macio Crochet 300gr + Agulha" at bounding box center [676, 210] width 218 height 11
click at [76, 208] on div "•" at bounding box center [75, 210] width 3 height 10
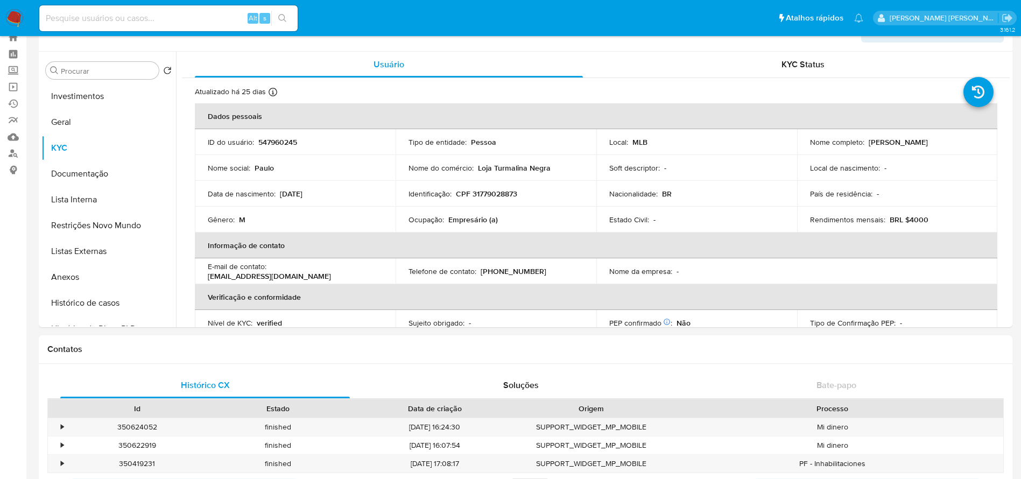
scroll to position [0, 0]
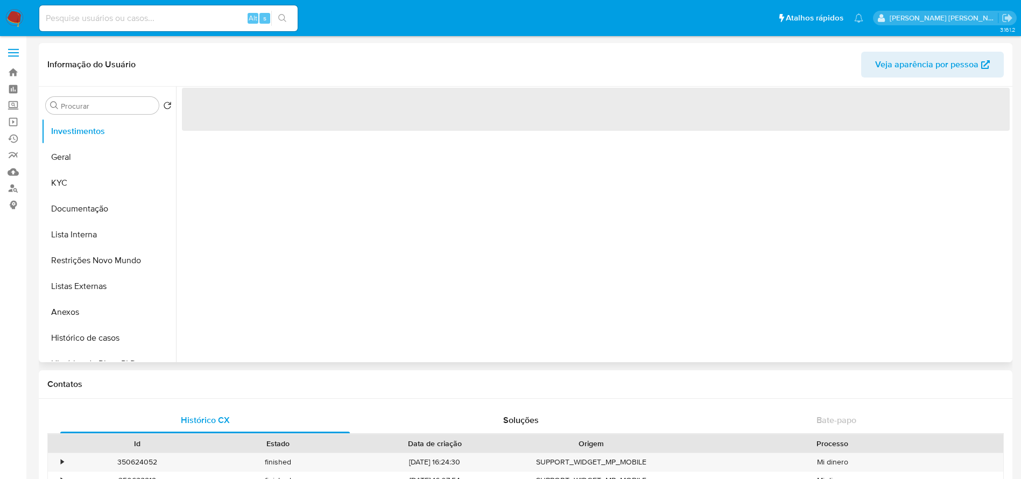
select select "10"
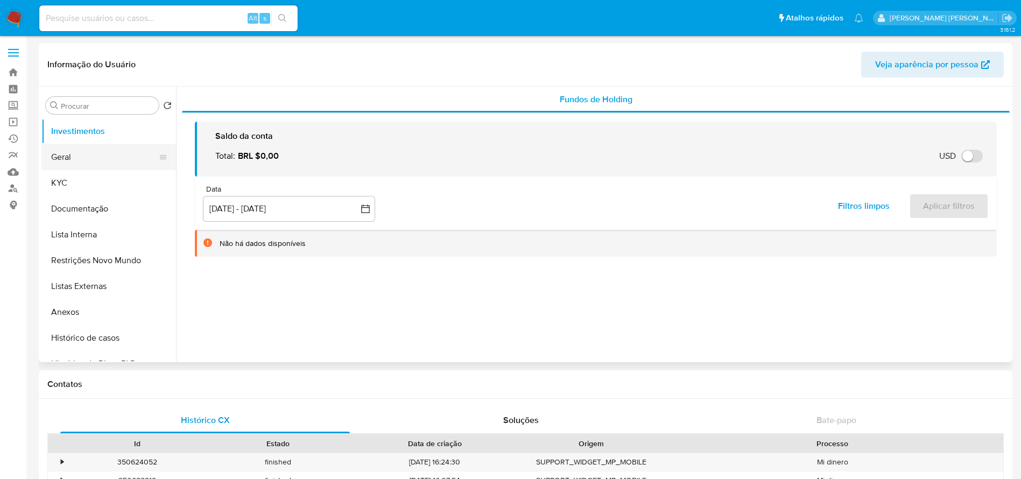
click at [57, 159] on button "Geral" at bounding box center [104, 157] width 126 height 26
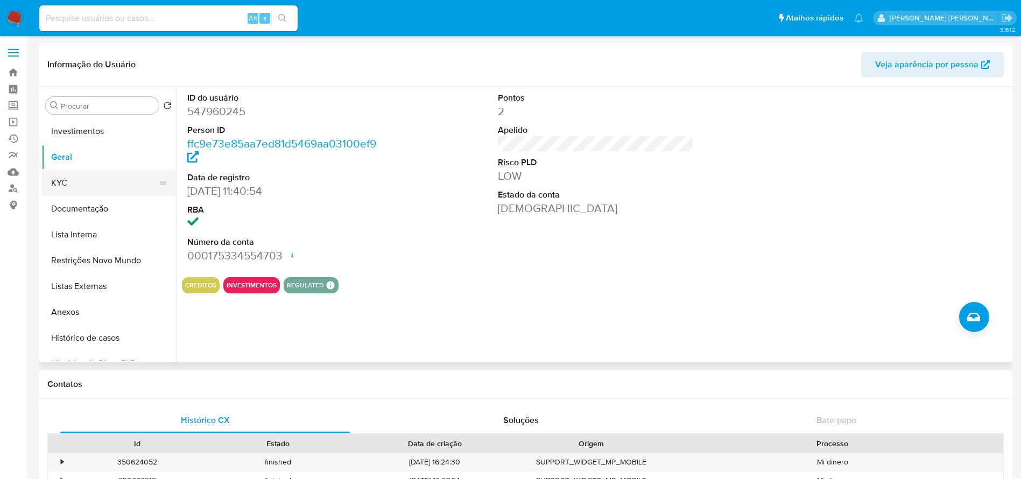
click at [62, 185] on button "KYC" at bounding box center [104, 183] width 126 height 26
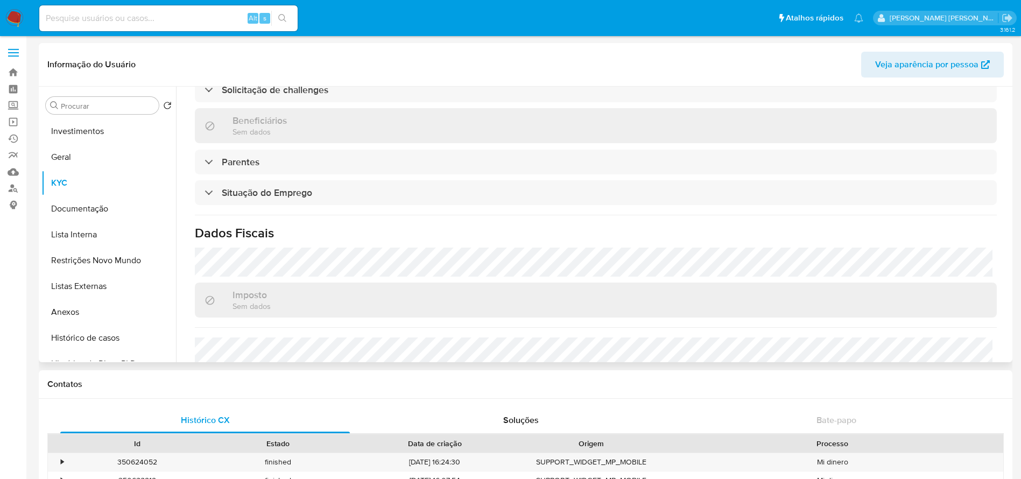
scroll to position [448, 0]
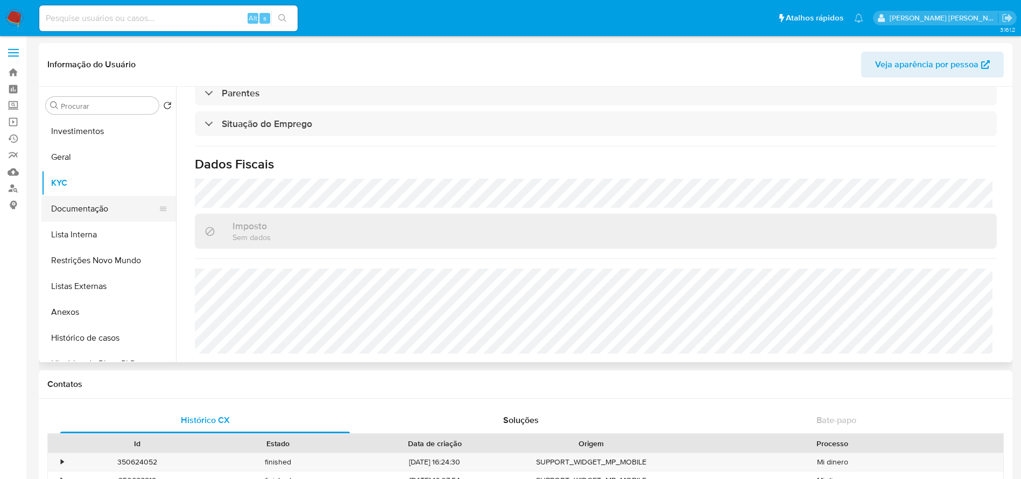
click at [77, 207] on button "Documentação" at bounding box center [104, 209] width 126 height 26
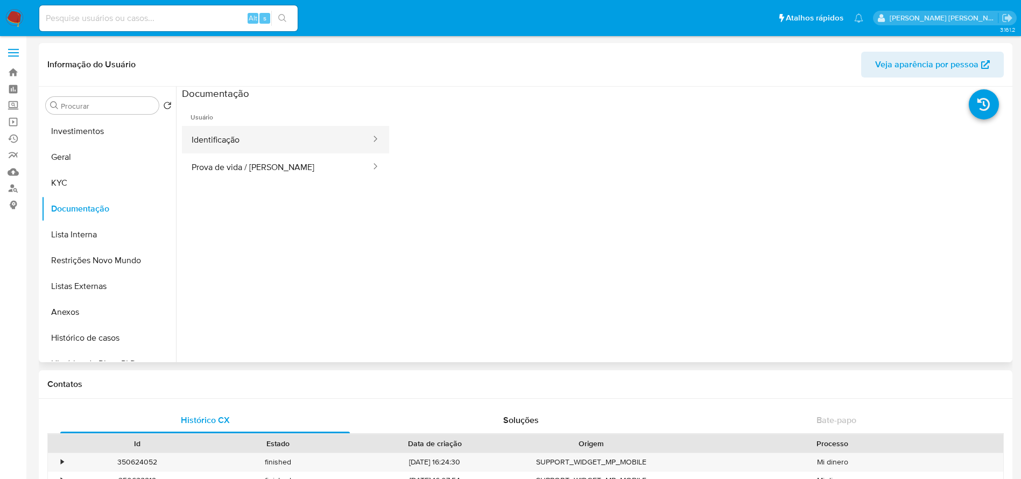
click at [230, 142] on button "Identificação" at bounding box center [277, 139] width 190 height 27
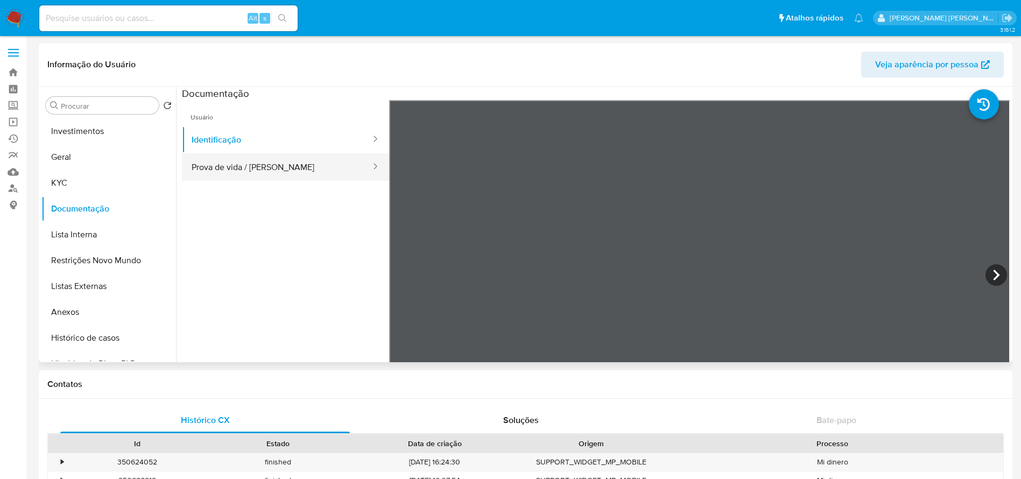
click at [265, 165] on button "Prova de vida / Selfie" at bounding box center [277, 166] width 190 height 27
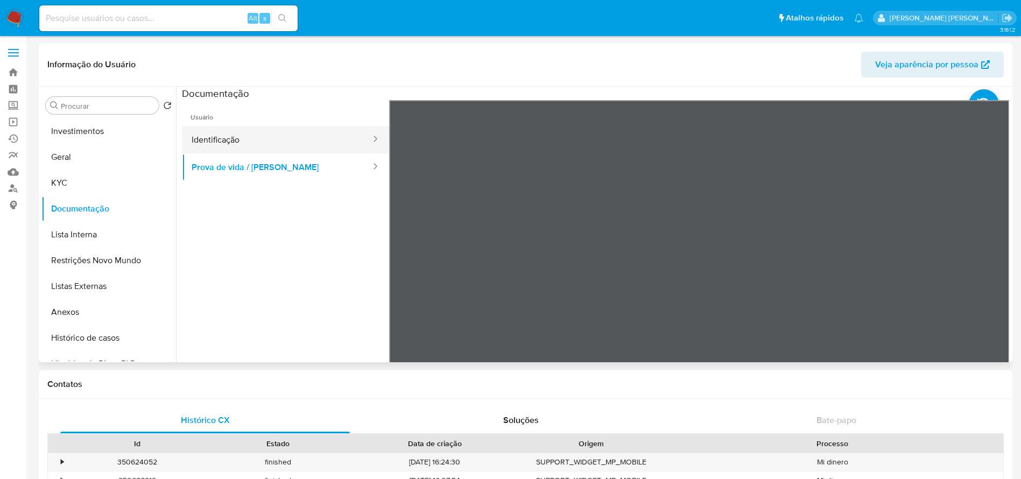
click at [261, 145] on button "Identificação" at bounding box center [277, 139] width 190 height 27
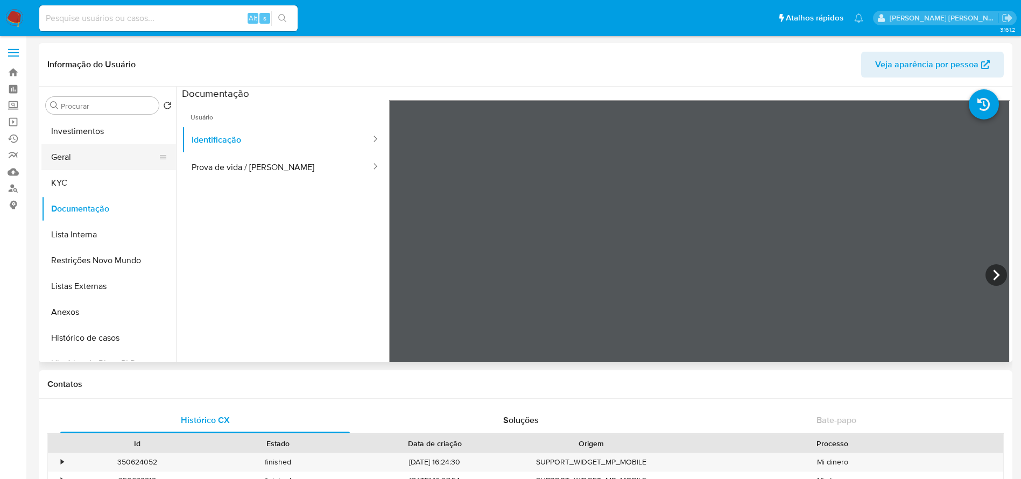
click at [73, 159] on button "Geral" at bounding box center [104, 157] width 126 height 26
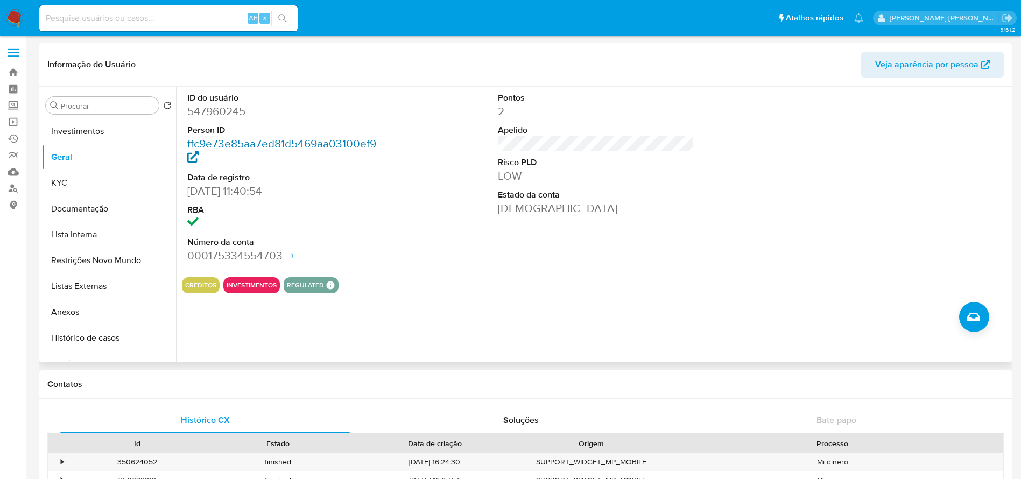
click at [345, 142] on link "ffc9e73e85aa7ed81d5469aa03100ef9" at bounding box center [281, 151] width 189 height 31
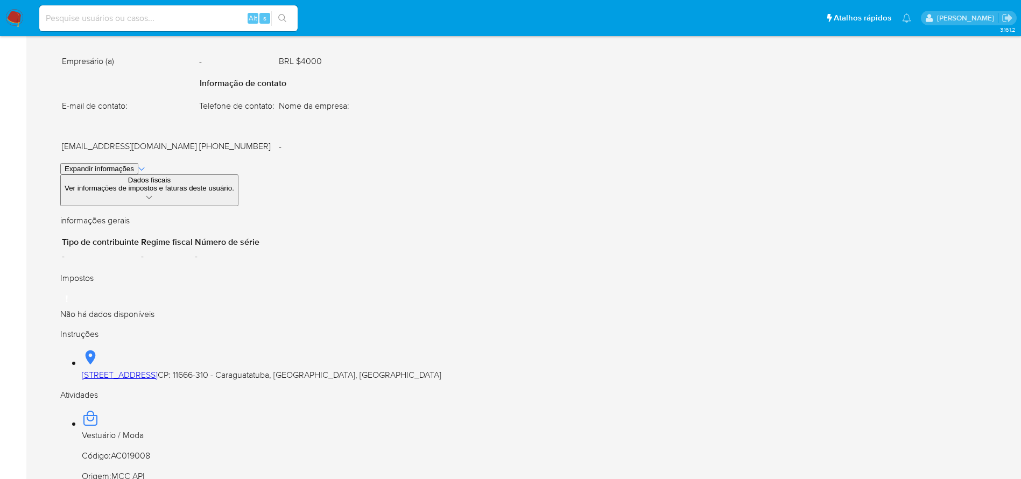
scroll to position [484, 0]
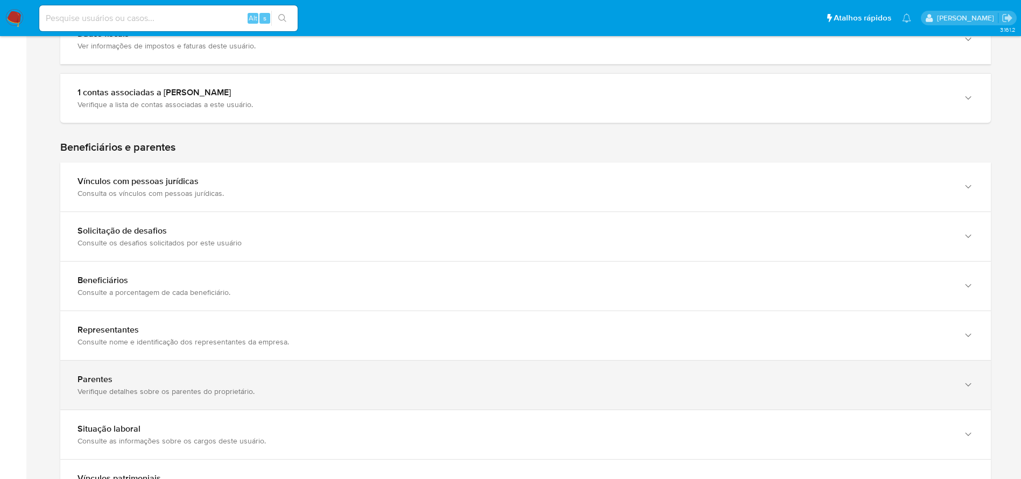
click at [146, 376] on div "Parentes" at bounding box center [515, 379] width 875 height 11
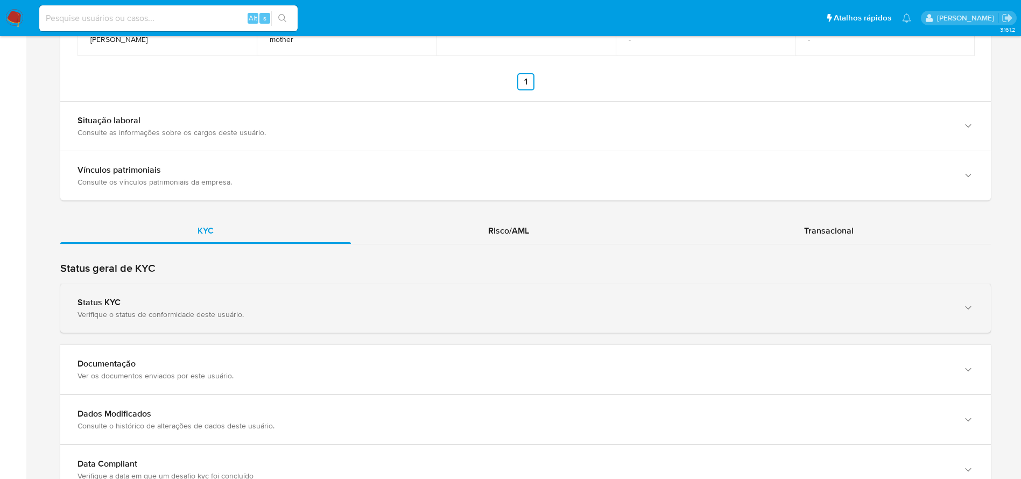
scroll to position [905, 0]
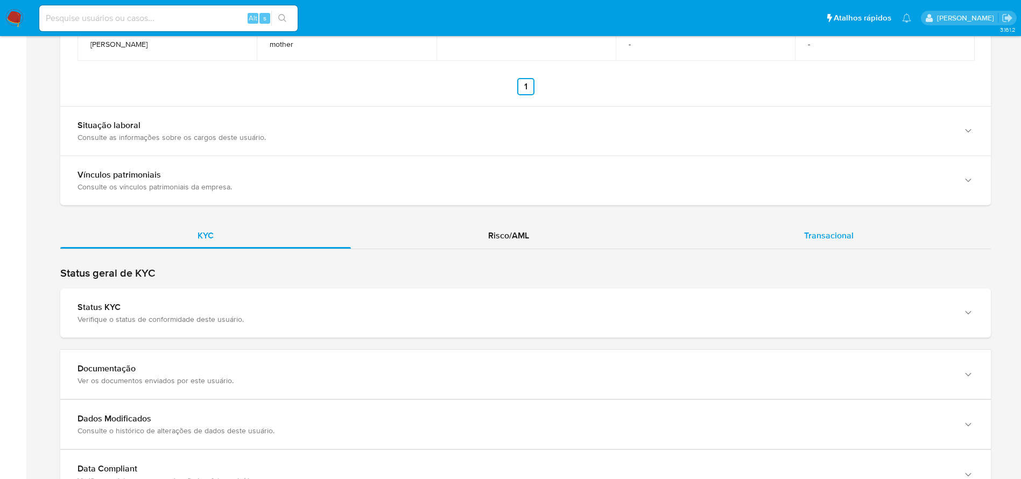
click at [832, 234] on span "Transacional" at bounding box center [829, 235] width 50 height 12
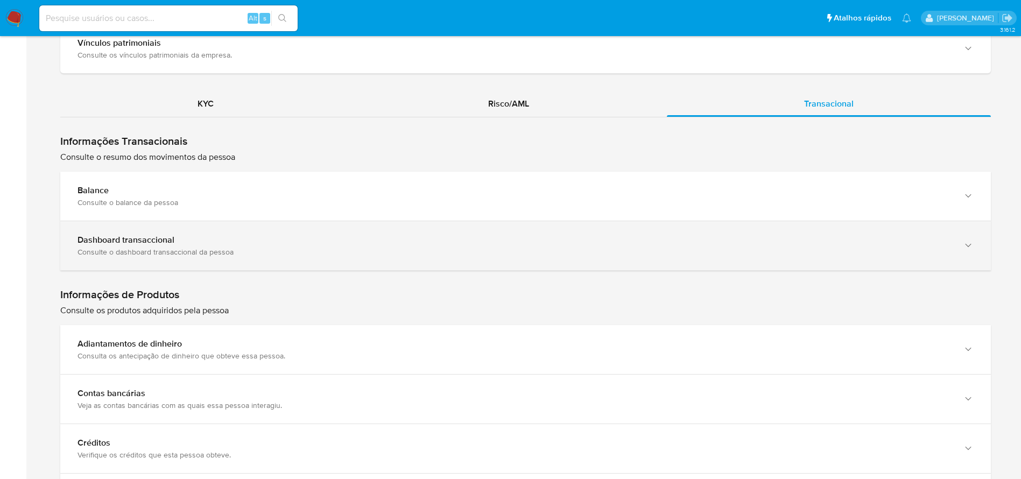
scroll to position [1067, 0]
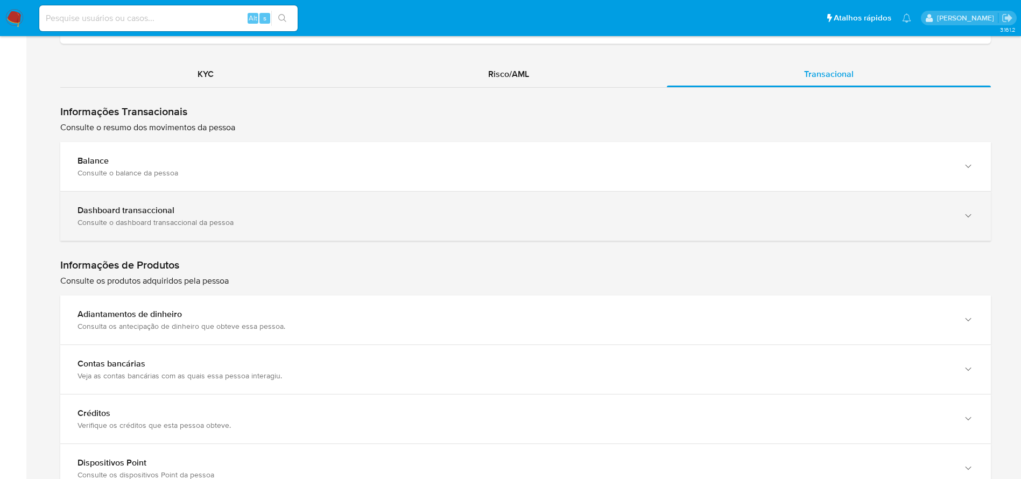
click at [185, 213] on div "Dashboard transaccional" at bounding box center [515, 210] width 875 height 11
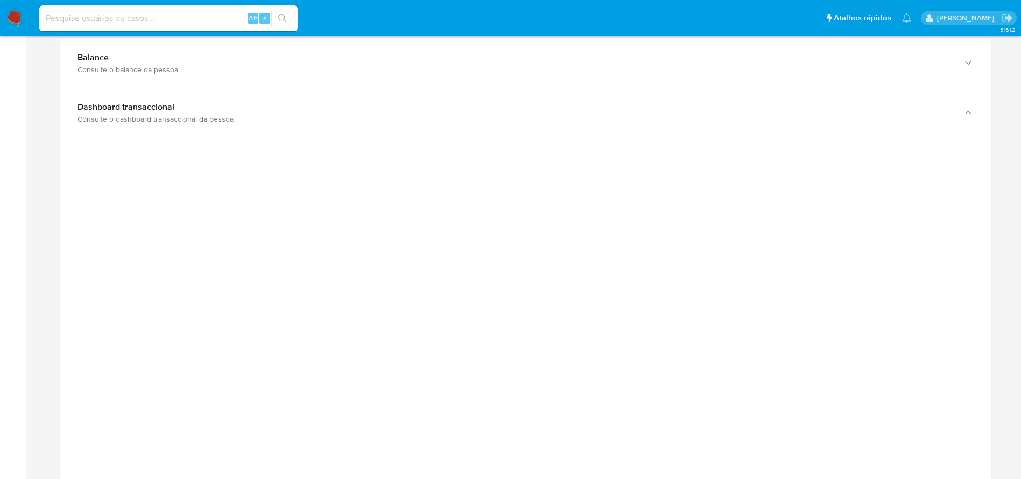
scroll to position [1228, 0]
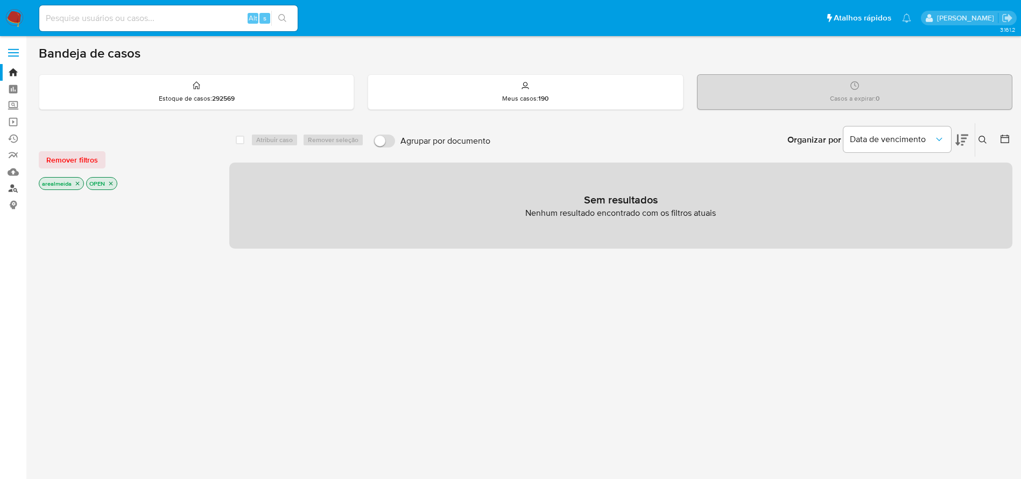
click at [15, 187] on link "Localizador de pessoas" at bounding box center [64, 188] width 128 height 17
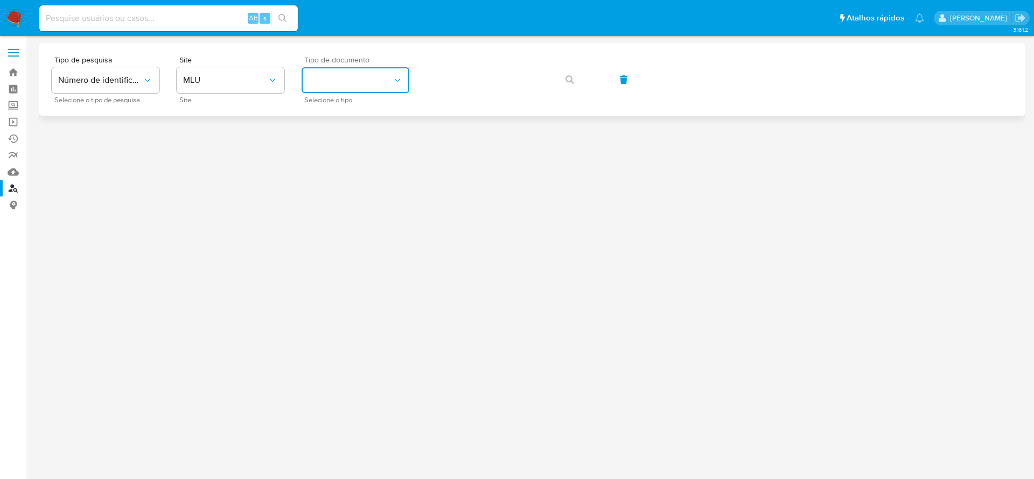
click at [380, 80] on button "identificationType" at bounding box center [355, 80] width 108 height 26
click at [258, 76] on span "MLU" at bounding box center [225, 80] width 84 height 11
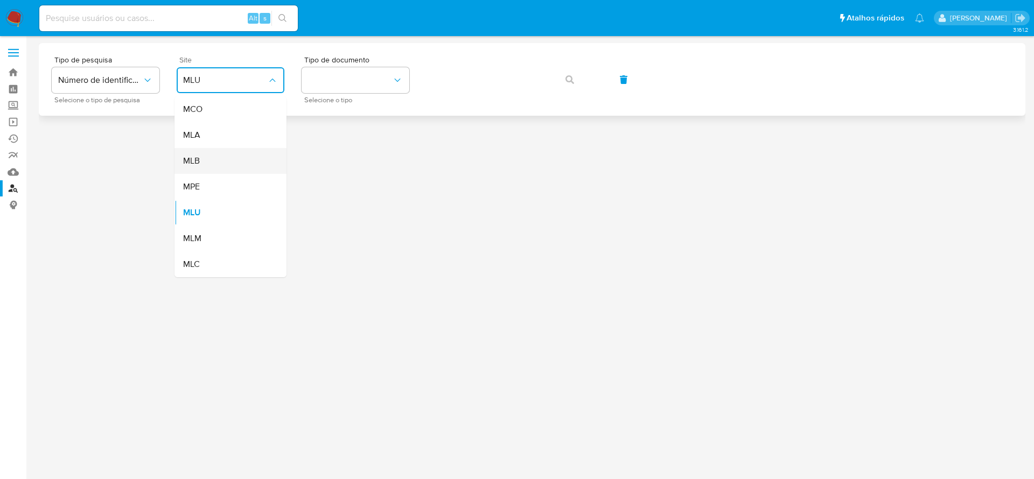
click at [218, 155] on div "MLB" at bounding box center [227, 161] width 88 height 26
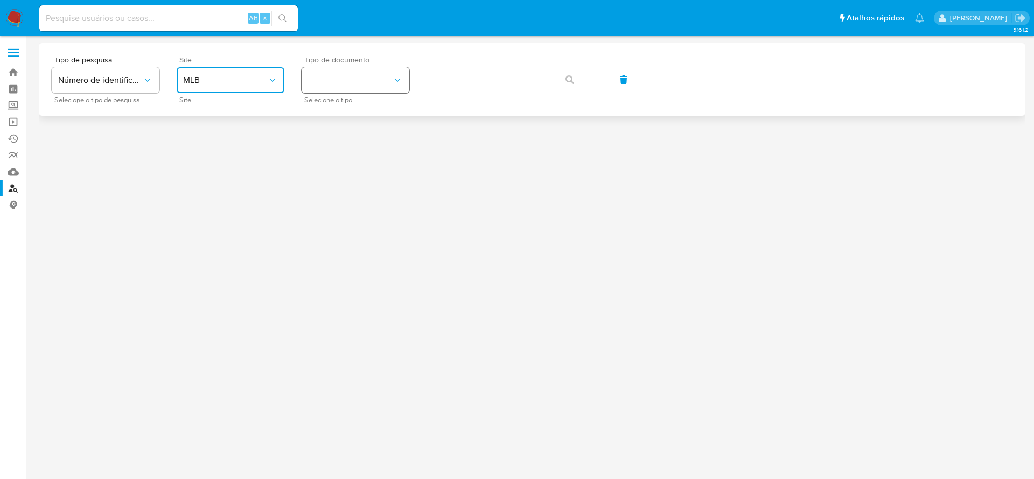
click at [338, 89] on button "identificationType" at bounding box center [355, 80] width 108 height 26
click at [335, 115] on div "CNPJ CNPJ" at bounding box center [352, 114] width 88 height 37
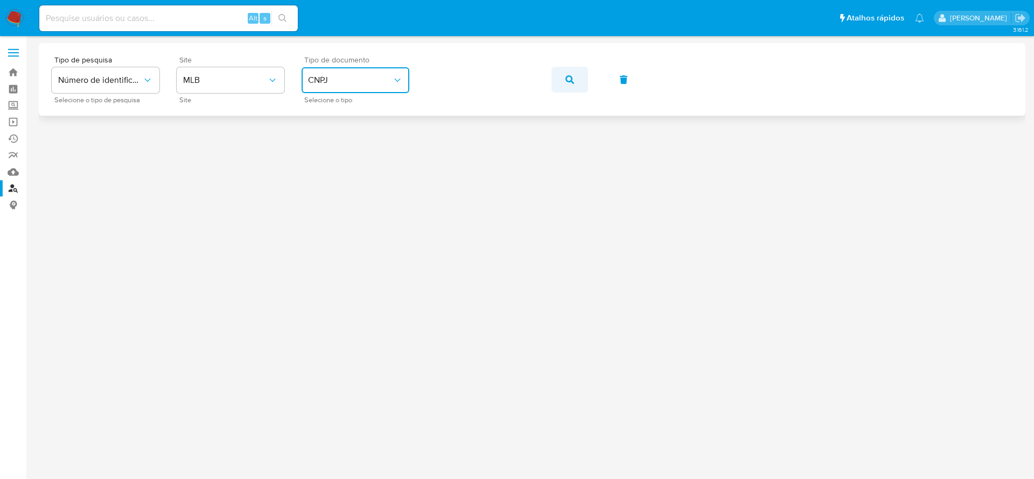
click at [574, 77] on button "button" at bounding box center [569, 80] width 37 height 26
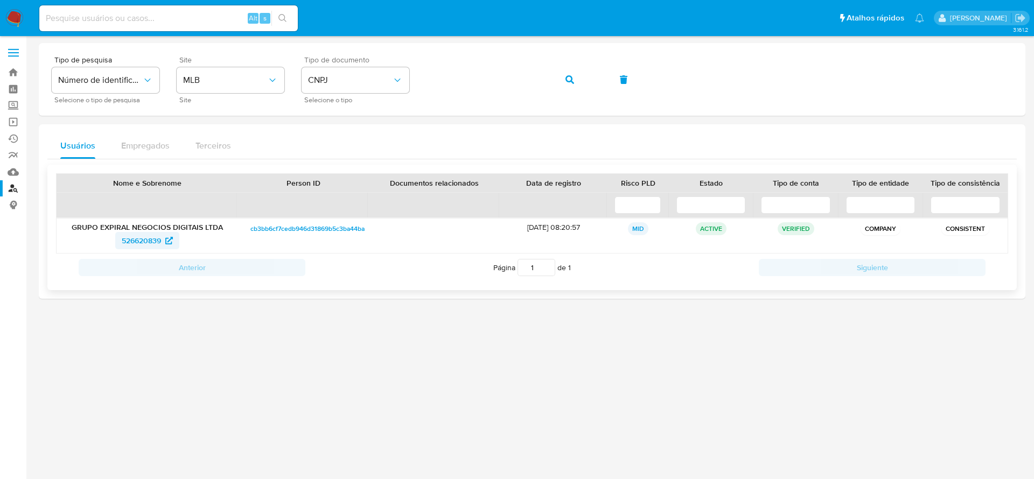
click at [138, 241] on span "526620839" at bounding box center [141, 240] width 39 height 17
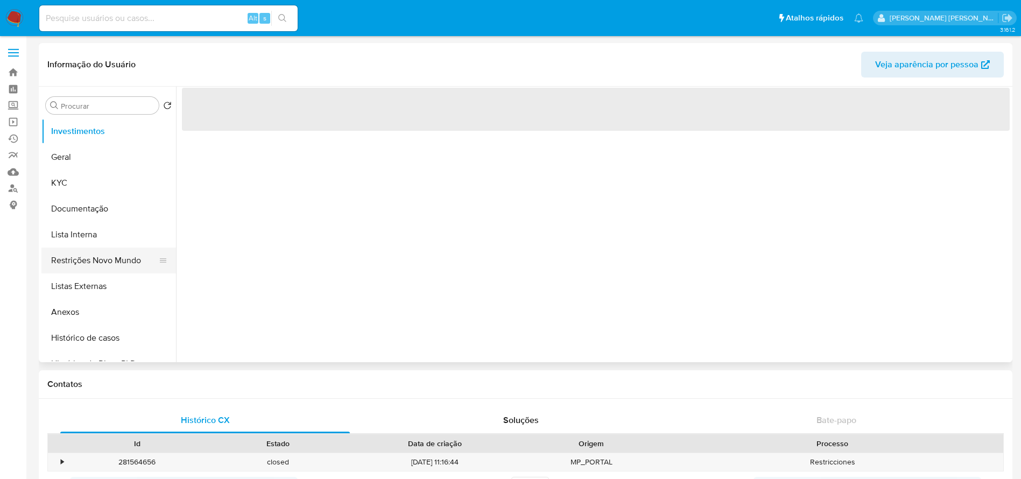
select select "10"
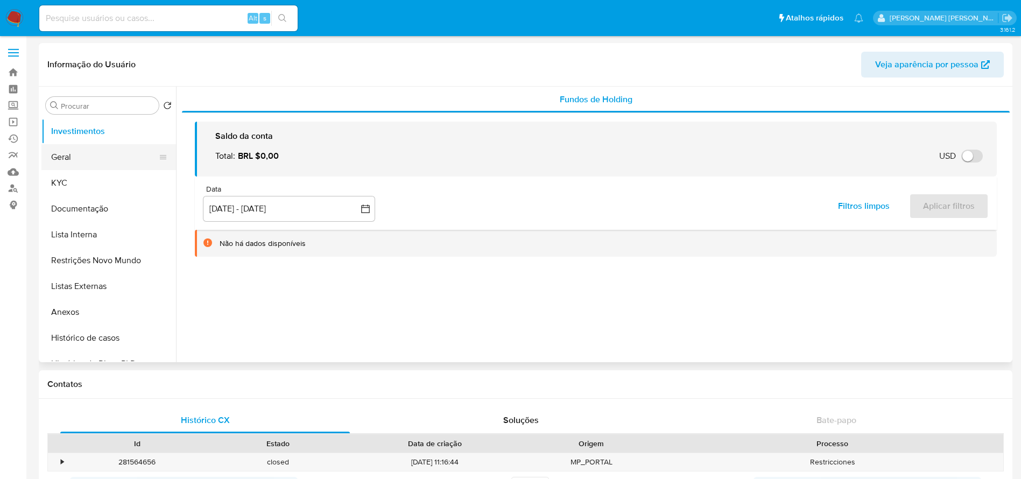
click at [67, 163] on button "Geral" at bounding box center [104, 157] width 126 height 26
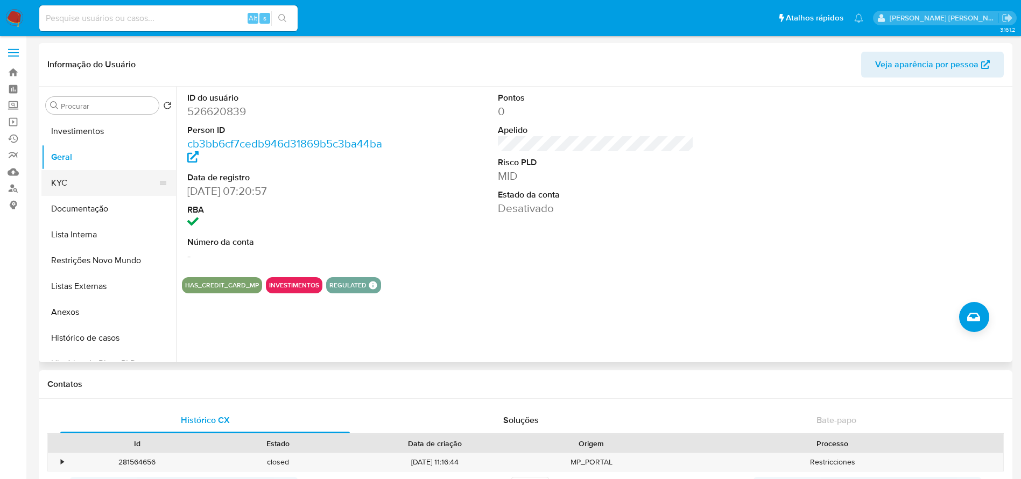
click at [58, 184] on button "KYC" at bounding box center [104, 183] width 126 height 26
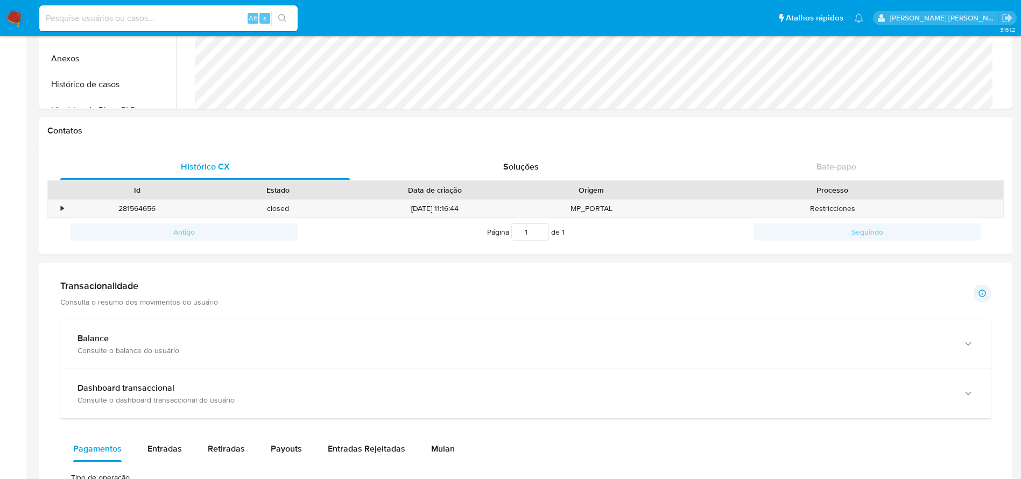
scroll to position [323, 0]
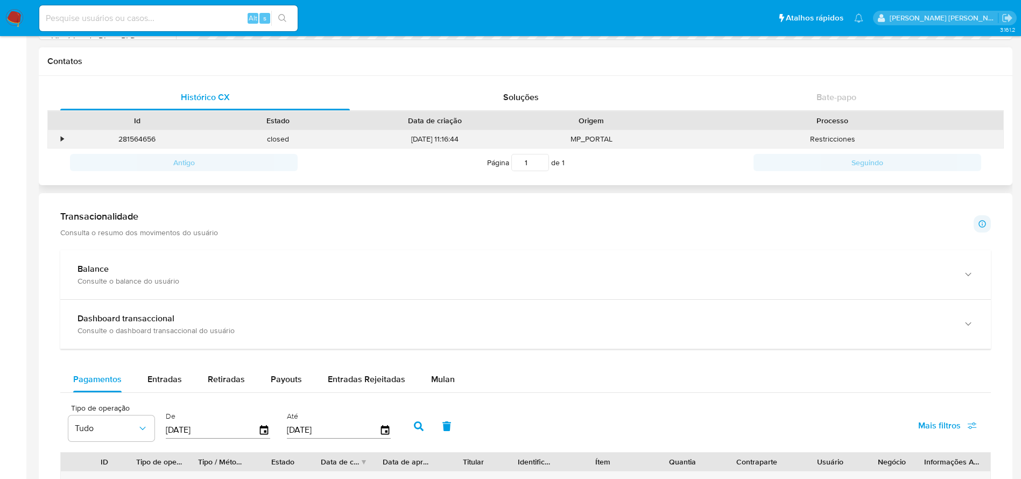
click at [65, 138] on div "•" at bounding box center [57, 139] width 19 height 18
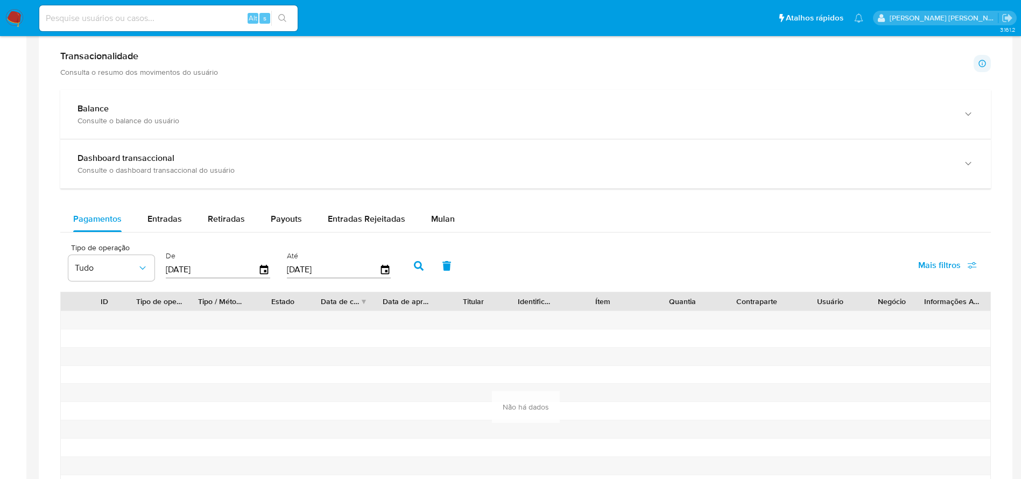
scroll to position [732, 0]
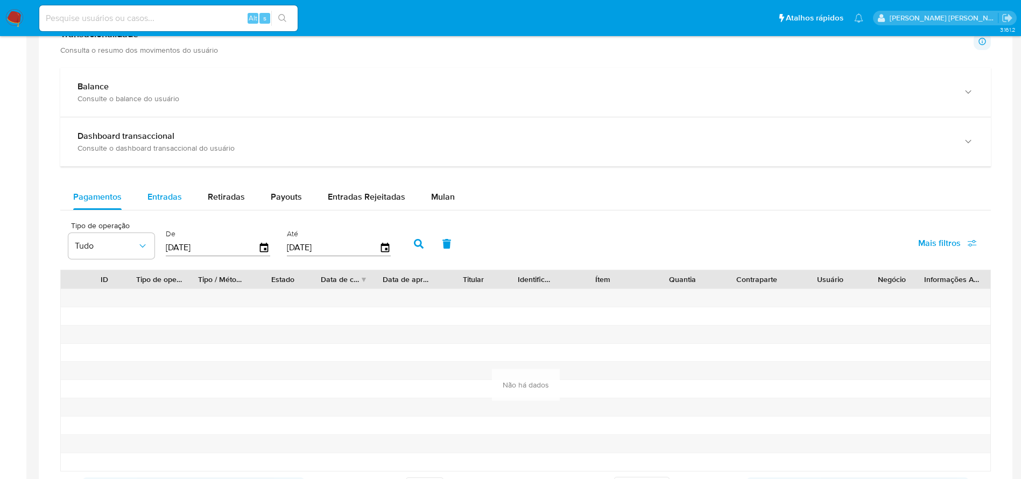
click at [159, 200] on span "Entradas" at bounding box center [164, 197] width 34 height 12
select select "10"
click at [230, 201] on span "Retiradas" at bounding box center [226, 197] width 37 height 12
select select "10"
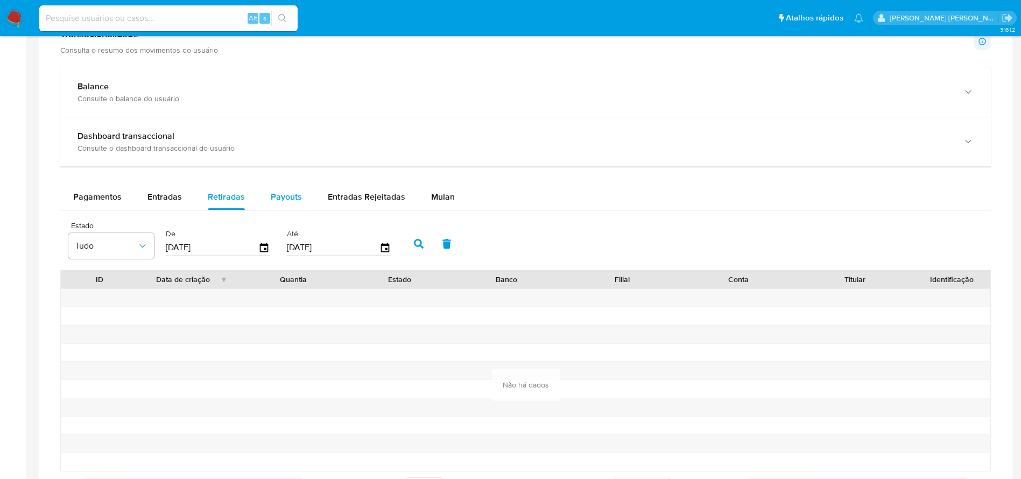
click at [282, 201] on span "Payouts" at bounding box center [286, 197] width 31 height 12
select select "10"
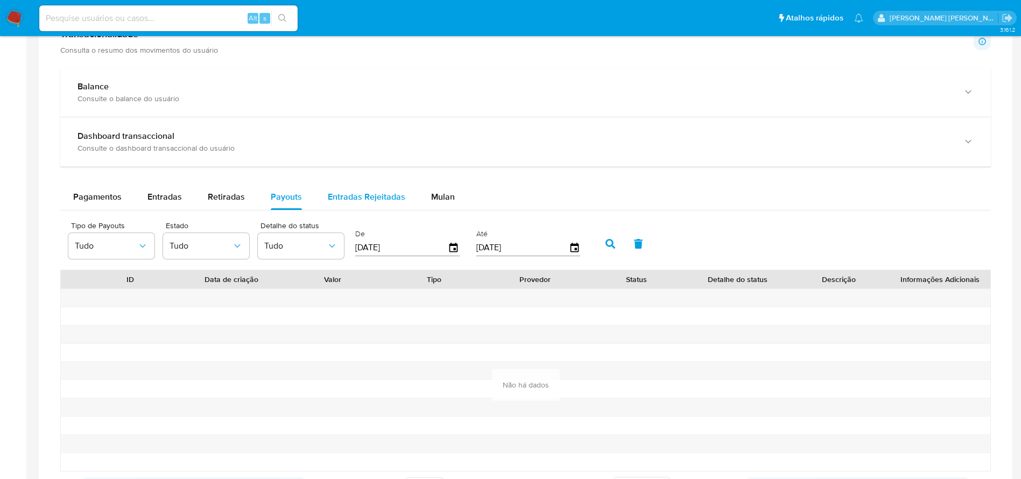
click at [349, 200] on span "Entradas Rejeitadas" at bounding box center [367, 197] width 78 height 12
select select "10"
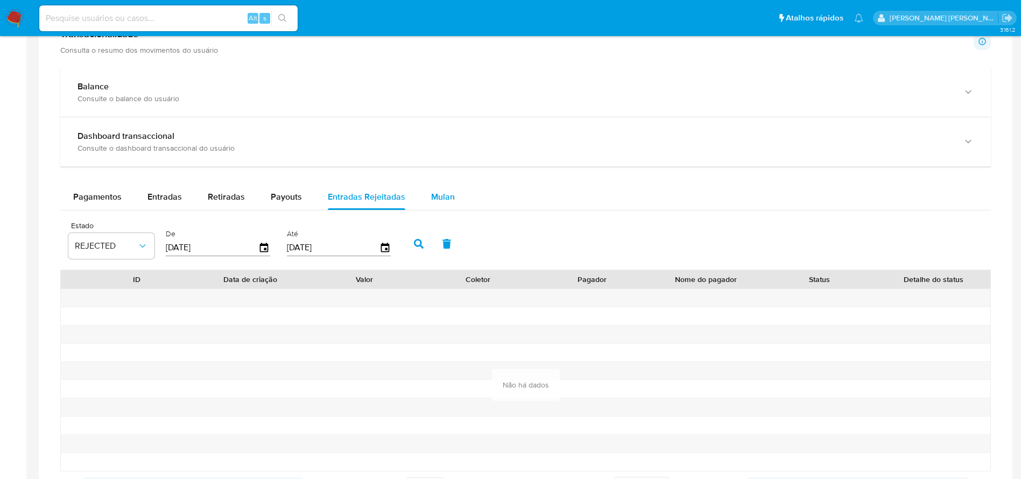
click at [432, 193] on span "Mulan" at bounding box center [443, 197] width 24 height 12
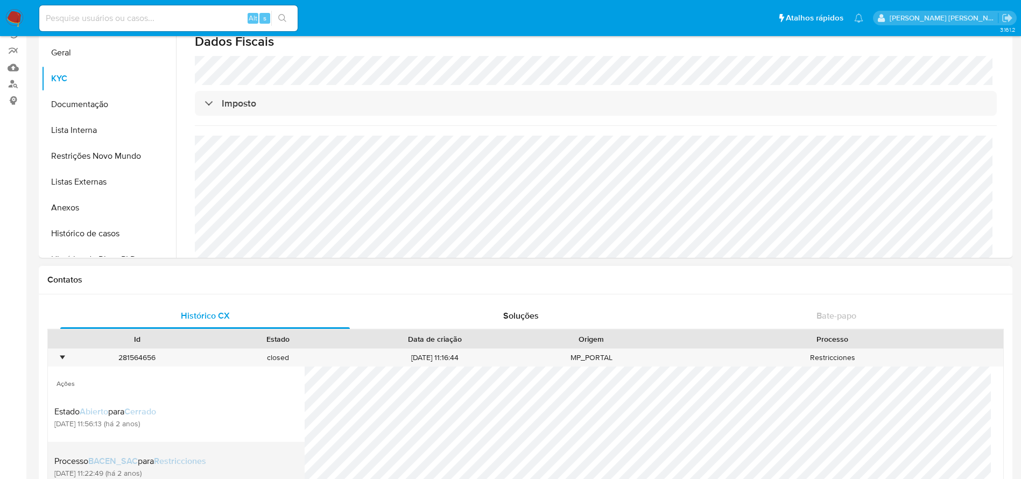
scroll to position [0, 0]
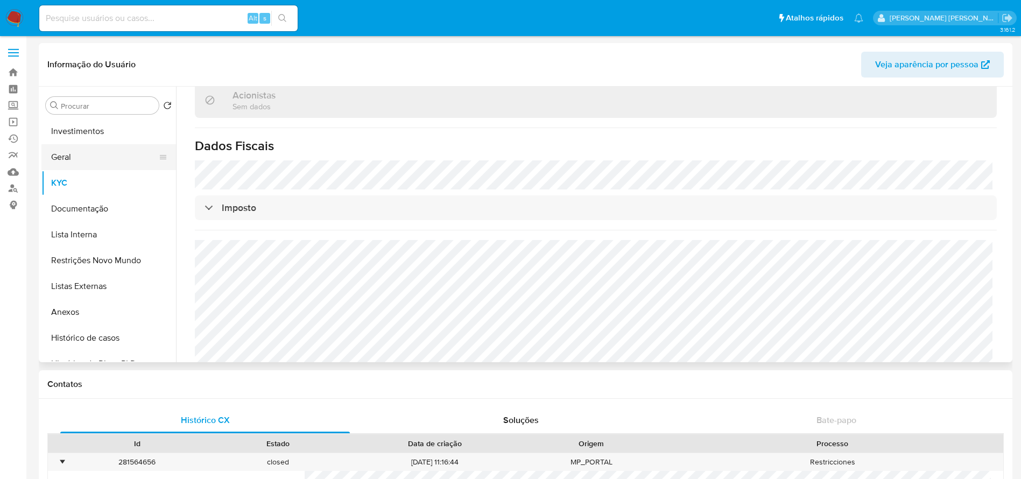
click at [76, 159] on button "Geral" at bounding box center [104, 157] width 126 height 26
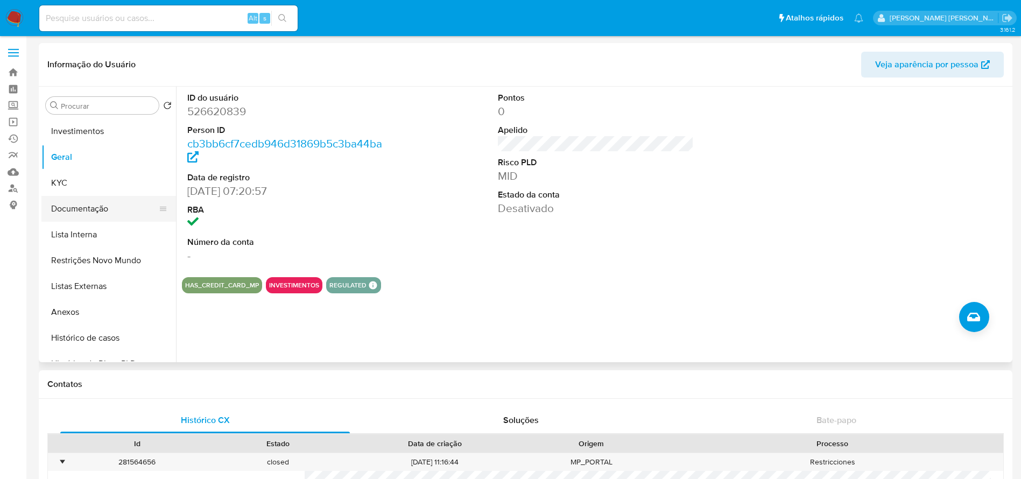
click at [99, 211] on button "Documentação" at bounding box center [104, 209] width 126 height 26
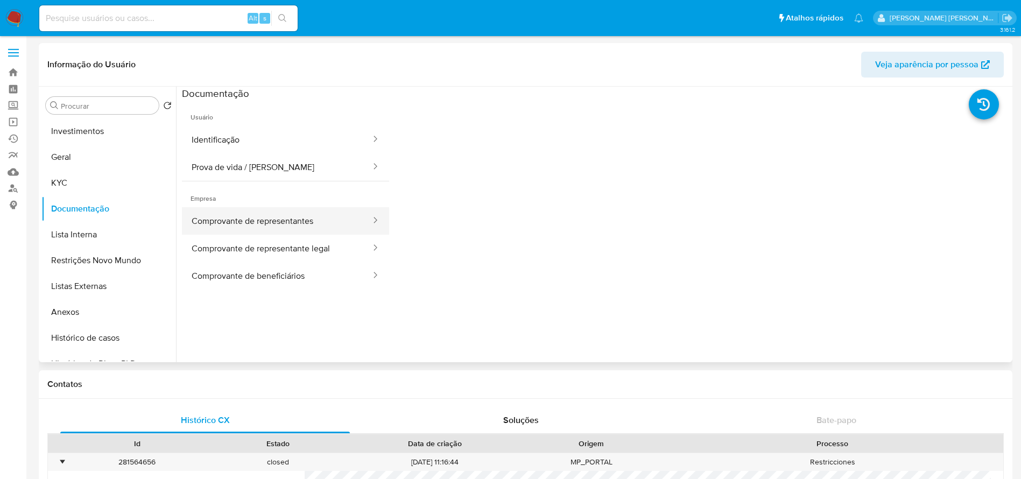
click at [300, 224] on button "Comprovante de representantes" at bounding box center [277, 220] width 190 height 27
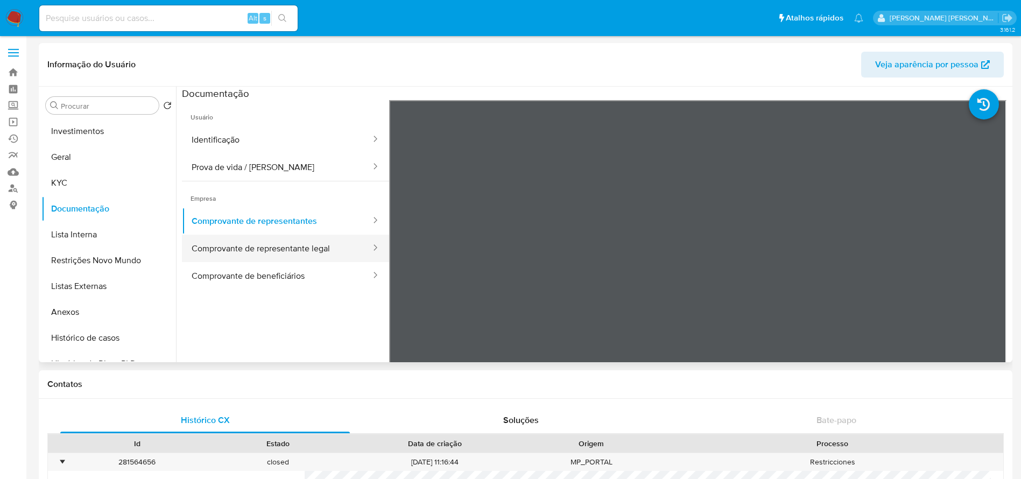
click at [325, 247] on button "Comprovante de representante legal" at bounding box center [277, 248] width 190 height 27
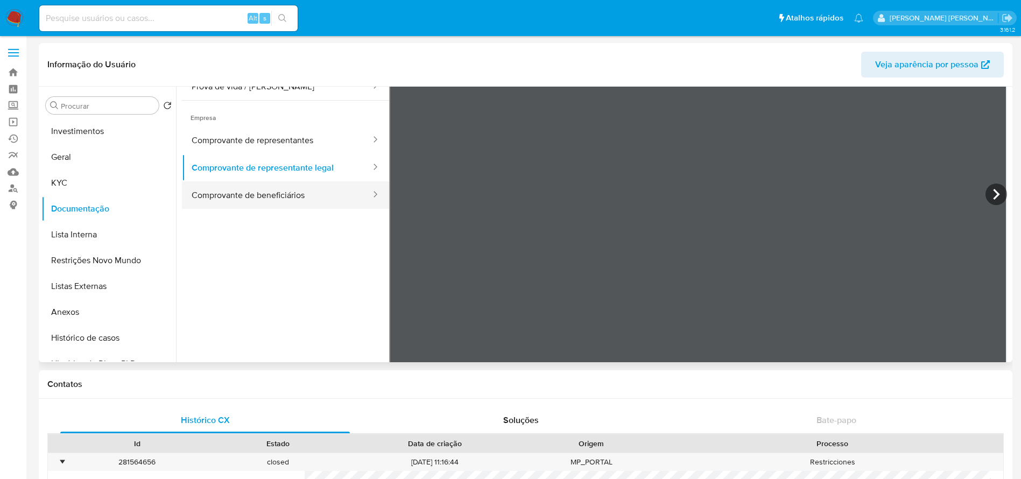
click at [286, 193] on button "Comprovante de beneficiários" at bounding box center [277, 194] width 190 height 27
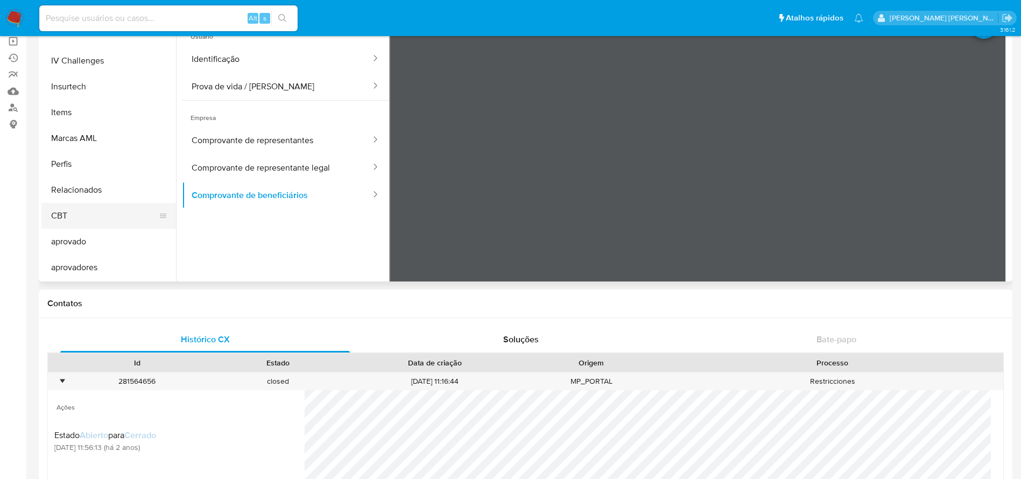
scroll to position [161, 0]
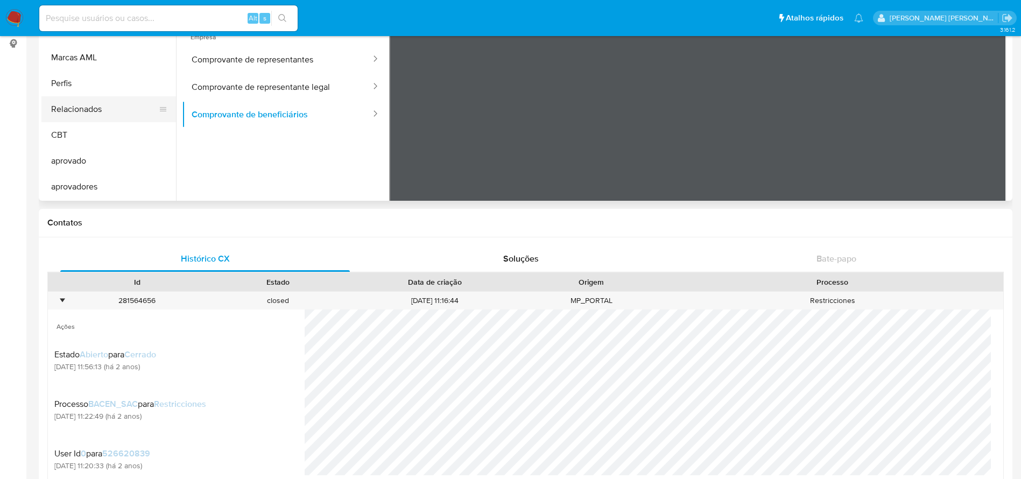
click at [95, 106] on button "Relacionados" at bounding box center [104, 109] width 126 height 26
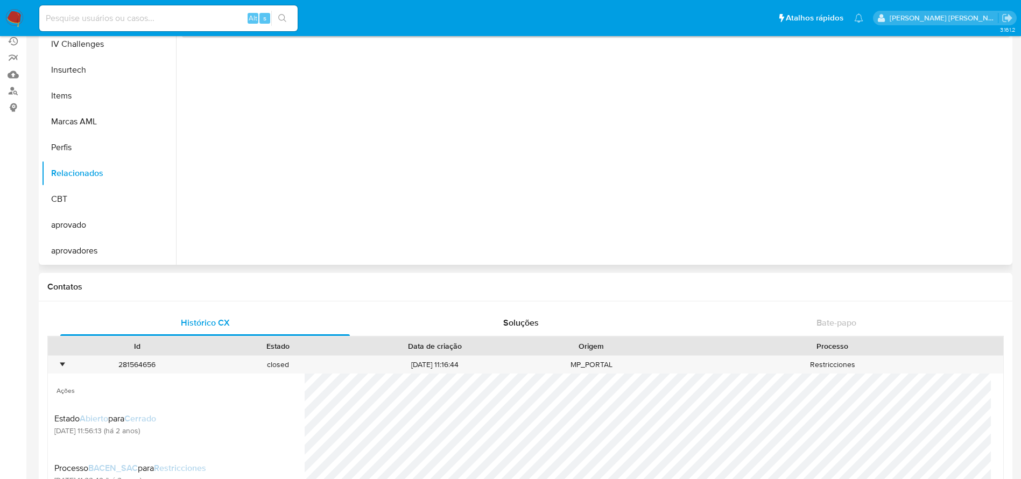
scroll to position [0, 0]
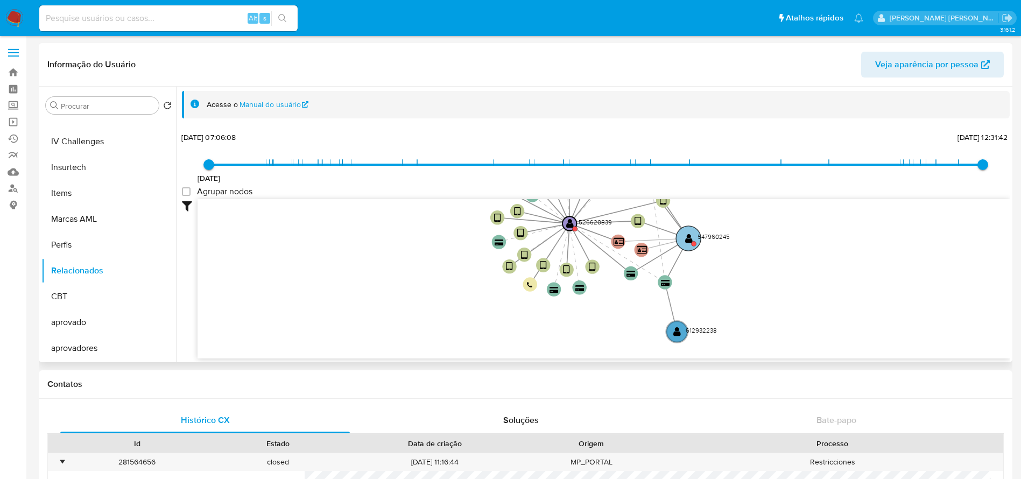
click at [688, 241] on text "" at bounding box center [689, 239] width 8 height 10
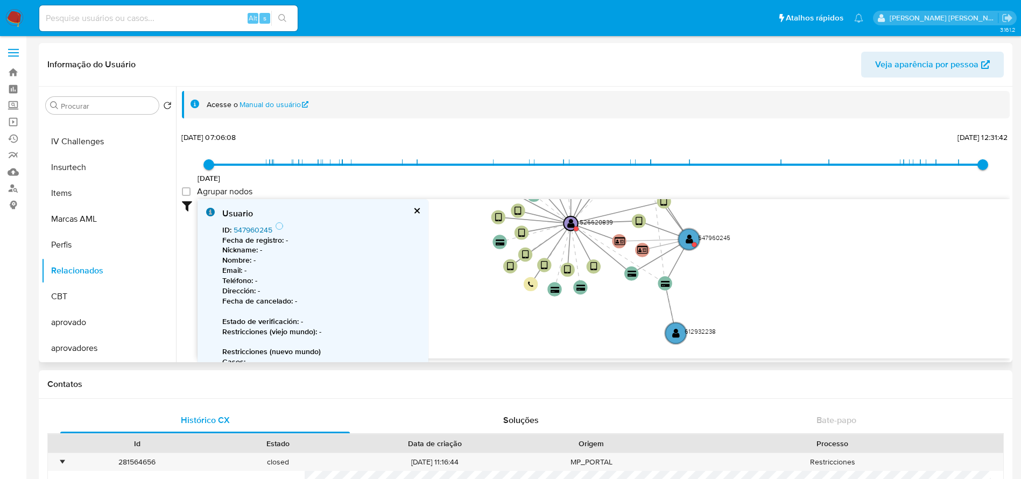
click at [250, 227] on link "547960245" at bounding box center [253, 229] width 39 height 11
click at [692, 334] on text "612932238" at bounding box center [700, 331] width 31 height 9
click at [672, 333] on text "" at bounding box center [675, 334] width 8 height 10
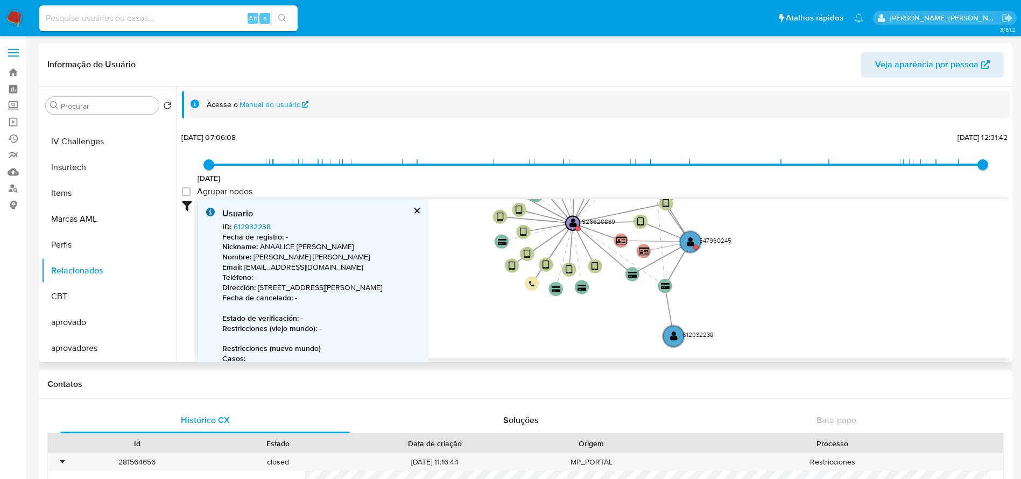
click at [249, 224] on link "612932238" at bounding box center [252, 226] width 37 height 11
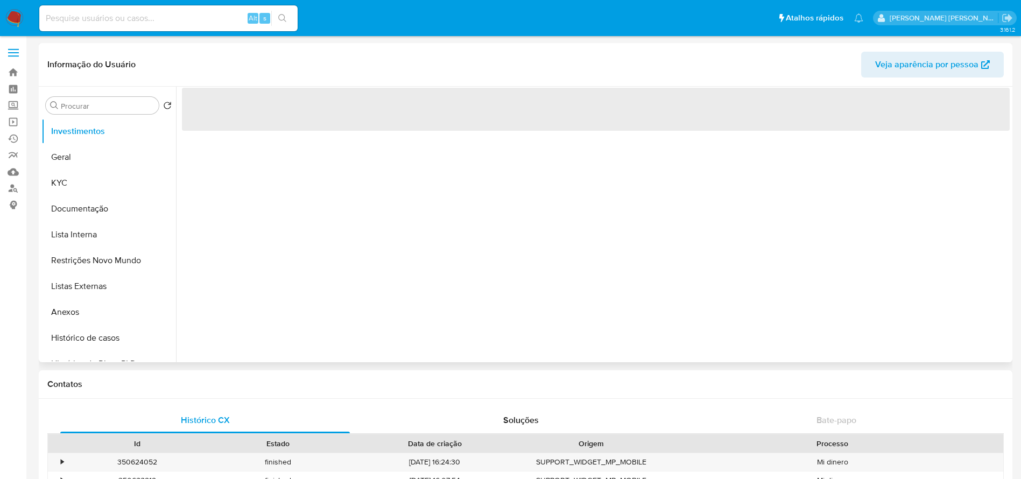
select select "10"
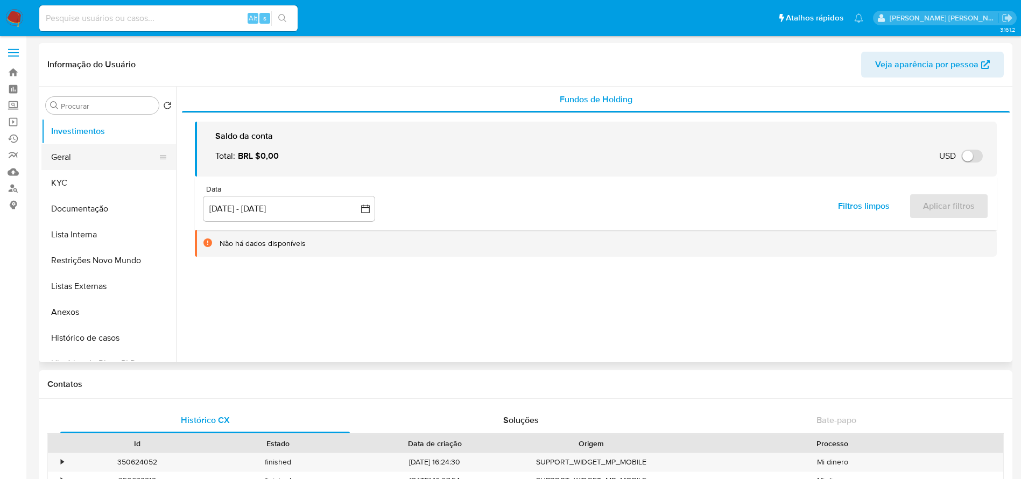
click at [78, 163] on button "Geral" at bounding box center [104, 157] width 126 height 26
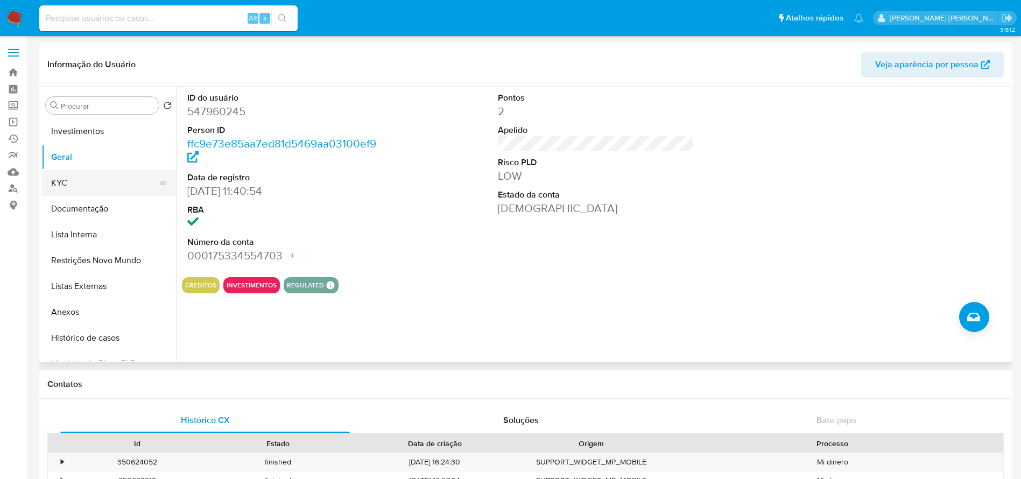
click at [54, 181] on button "KYC" at bounding box center [104, 183] width 126 height 26
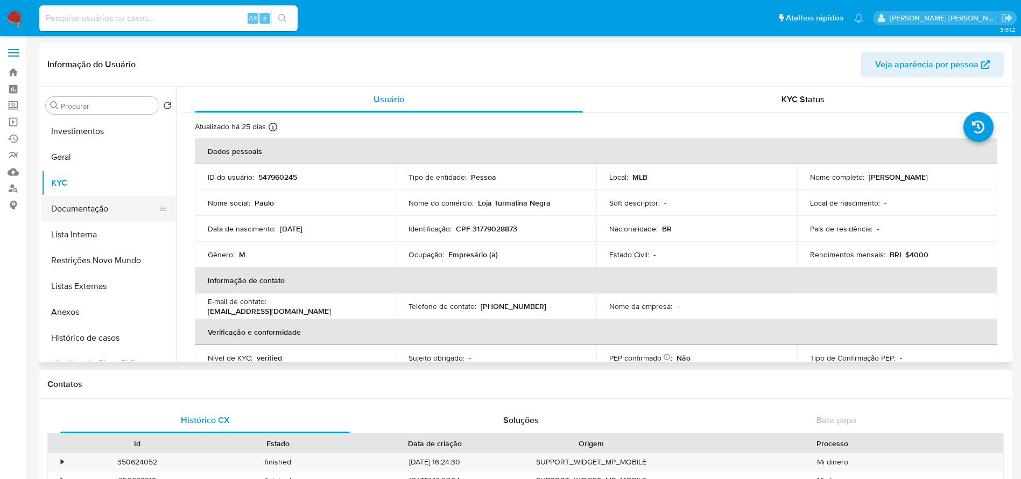
click at [72, 205] on button "Documentação" at bounding box center [104, 209] width 126 height 26
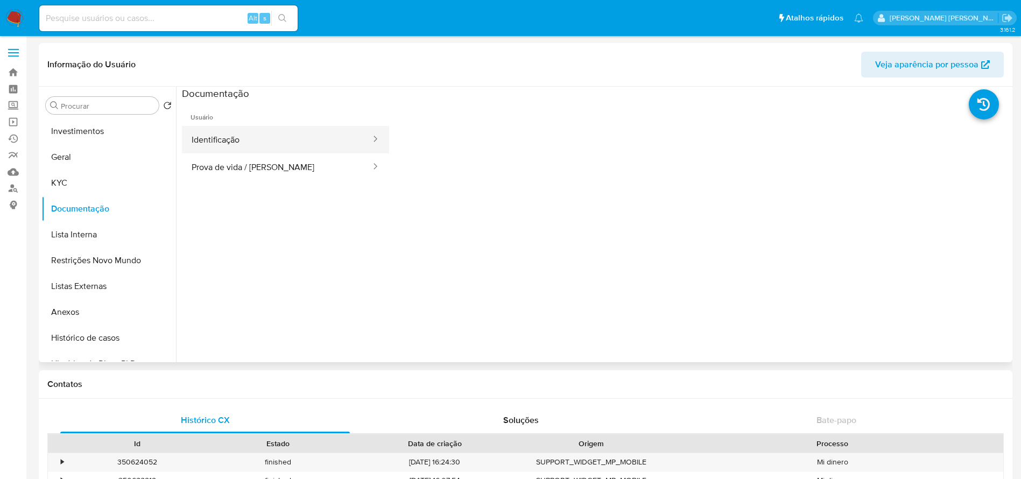
click at [286, 134] on button "Identificação" at bounding box center [277, 139] width 190 height 27
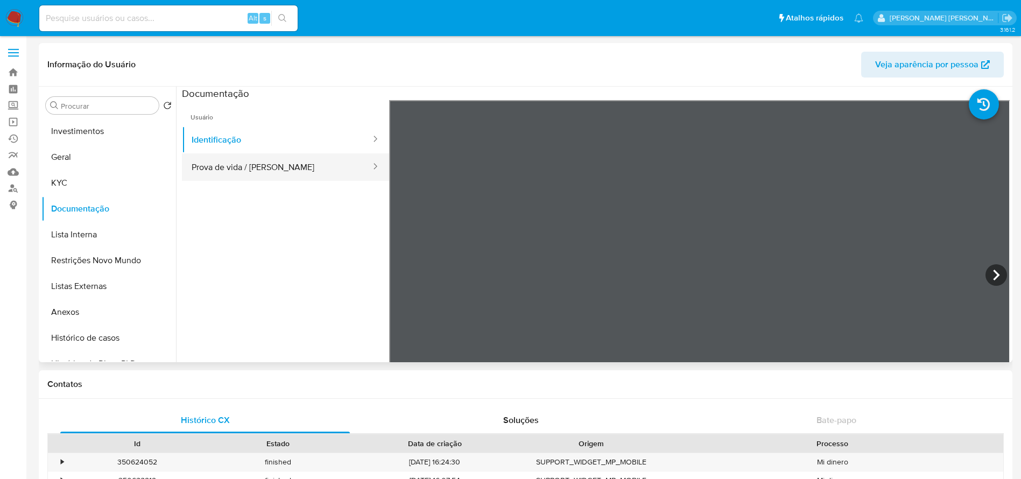
click at [251, 166] on button "Prova de vida / [PERSON_NAME]" at bounding box center [277, 166] width 190 height 27
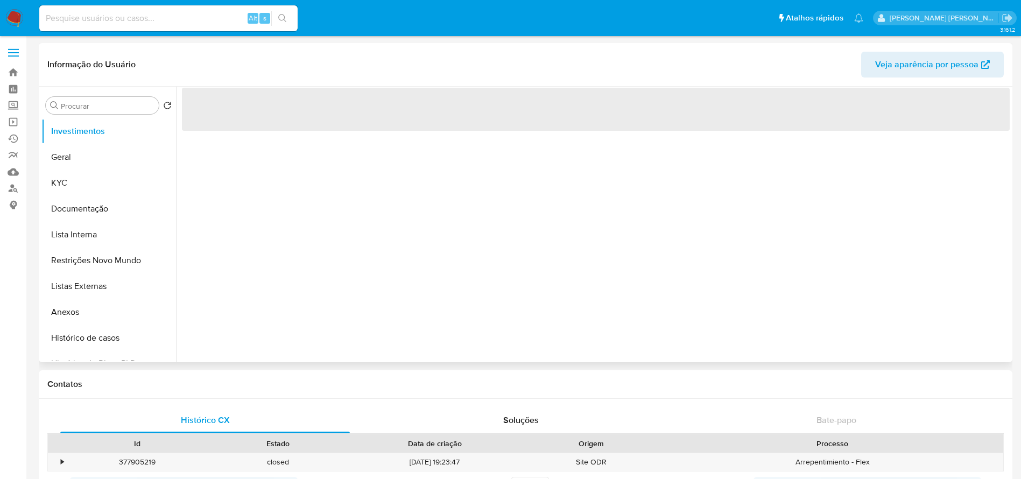
select select "10"
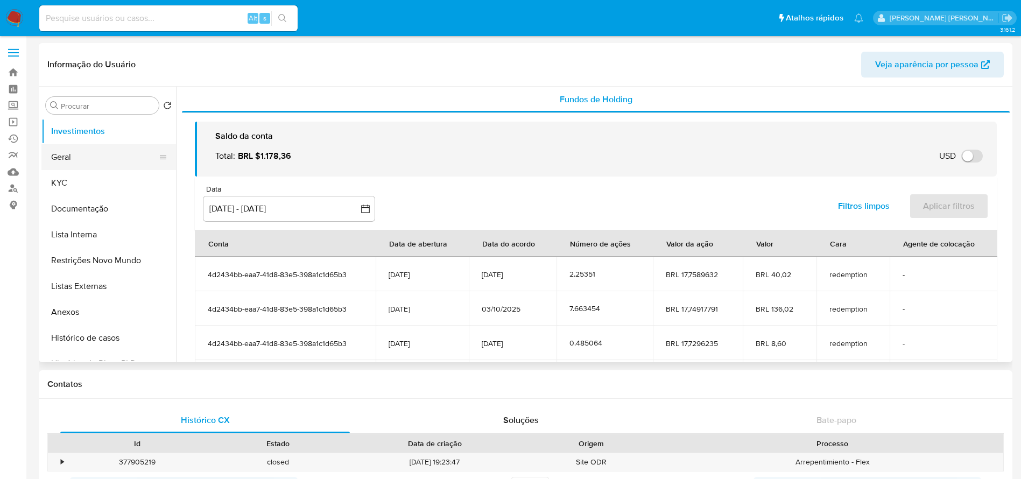
click at [78, 154] on button "Geral" at bounding box center [104, 157] width 126 height 26
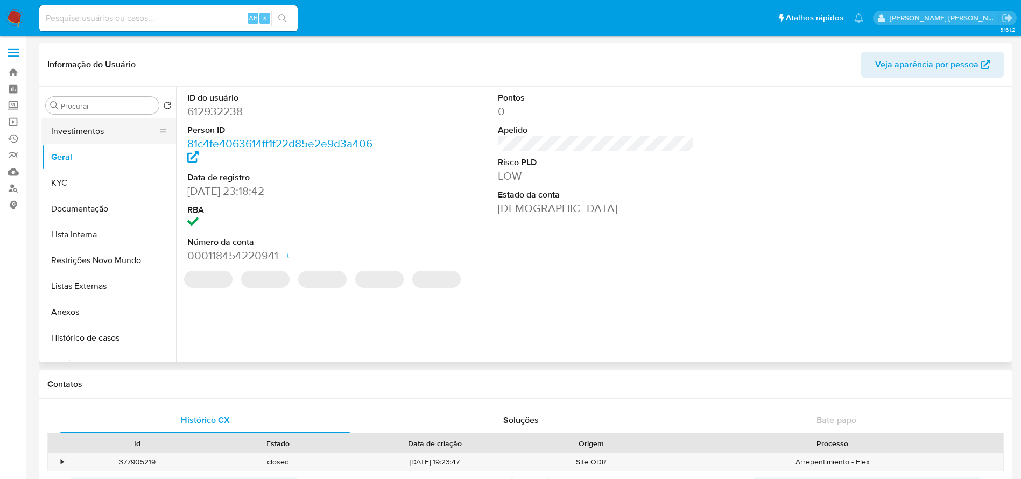
click at [80, 131] on button "Investimentos" at bounding box center [104, 131] width 126 height 26
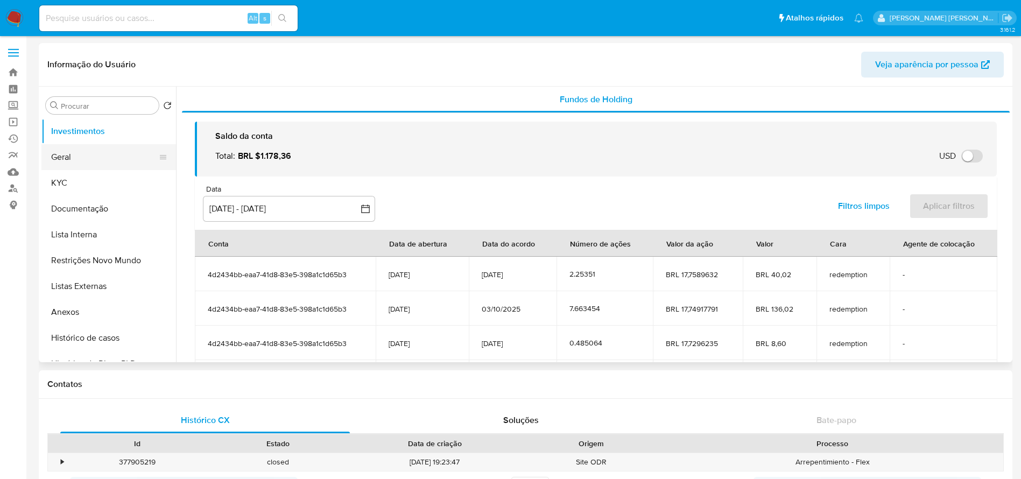
click at [69, 159] on button "Geral" at bounding box center [104, 157] width 126 height 26
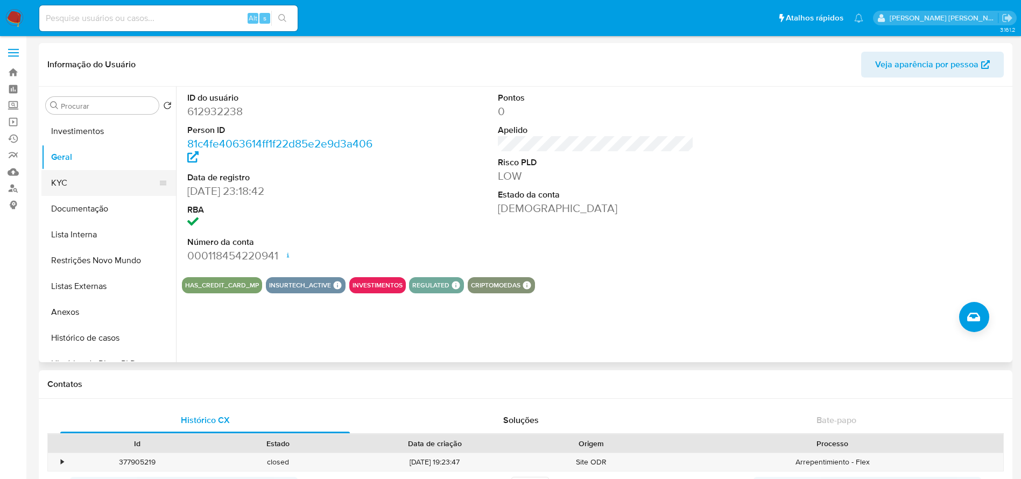
click at [73, 179] on button "KYC" at bounding box center [104, 183] width 126 height 26
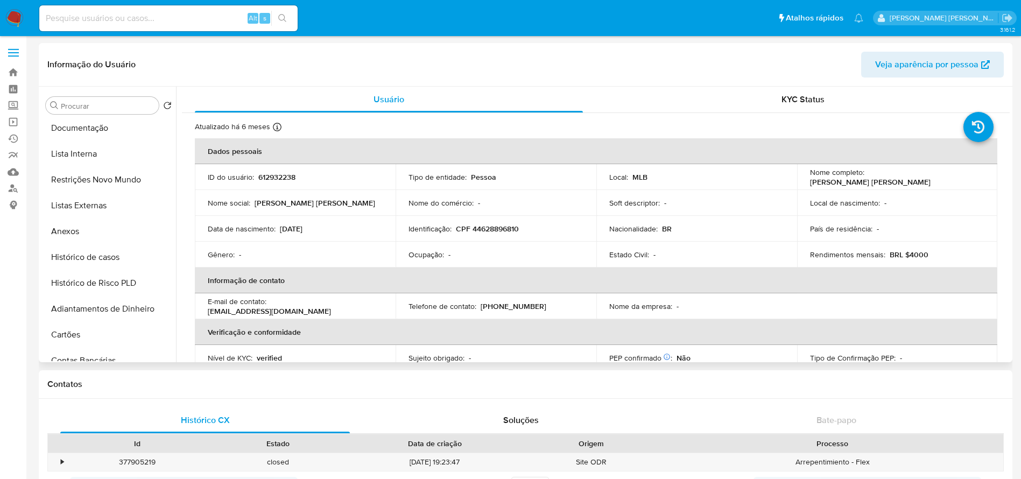
scroll to position [81, 0]
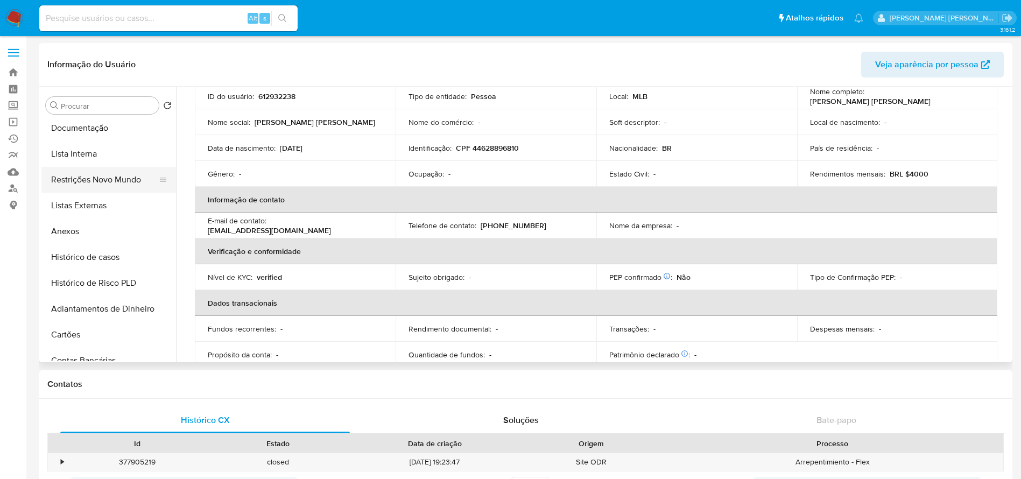
click at [91, 180] on button "Restrições Novo Mundo" at bounding box center [104, 180] width 126 height 26
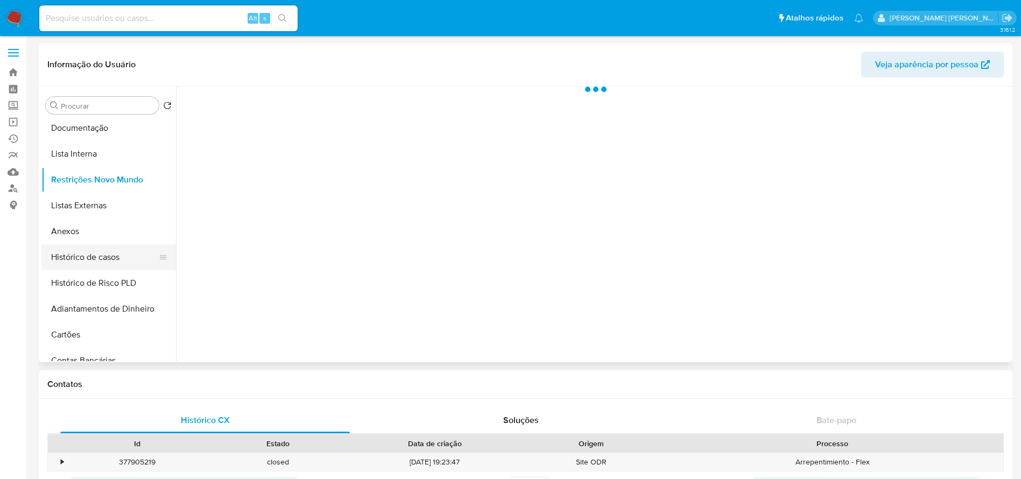
click at [99, 255] on button "Histórico de casos" at bounding box center [104, 257] width 126 height 26
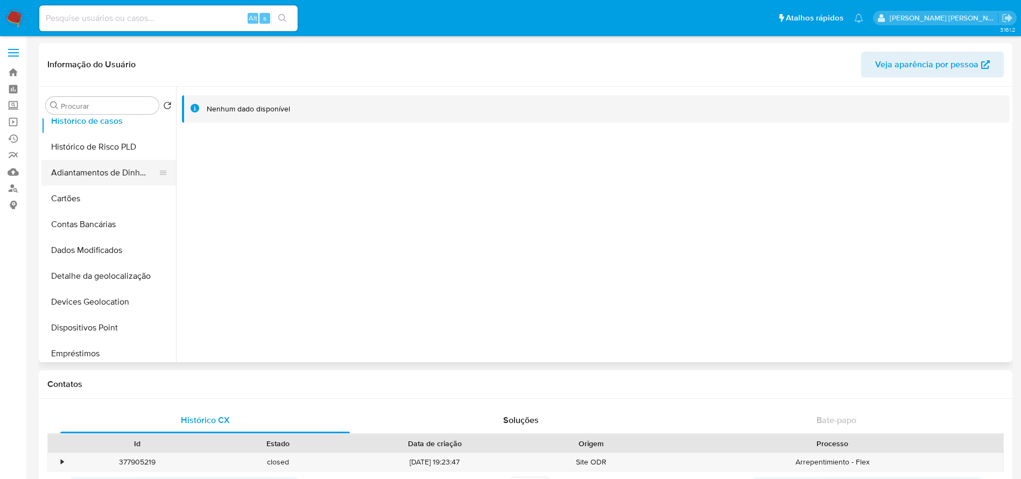
scroll to position [242, 0]
click at [97, 252] on button "Detalhe da geolocalização" at bounding box center [104, 251] width 126 height 26
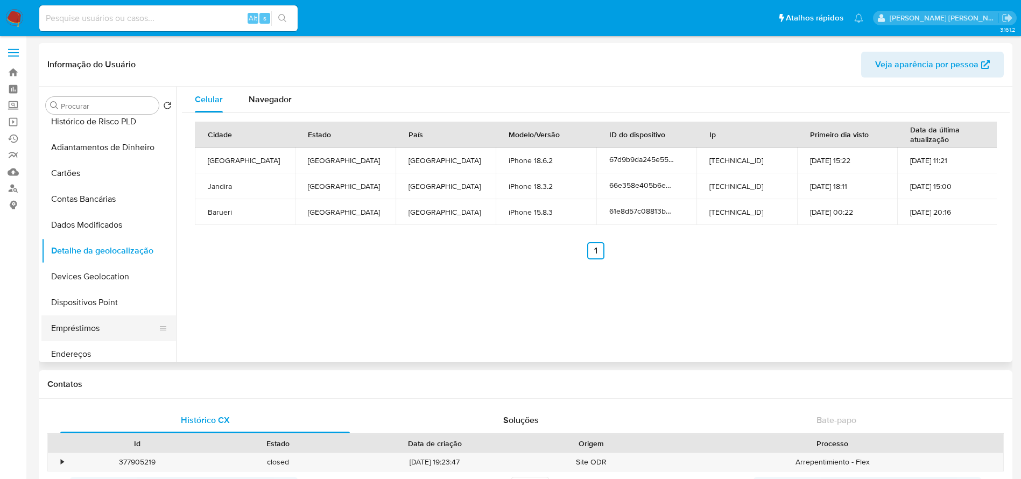
click at [125, 272] on button "Devices Geolocation" at bounding box center [108, 277] width 135 height 26
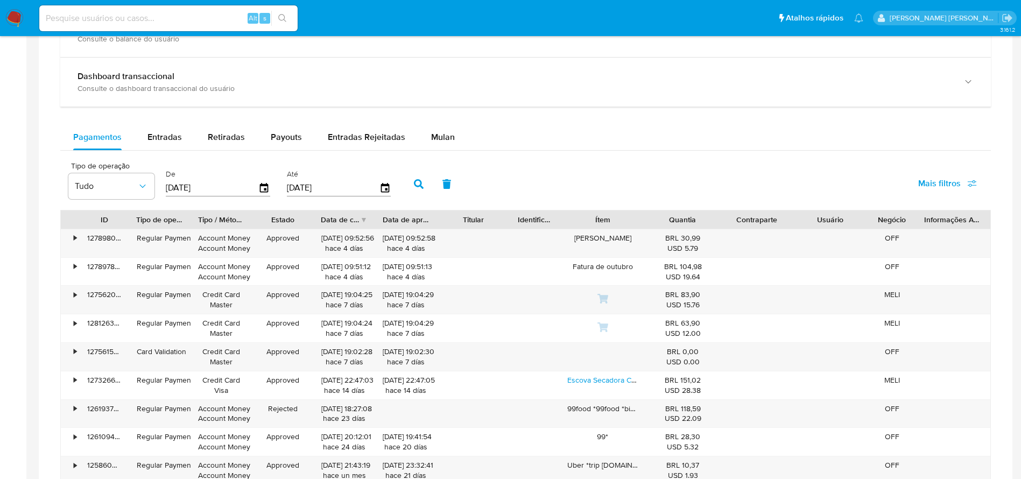
scroll to position [646, 0]
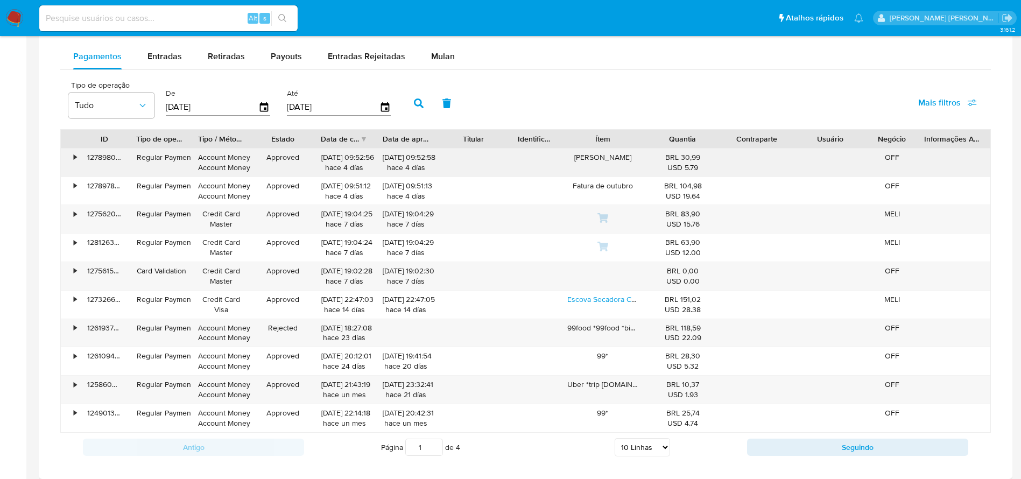
click at [74, 159] on div "•" at bounding box center [75, 157] width 3 height 10
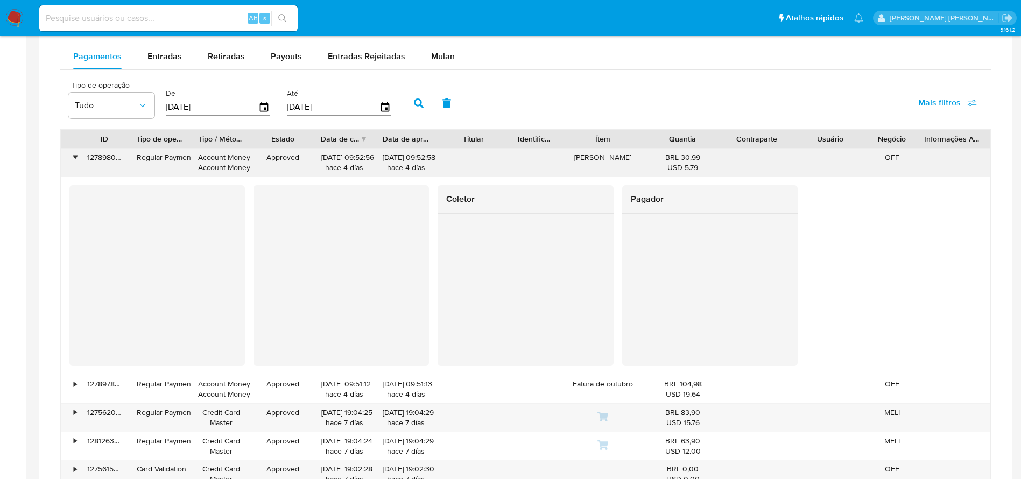
click at [74, 158] on div "•" at bounding box center [75, 157] width 3 height 10
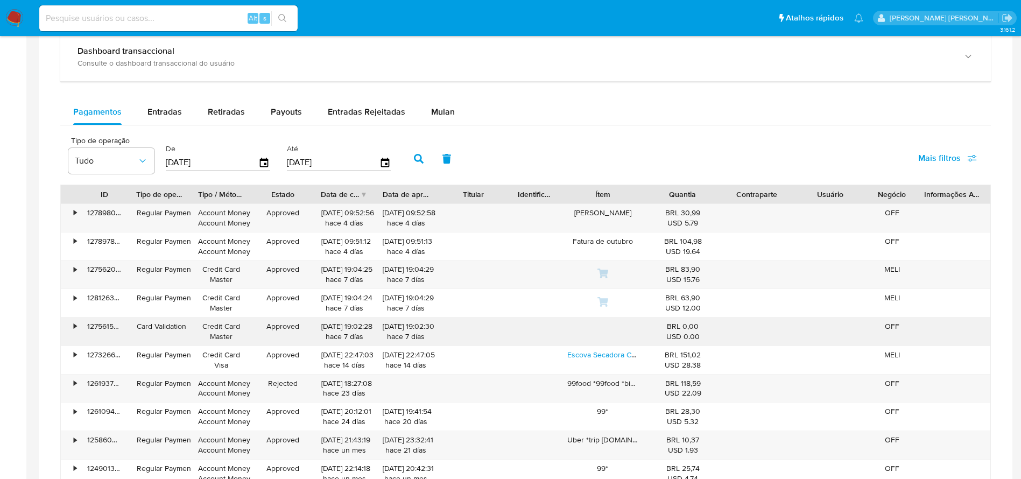
scroll to position [565, 0]
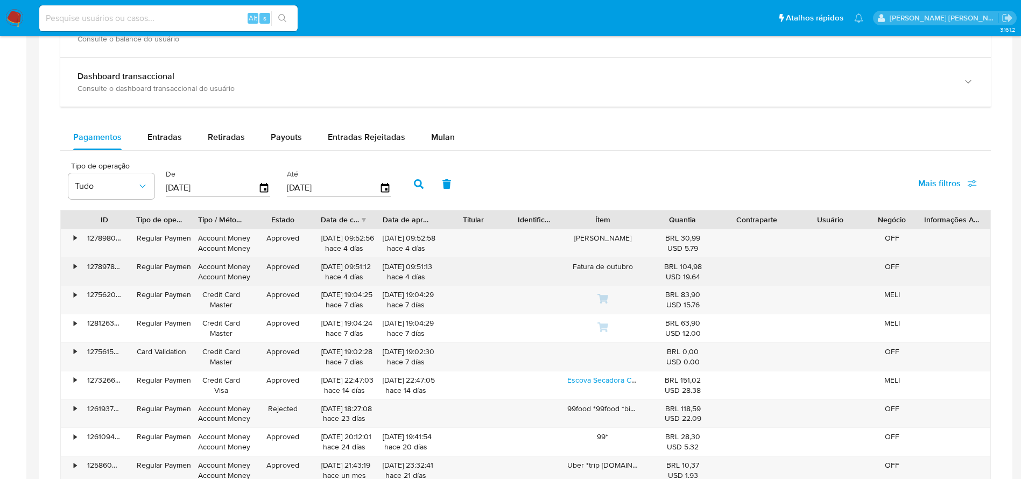
click at [75, 264] on div "•" at bounding box center [75, 267] width 3 height 10
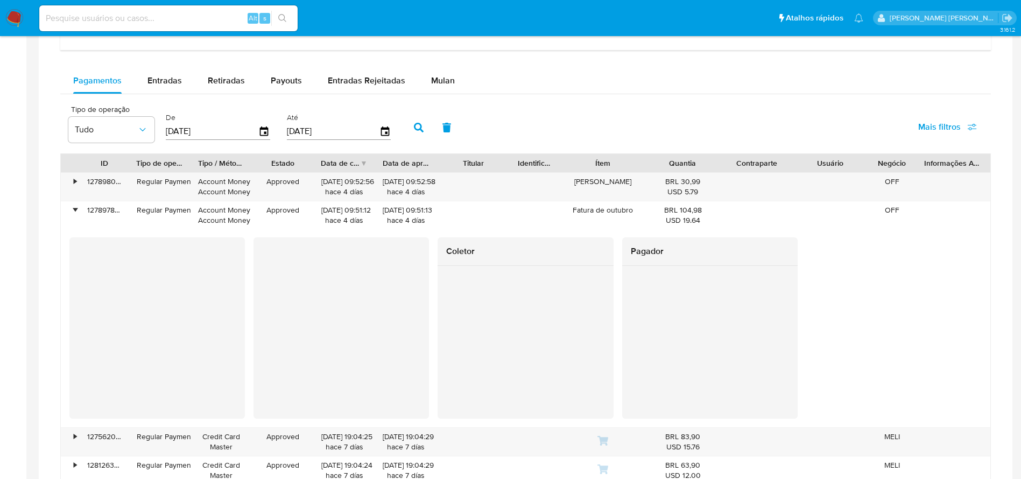
scroll to position [646, 0]
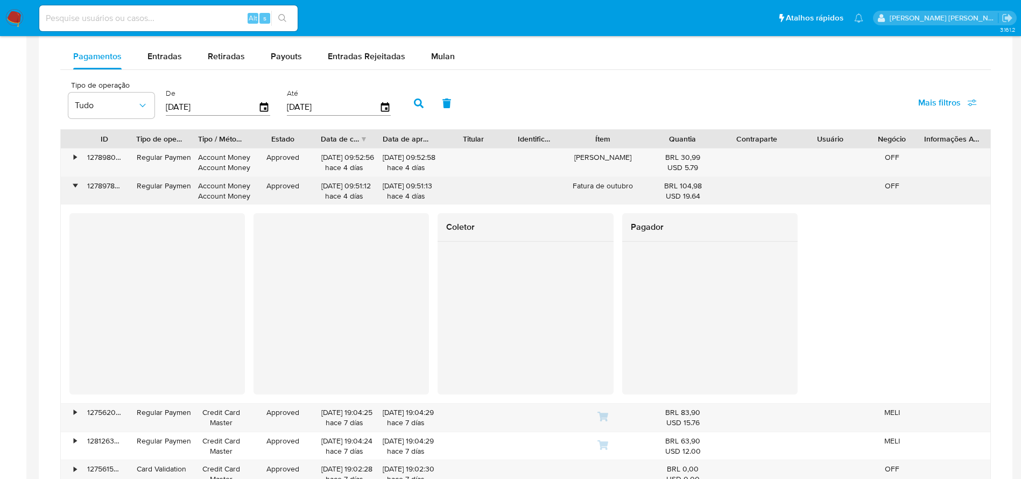
click at [80, 183] on div "127897854745" at bounding box center [105, 191] width 50 height 28
click at [71, 186] on div "•" at bounding box center [70, 191] width 19 height 28
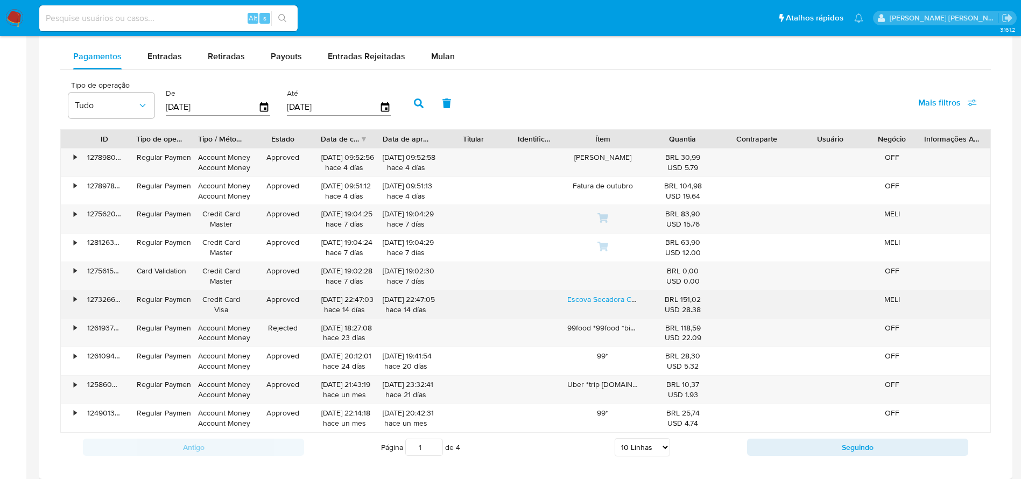
click at [75, 297] on div "•" at bounding box center [75, 299] width 3 height 10
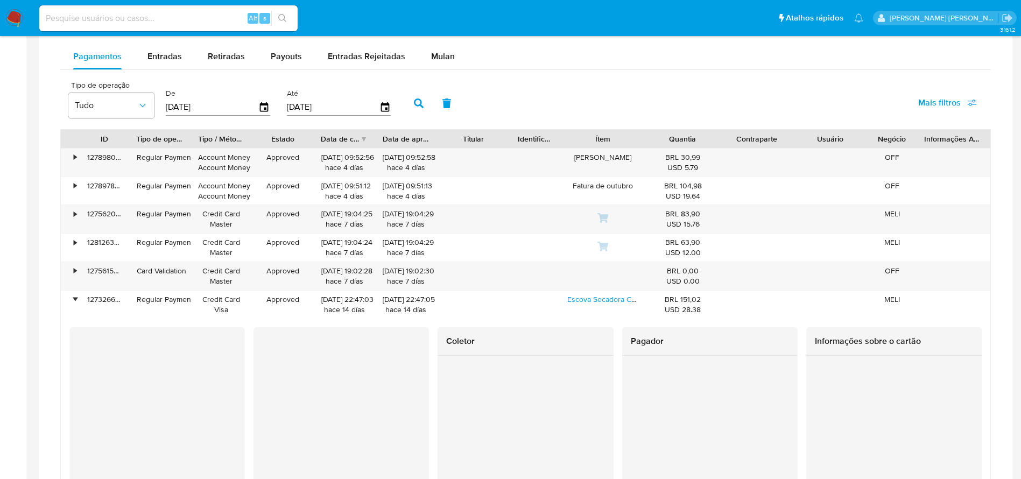
scroll to position [727, 0]
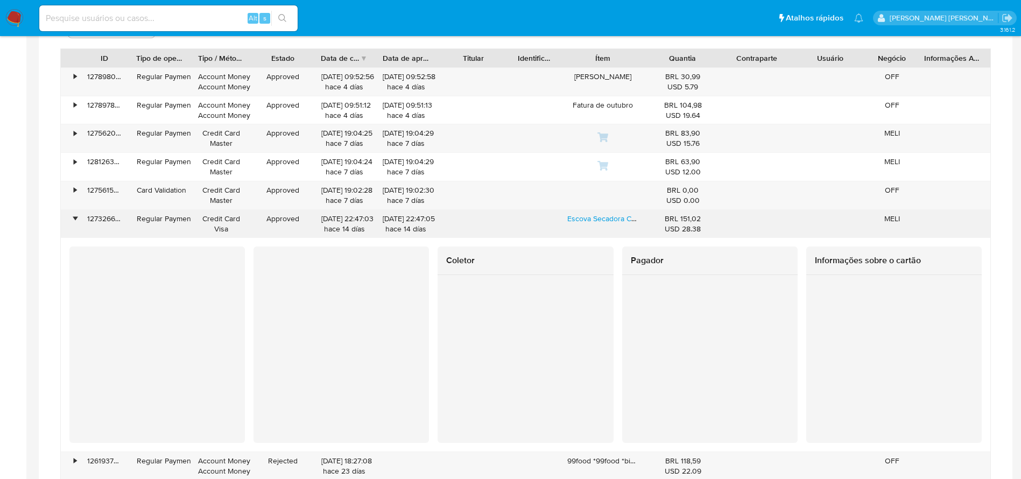
click at [73, 214] on div "•" at bounding box center [70, 224] width 19 height 28
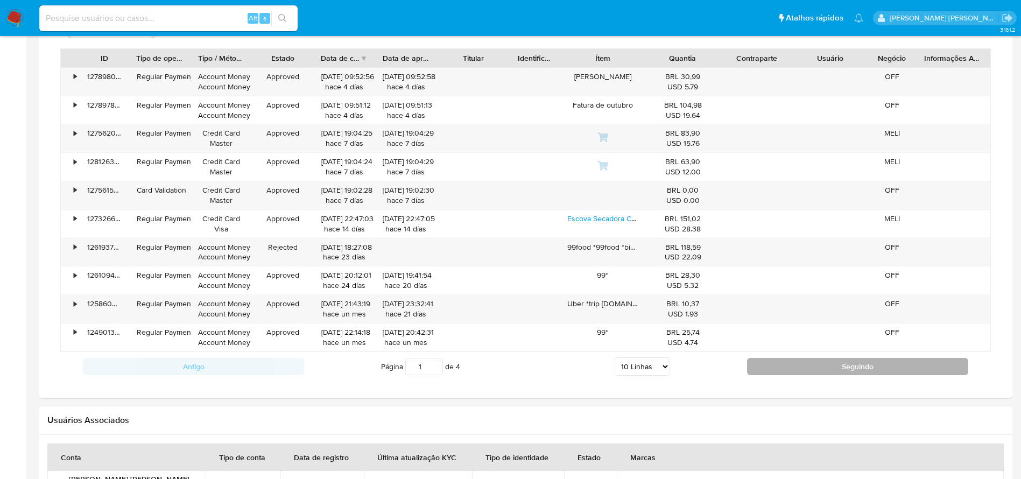
click at [799, 359] on button "Seguindo" at bounding box center [857, 366] width 221 height 17
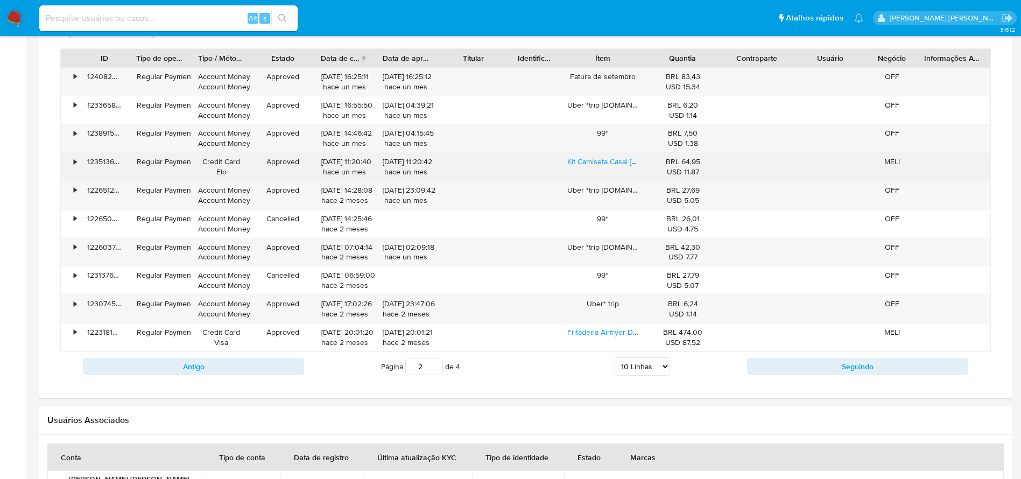
click at [74, 166] on div "•" at bounding box center [75, 162] width 3 height 10
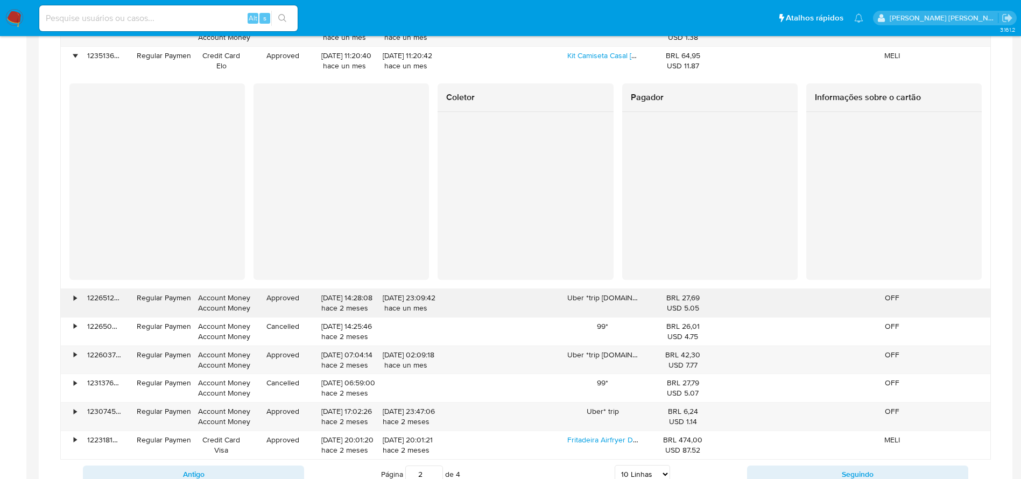
scroll to position [807, 0]
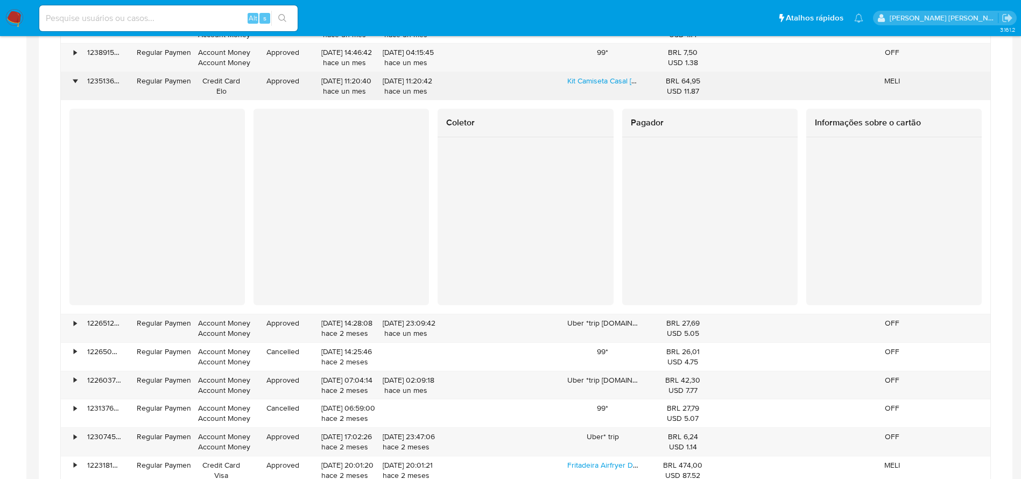
click at [79, 81] on div "•" at bounding box center [70, 86] width 19 height 28
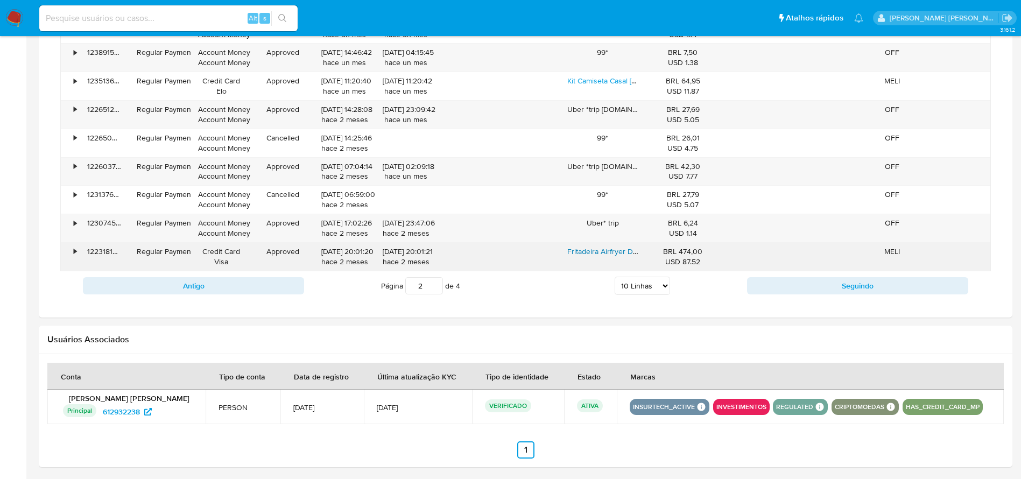
click at [591, 253] on link "Fritadeira Airfryer Digital Série 2000 Xl Preta 1700w - Na230 Philips Walita" at bounding box center [690, 251] width 247 height 11
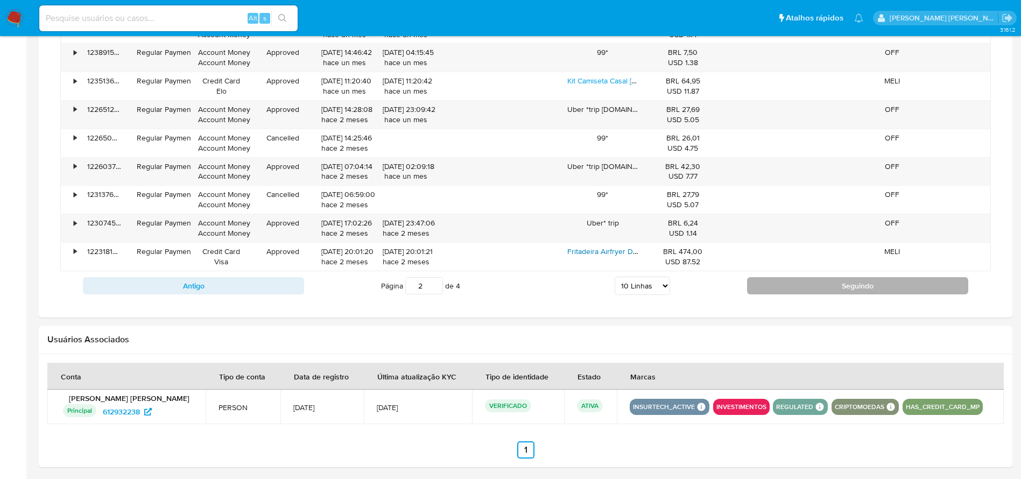
click at [829, 291] on button "Seguindo" at bounding box center [857, 285] width 221 height 17
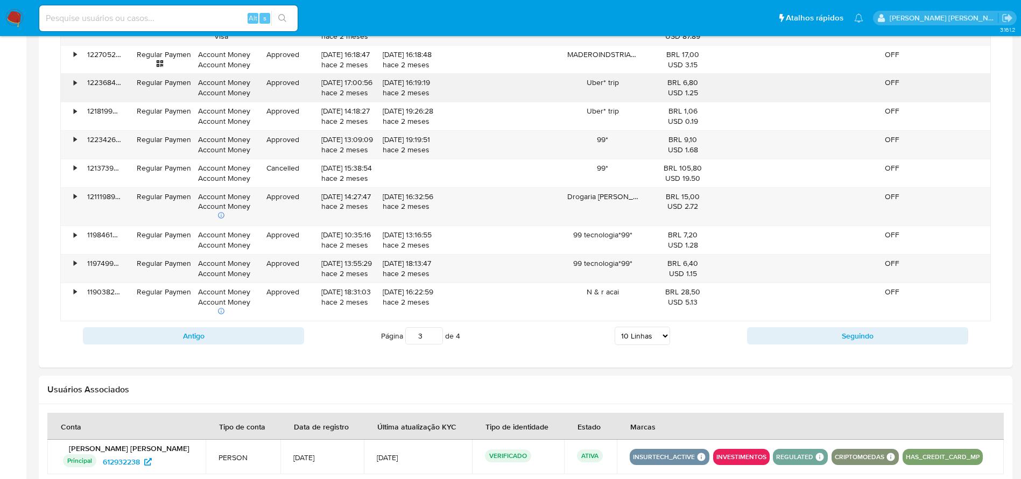
scroll to position [869, 0]
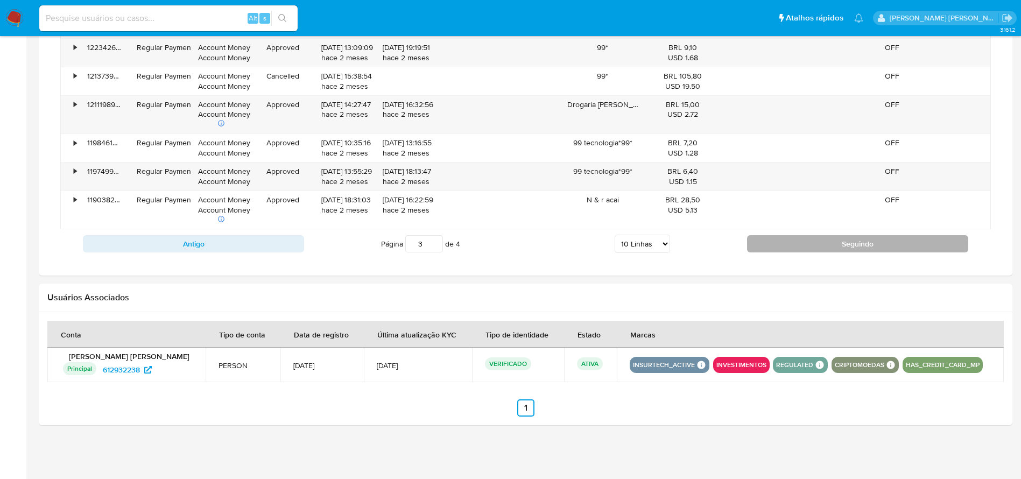
click at [843, 246] on button "Seguindo" at bounding box center [857, 243] width 221 height 17
type input "4"
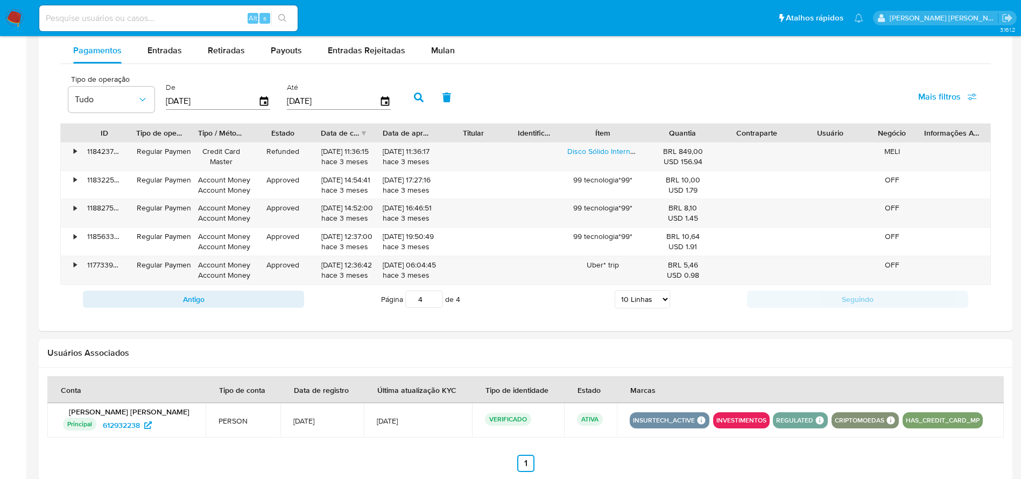
scroll to position [627, 0]
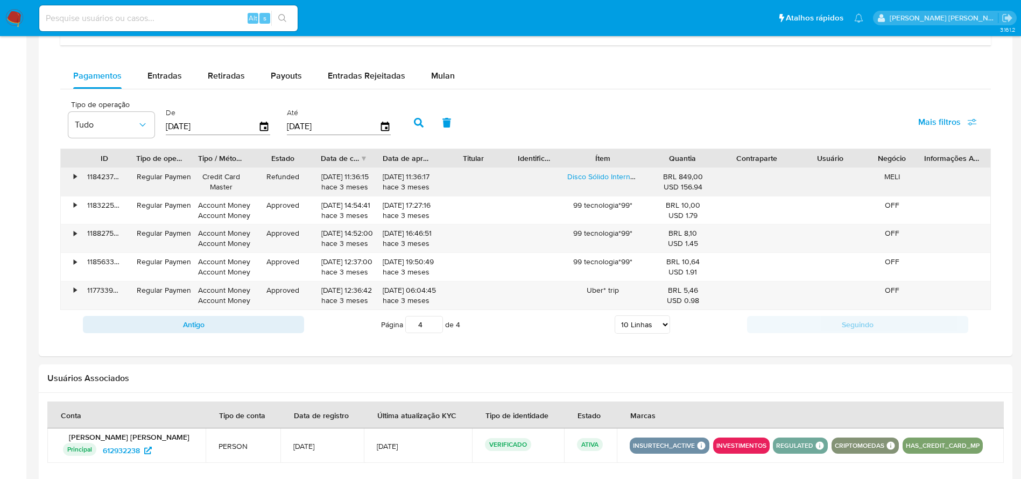
click at [76, 176] on div "•" at bounding box center [75, 177] width 3 height 10
